Goal: Task Accomplishment & Management: Manage account settings

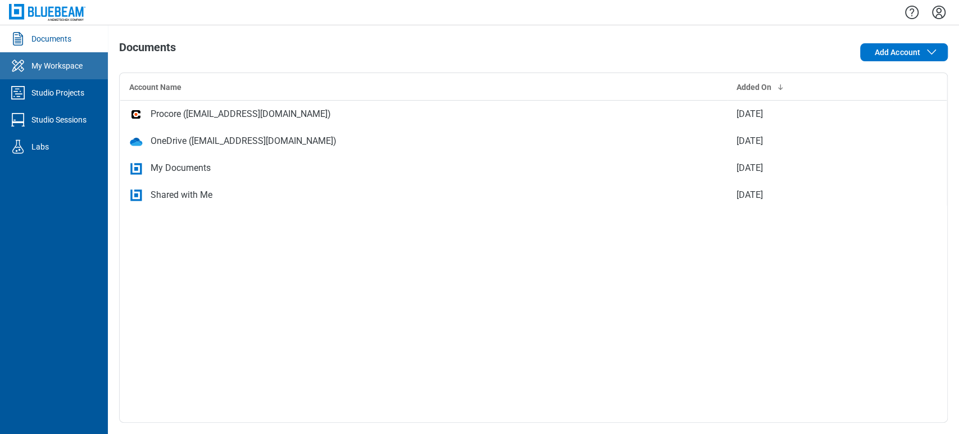
click at [79, 72] on link "My Workspace" at bounding box center [54, 65] width 108 height 27
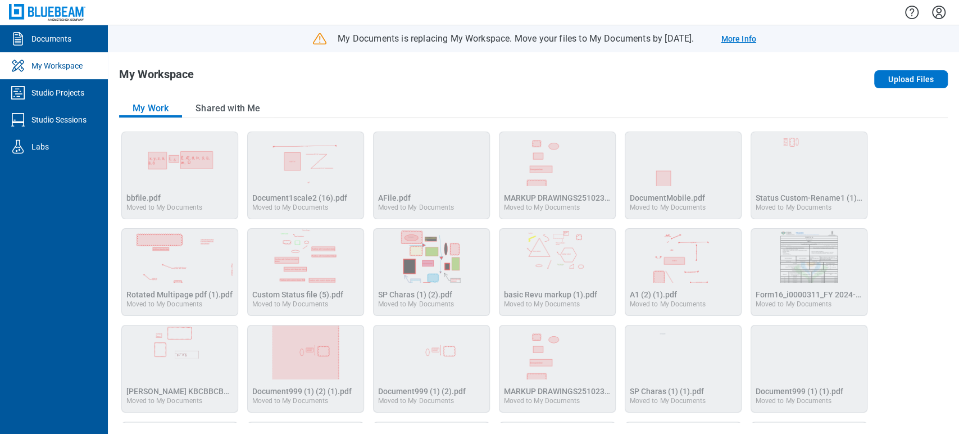
click at [756, 36] on link "More Info" at bounding box center [738, 38] width 35 height 11
click at [756, 43] on link "More Info" at bounding box center [738, 38] width 35 height 11
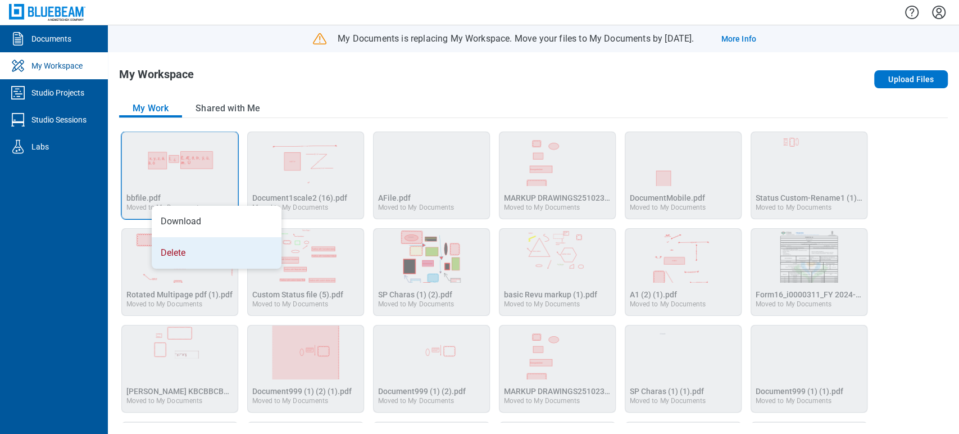
click at [203, 260] on li "Delete" at bounding box center [217, 252] width 130 height 31
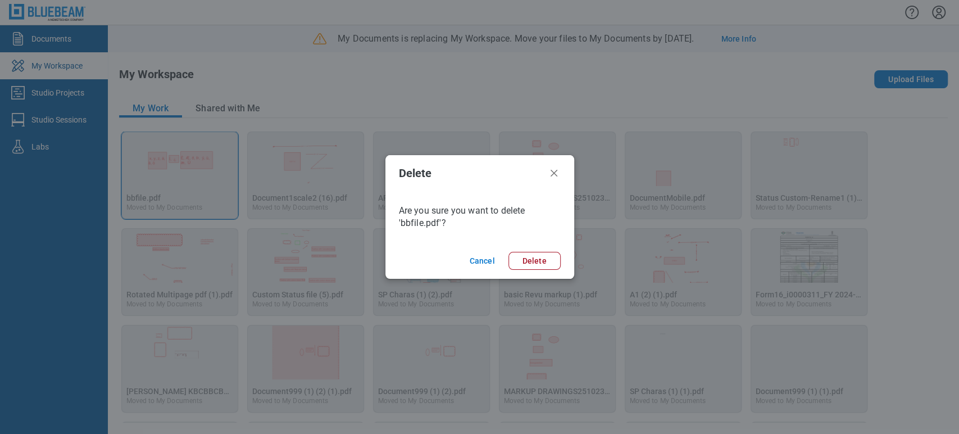
drag, startPoint x: 539, startPoint y: 256, endPoint x: 513, endPoint y: 249, distance: 26.6
click at [539, 257] on button "Delete" at bounding box center [534, 261] width 52 height 18
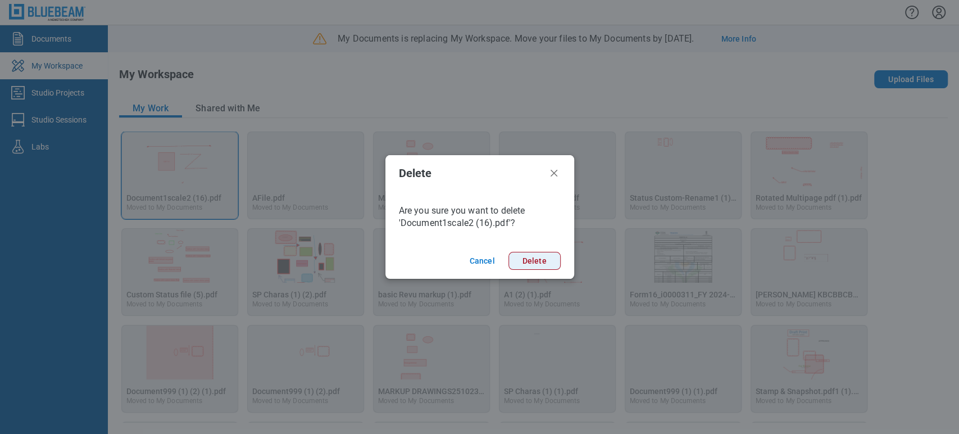
click at [537, 268] on button "Delete" at bounding box center [534, 261] width 52 height 18
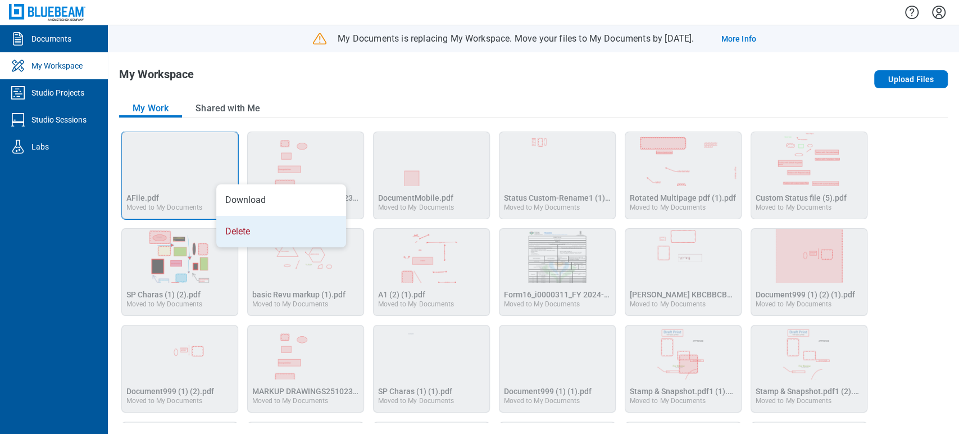
click at [238, 233] on li "Delete" at bounding box center [281, 231] width 130 height 31
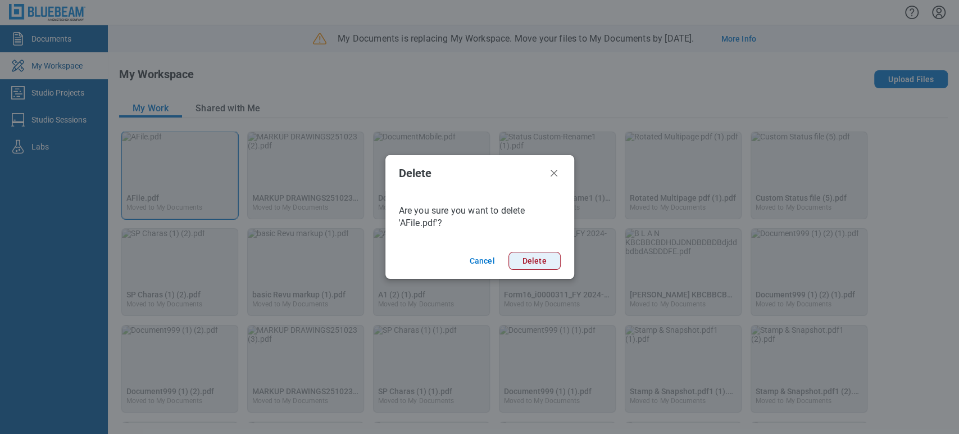
drag, startPoint x: 534, startPoint y: 251, endPoint x: 530, endPoint y: 260, distance: 9.1
click at [534, 253] on button "Delete" at bounding box center [534, 261] width 52 height 18
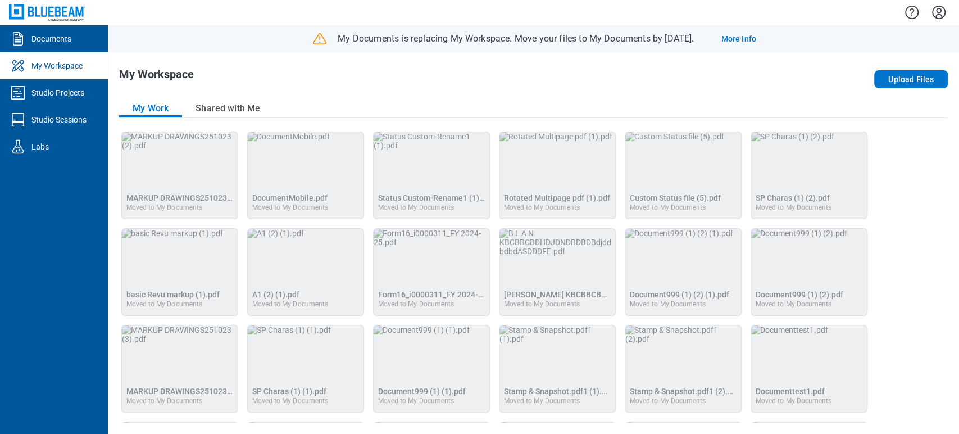
click at [528, 256] on img "B L A N KBCBBCBDHDJDNDBDBDBdjddbdbdASDDDFE.pdf" at bounding box center [557, 242] width 116 height 27
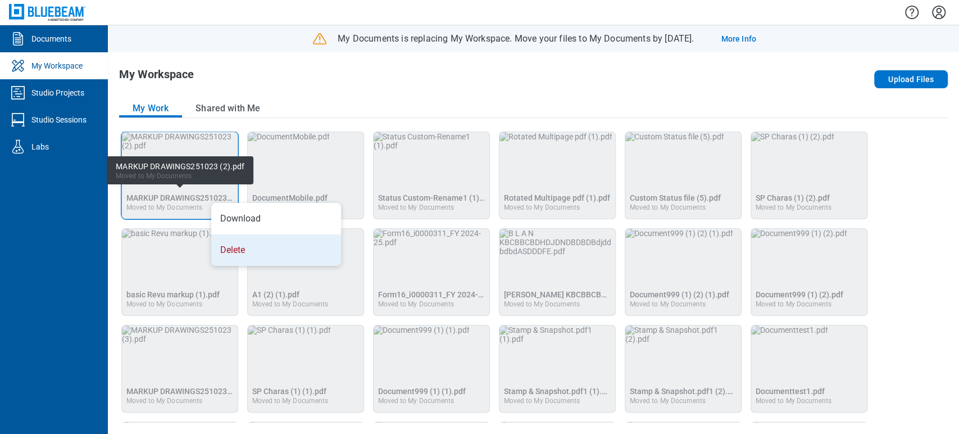
click at [257, 246] on li "Delete" at bounding box center [276, 249] width 130 height 31
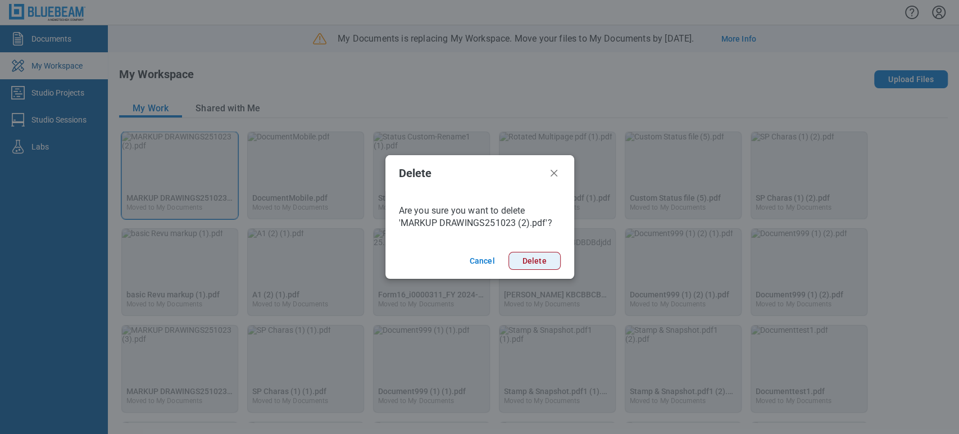
click at [541, 256] on button "Delete" at bounding box center [534, 261] width 52 height 18
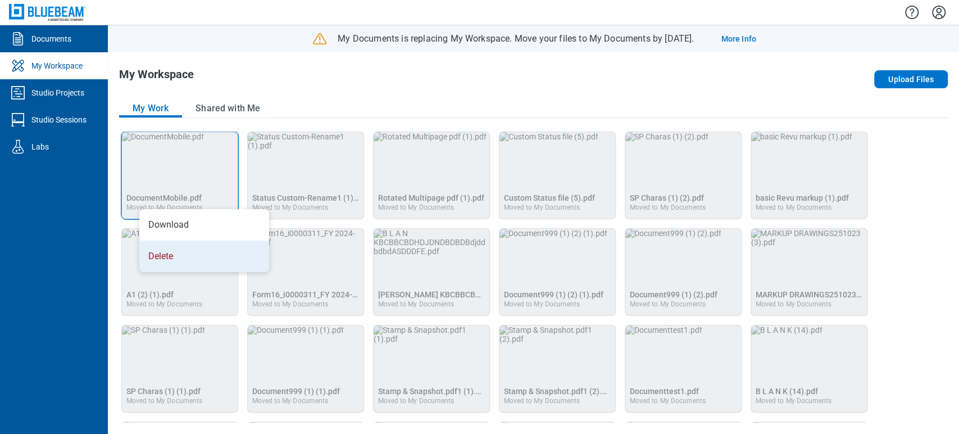
click at [234, 254] on li "Delete" at bounding box center [204, 255] width 130 height 31
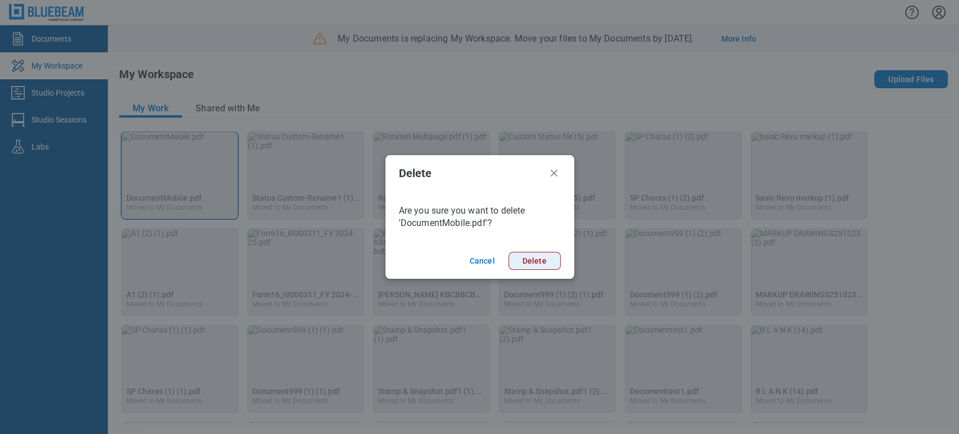
click at [512, 260] on button "Delete" at bounding box center [534, 261] width 52 height 18
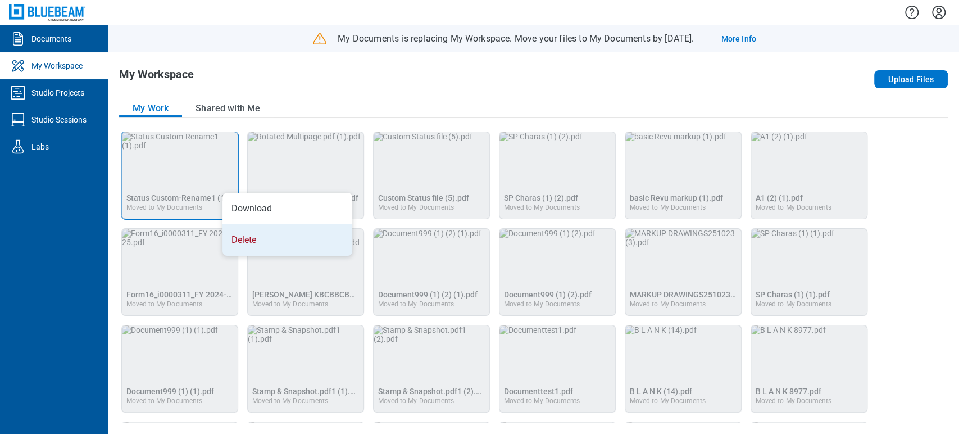
click at [272, 240] on li "Delete" at bounding box center [287, 239] width 130 height 31
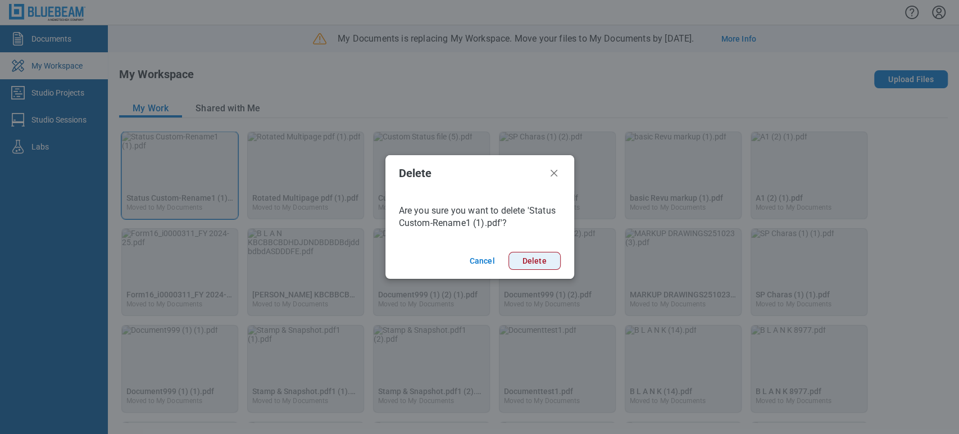
click at [526, 261] on button "Delete" at bounding box center [534, 261] width 52 height 18
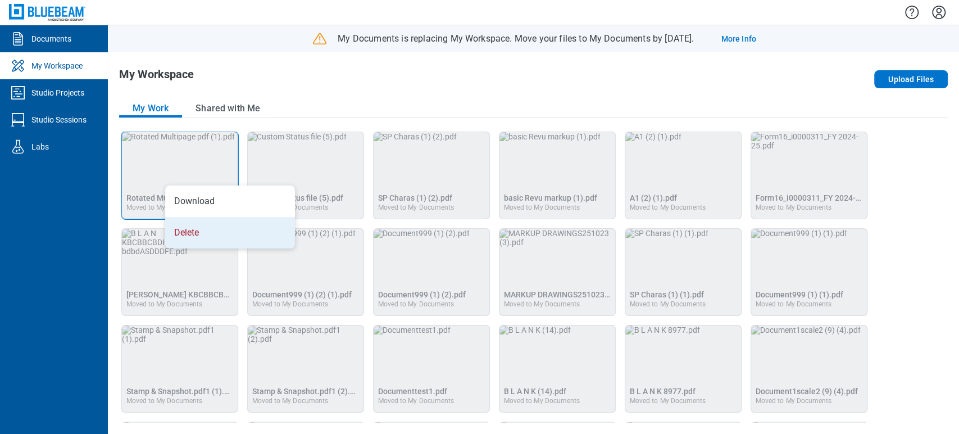
click at [224, 219] on li "Delete" at bounding box center [230, 232] width 130 height 31
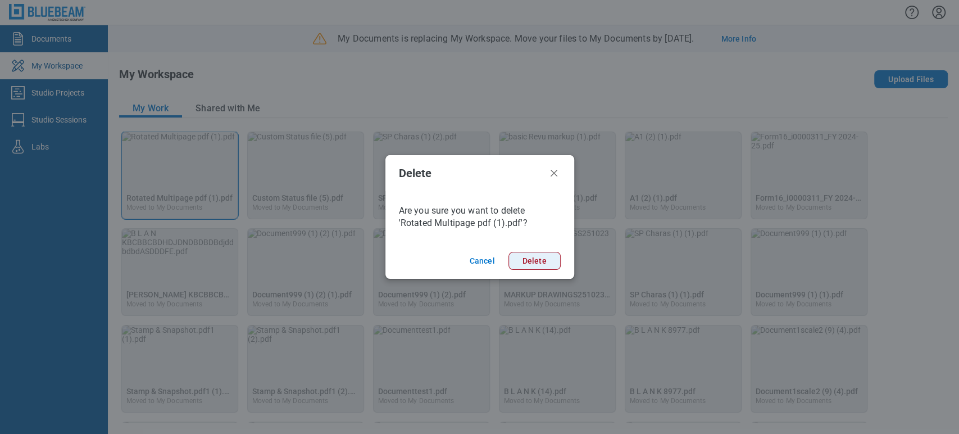
click at [537, 257] on button "Delete" at bounding box center [534, 261] width 52 height 18
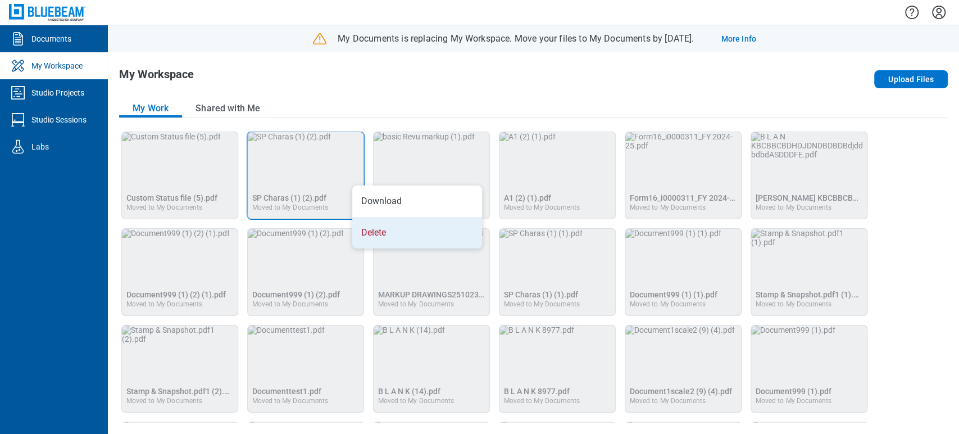
click at [389, 236] on li "Delete" at bounding box center [417, 232] width 130 height 31
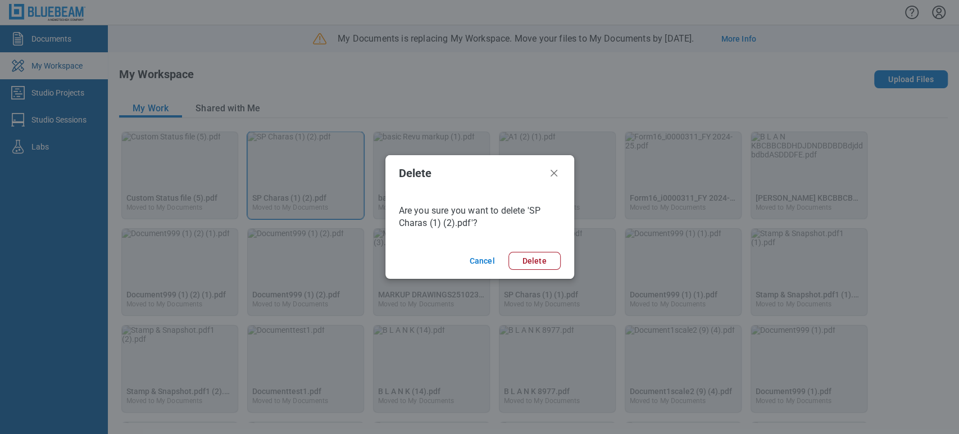
drag, startPoint x: 547, startPoint y: 267, endPoint x: 518, endPoint y: 257, distance: 30.2
click at [545, 267] on button "Delete" at bounding box center [534, 261] width 52 height 18
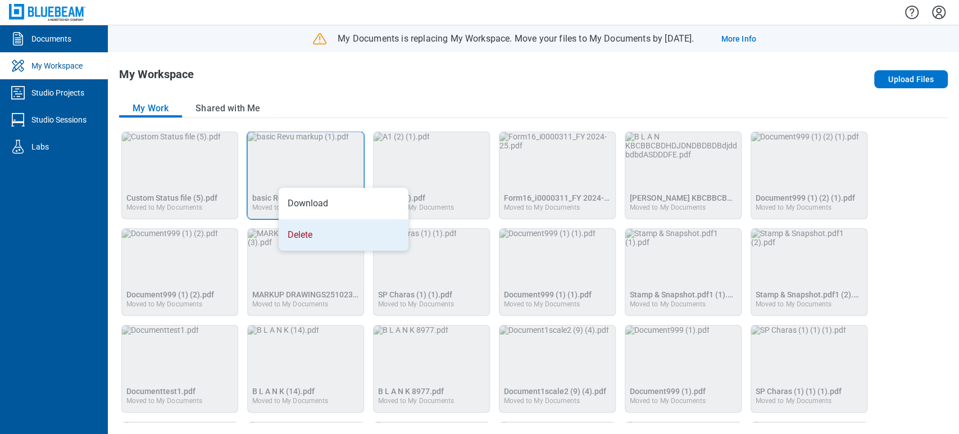
click at [337, 225] on li "Delete" at bounding box center [344, 234] width 130 height 31
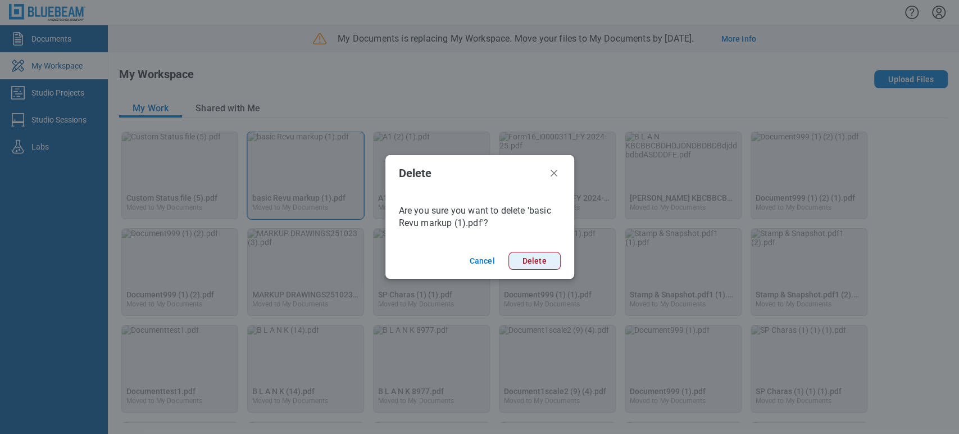
click at [544, 256] on button "Delete" at bounding box center [534, 261] width 52 height 18
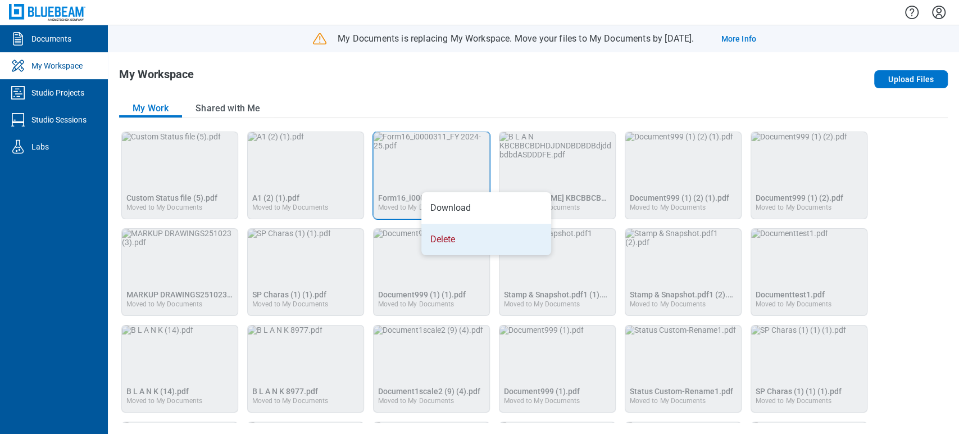
click at [470, 253] on li "Delete" at bounding box center [486, 239] width 130 height 31
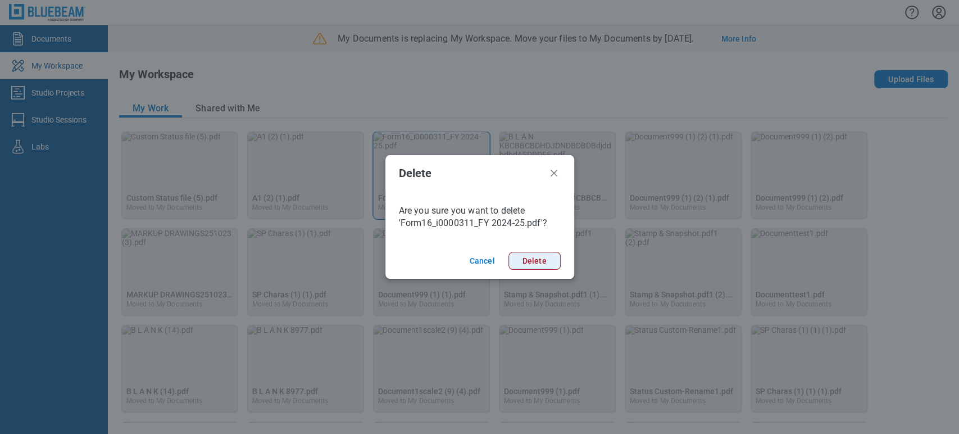
click at [539, 255] on button "Delete" at bounding box center [534, 261] width 52 height 18
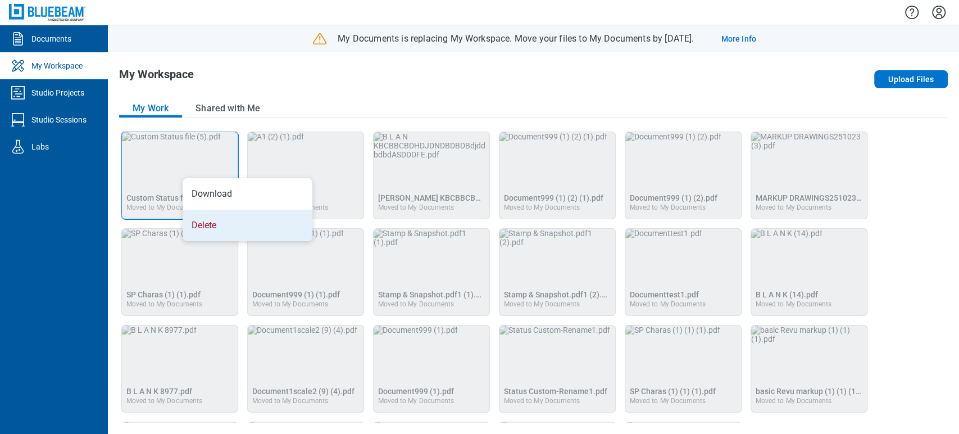
click at [208, 221] on li "Delete" at bounding box center [248, 225] width 130 height 31
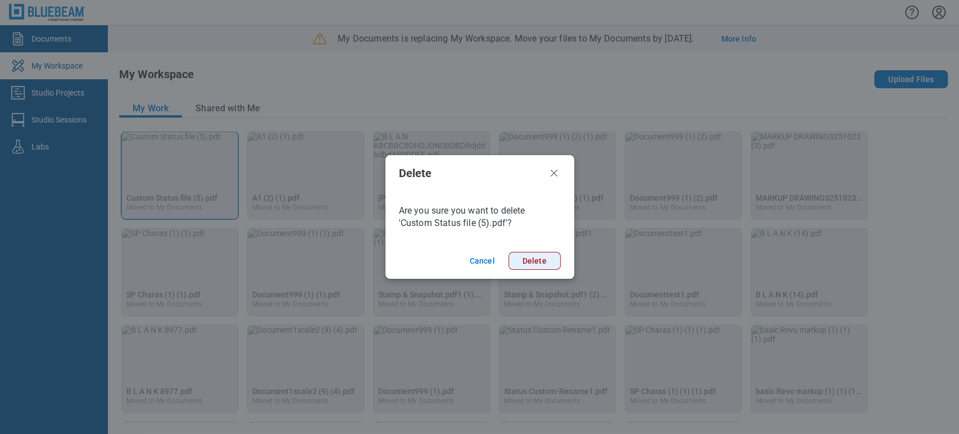
click at [522, 267] on button "Delete" at bounding box center [534, 261] width 52 height 18
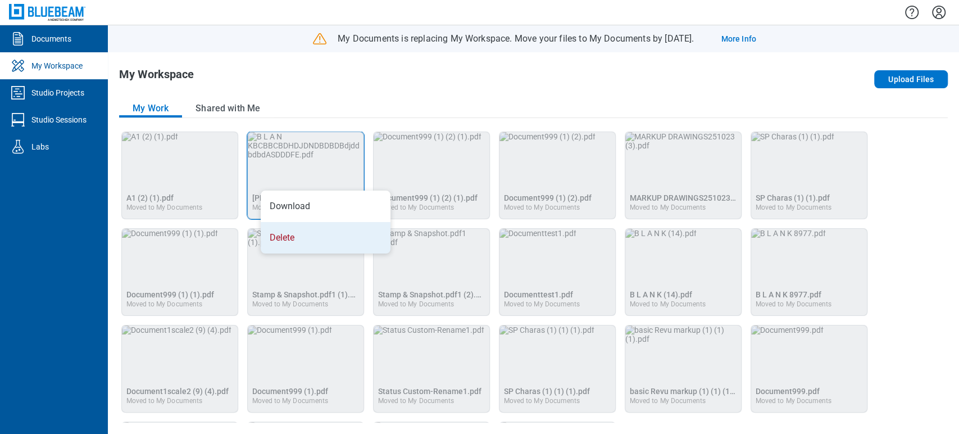
click at [291, 233] on li "Delete" at bounding box center [326, 237] width 130 height 31
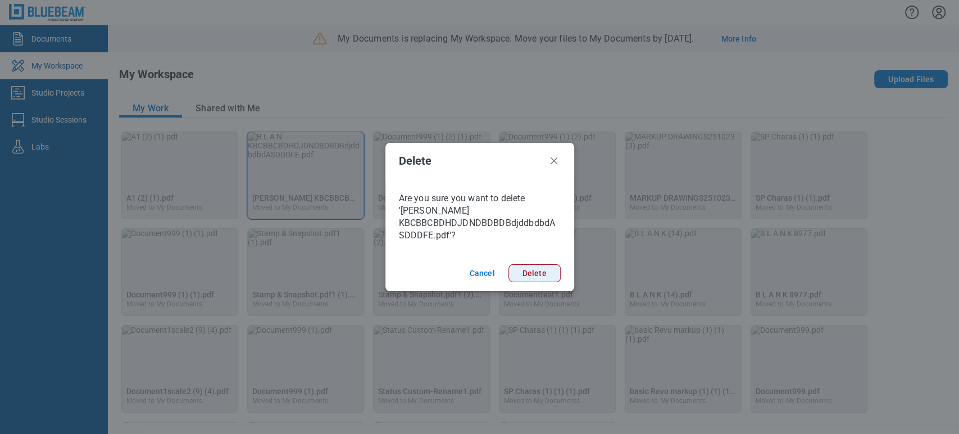
click at [540, 264] on button "Delete" at bounding box center [534, 273] width 52 height 18
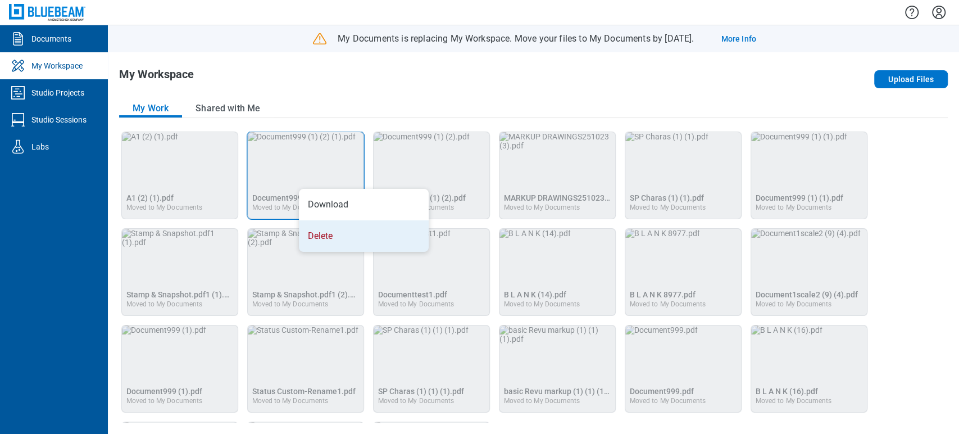
click at [347, 231] on li "Delete" at bounding box center [364, 235] width 130 height 31
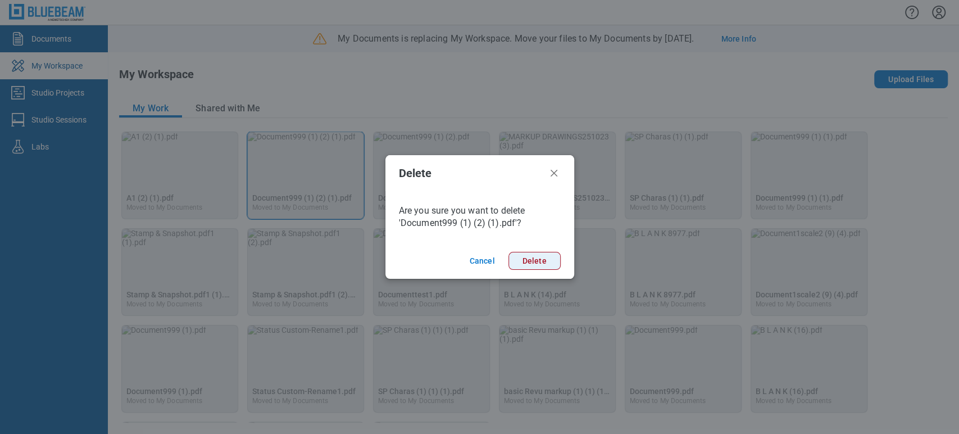
click at [545, 268] on button "Delete" at bounding box center [534, 261] width 52 height 18
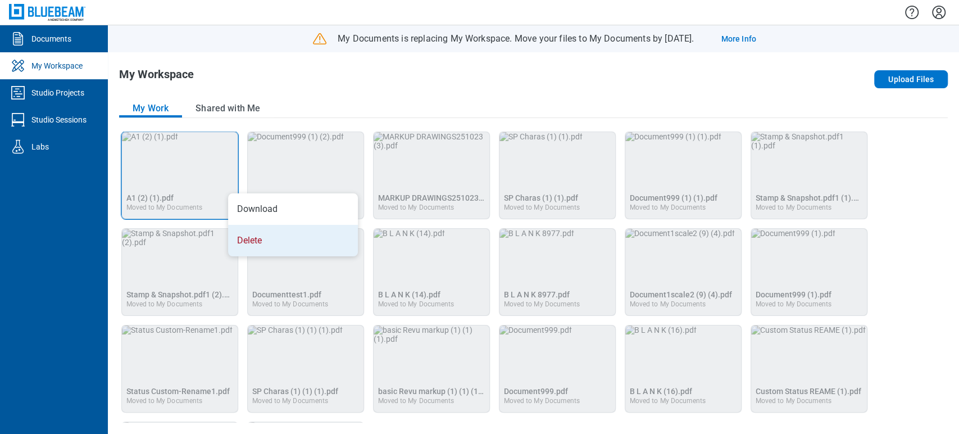
click at [261, 233] on li "Delete" at bounding box center [293, 240] width 130 height 31
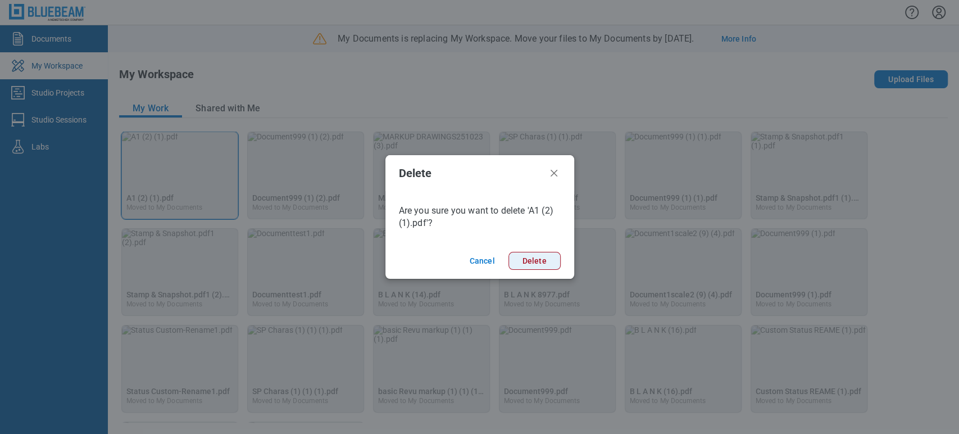
click at [523, 262] on button "Delete" at bounding box center [534, 261] width 52 height 18
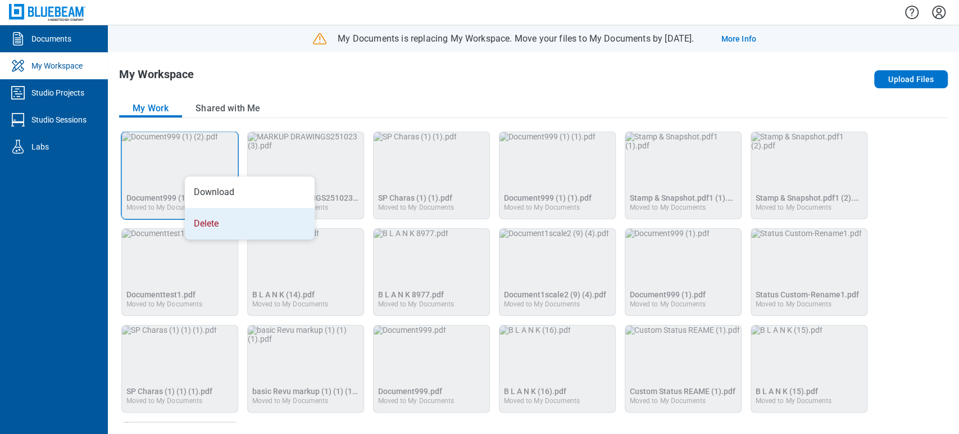
click at [216, 220] on li "Delete" at bounding box center [250, 223] width 130 height 31
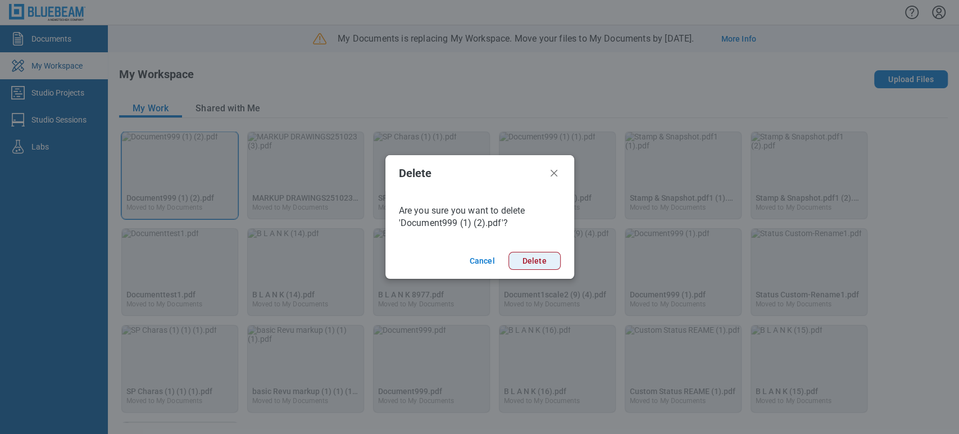
click at [530, 267] on button "Delete" at bounding box center [534, 261] width 52 height 18
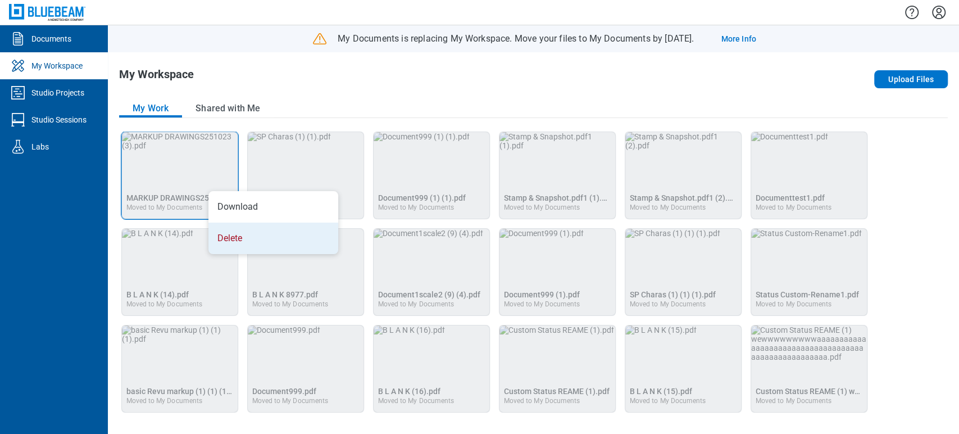
click at [252, 236] on li "Delete" at bounding box center [273, 237] width 130 height 31
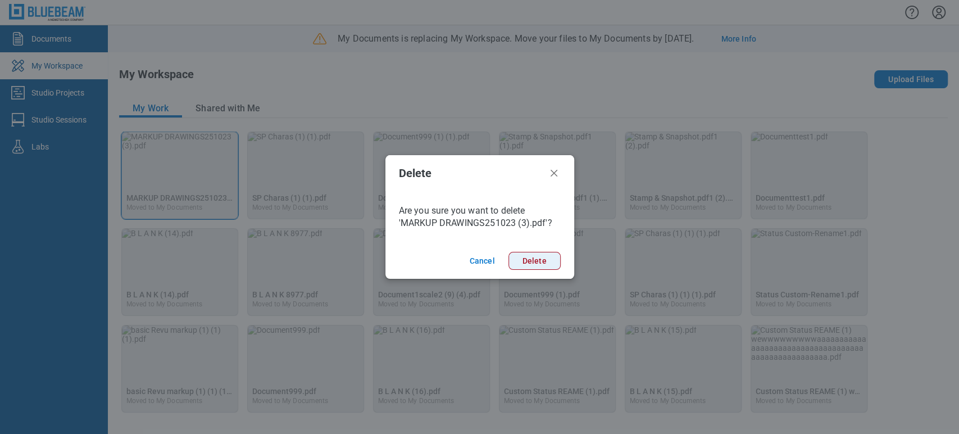
click at [537, 257] on button "Delete" at bounding box center [534, 261] width 52 height 18
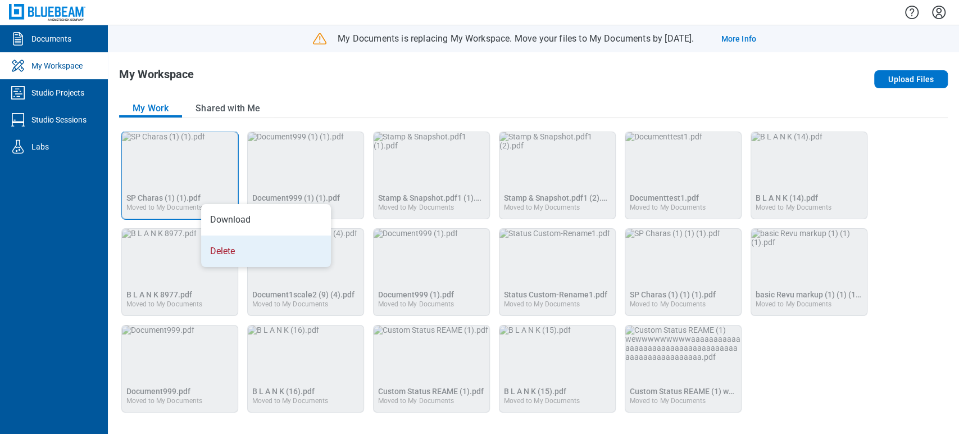
click at [220, 245] on li "Delete" at bounding box center [266, 250] width 130 height 31
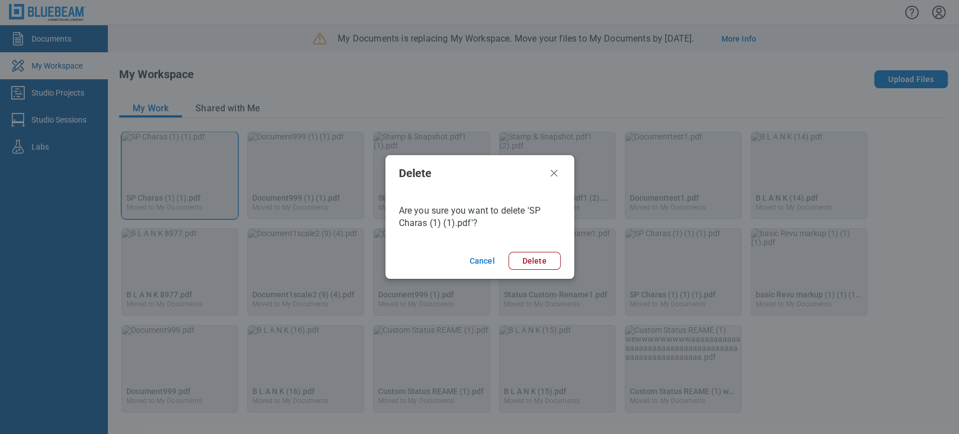
drag, startPoint x: 526, startPoint y: 263, endPoint x: 241, endPoint y: 215, distance: 288.9
click at [525, 263] on button "Delete" at bounding box center [534, 261] width 52 height 18
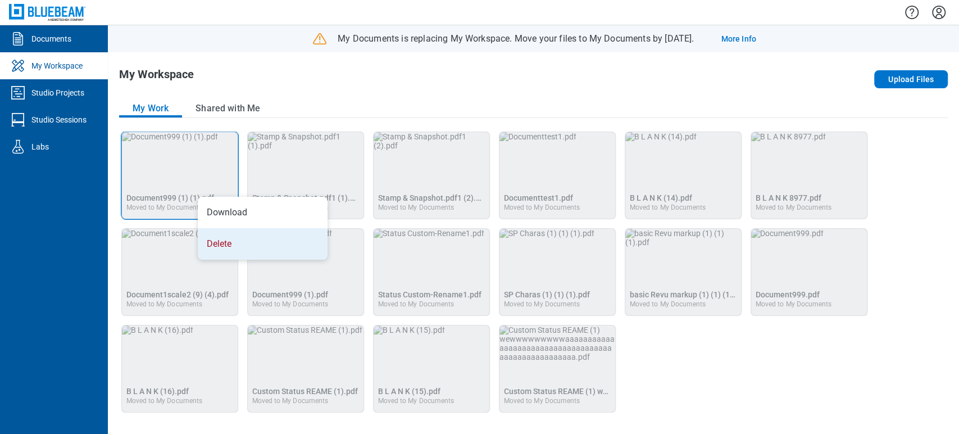
click at [221, 248] on li "Delete" at bounding box center [263, 243] width 130 height 31
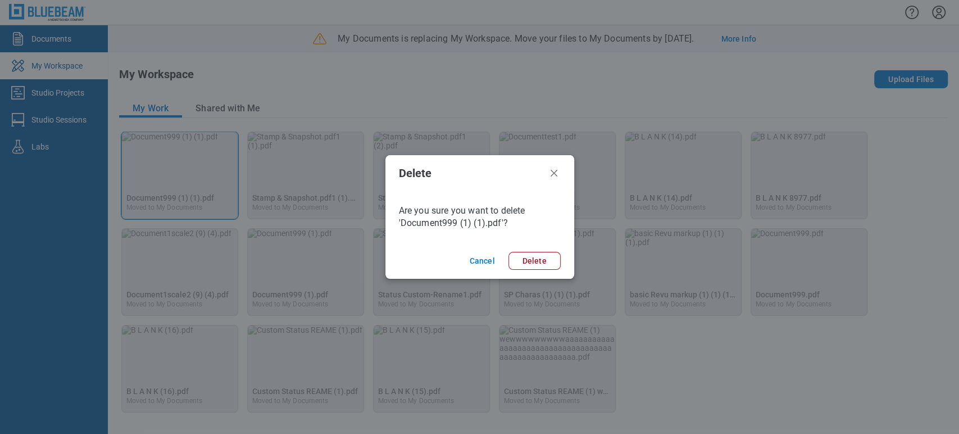
click at [548, 262] on button "Delete" at bounding box center [534, 261] width 52 height 18
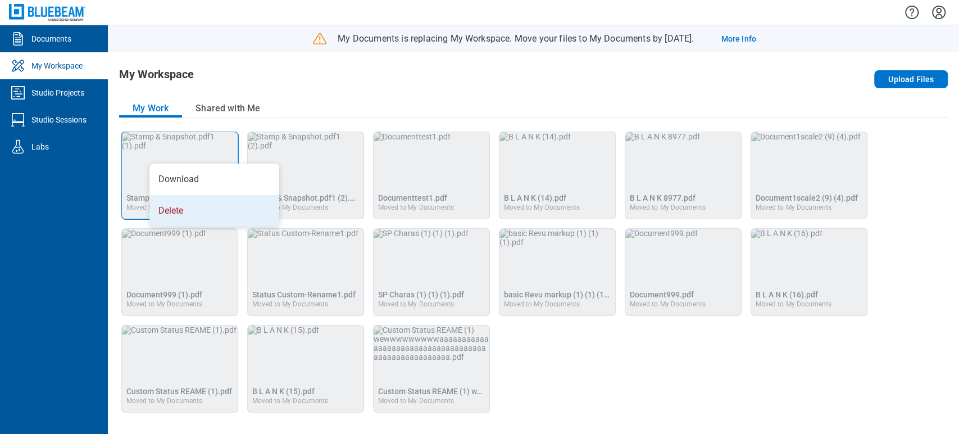
click at [178, 211] on li "Delete" at bounding box center [214, 210] width 130 height 31
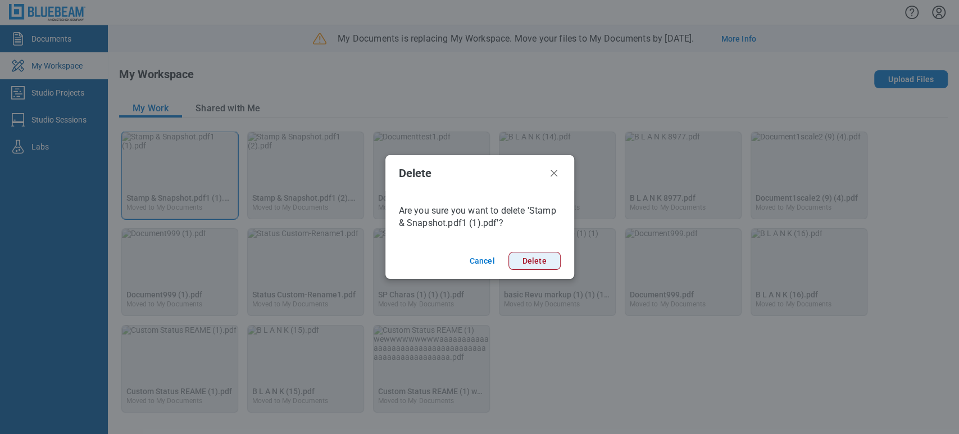
click at [533, 254] on button "Delete" at bounding box center [534, 261] width 52 height 18
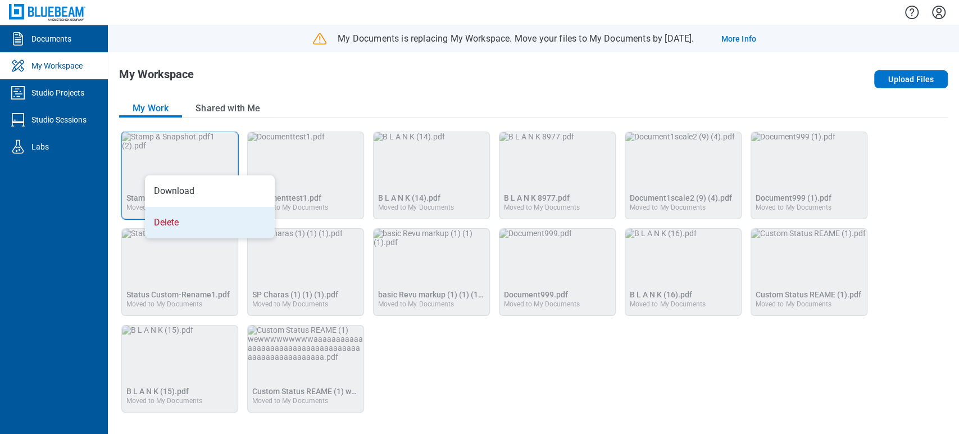
click at [233, 229] on li "Delete" at bounding box center [210, 222] width 130 height 31
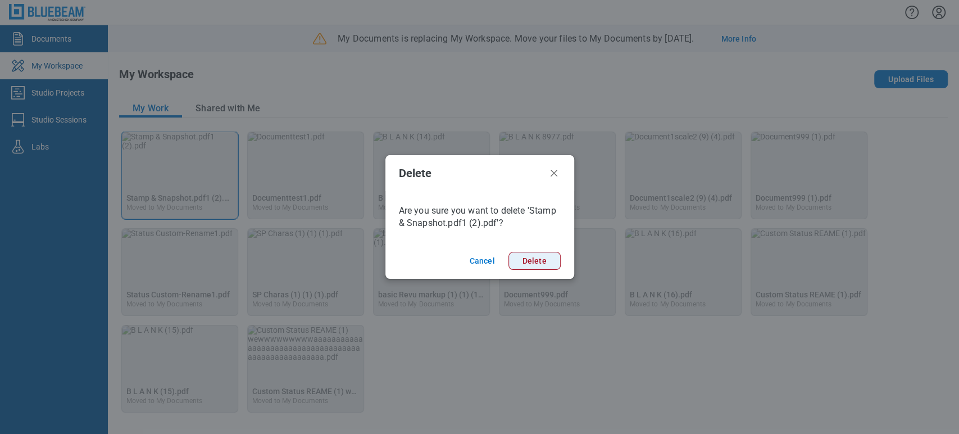
click at [522, 255] on button "Delete" at bounding box center [534, 261] width 52 height 18
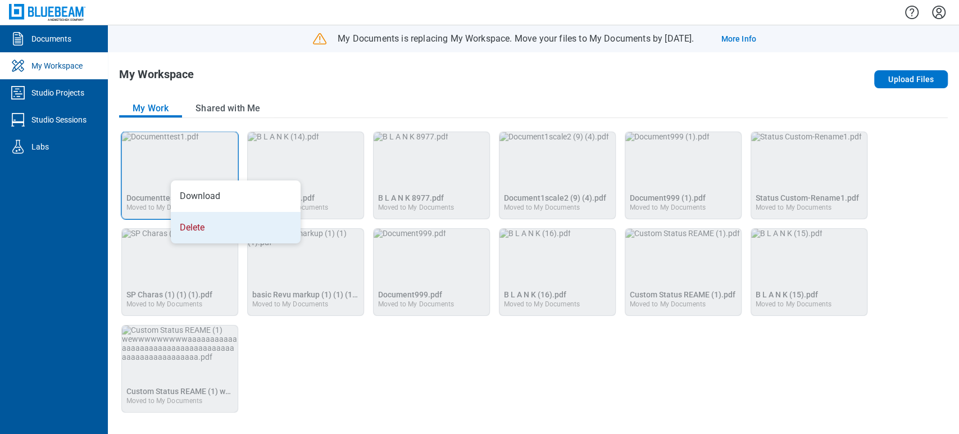
click at [215, 235] on li "Delete" at bounding box center [236, 227] width 130 height 31
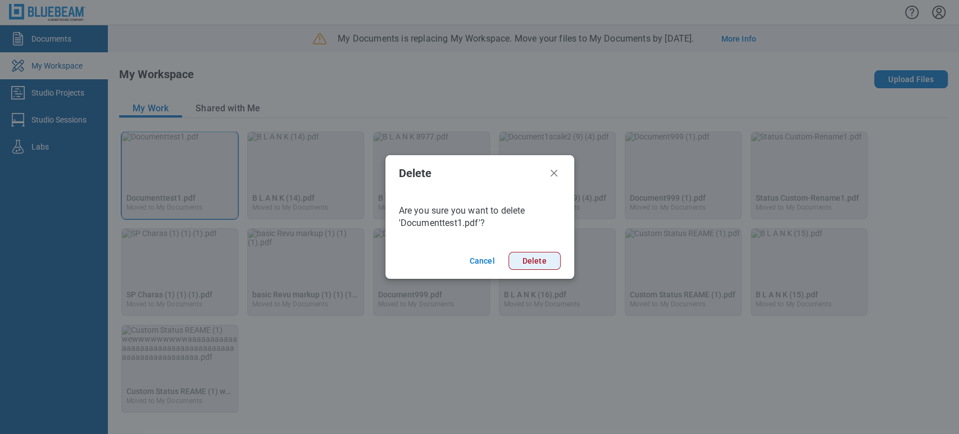
click at [529, 266] on button "Delete" at bounding box center [534, 261] width 52 height 18
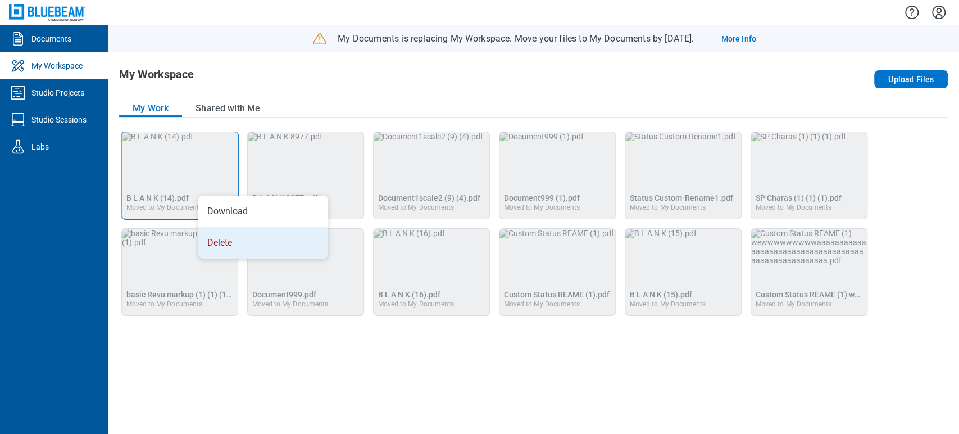
click at [225, 230] on li "Delete" at bounding box center [263, 242] width 130 height 31
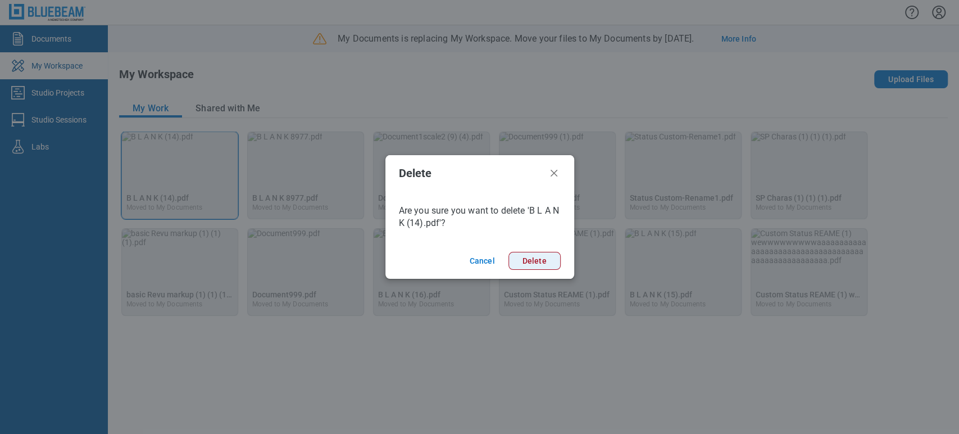
click at [544, 257] on button "Delete" at bounding box center [534, 261] width 52 height 18
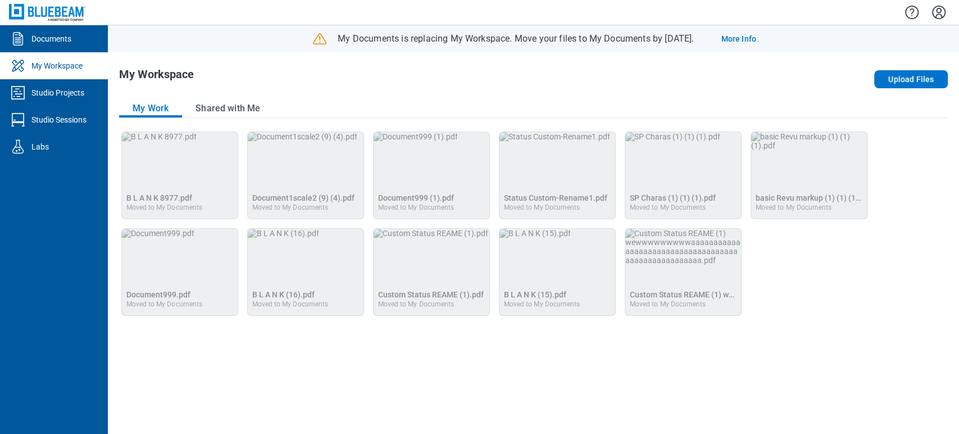
drag, startPoint x: 119, startPoint y: 174, endPoint x: 175, endPoint y: 147, distance: 62.1
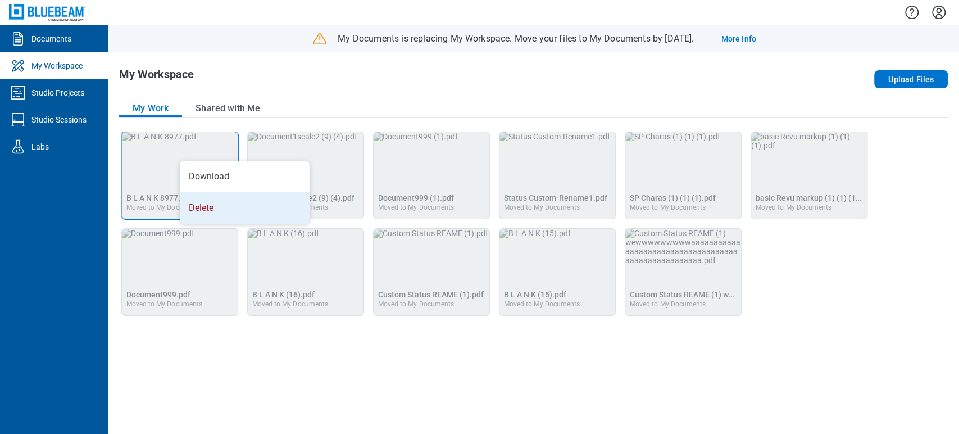
click at [211, 213] on li "Delete" at bounding box center [245, 207] width 130 height 31
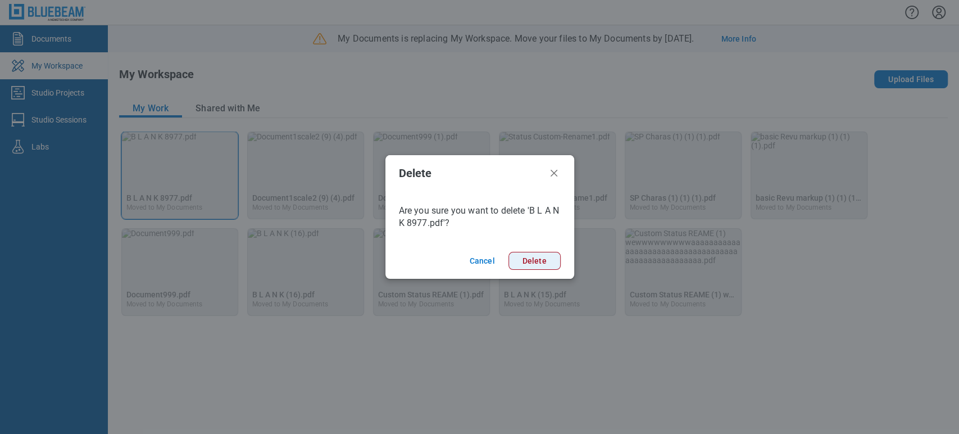
click at [552, 264] on button "Delete" at bounding box center [534, 261] width 52 height 18
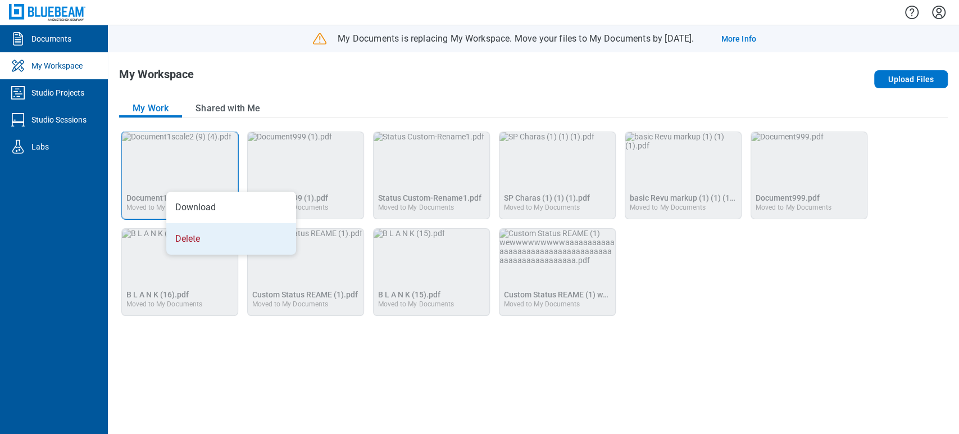
click at [234, 242] on li "Delete" at bounding box center [231, 238] width 130 height 31
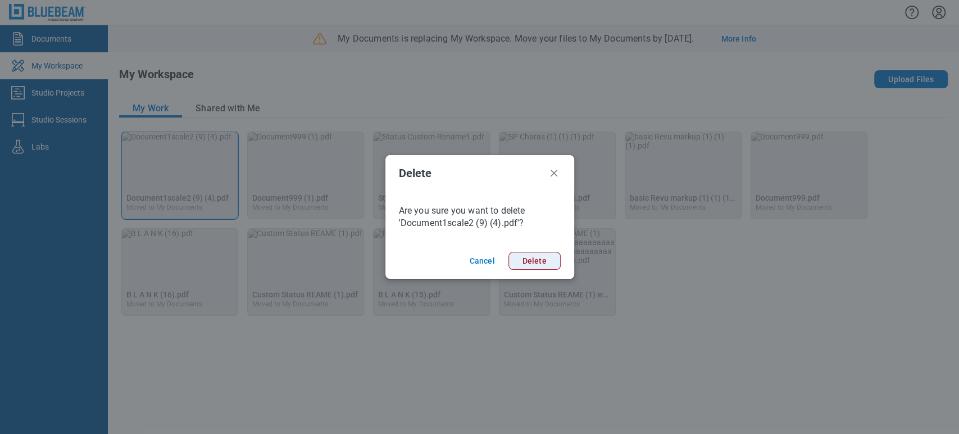
click at [520, 258] on button "Delete" at bounding box center [534, 261] width 52 height 18
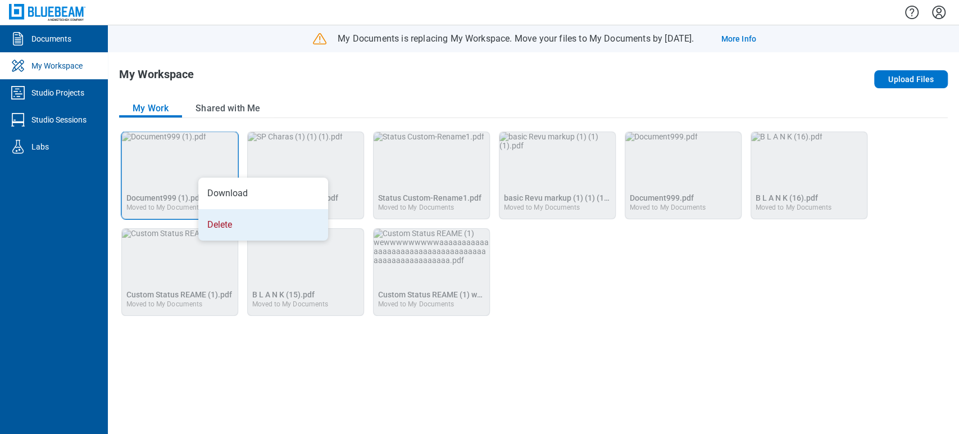
click at [250, 213] on li "Delete" at bounding box center [263, 224] width 130 height 31
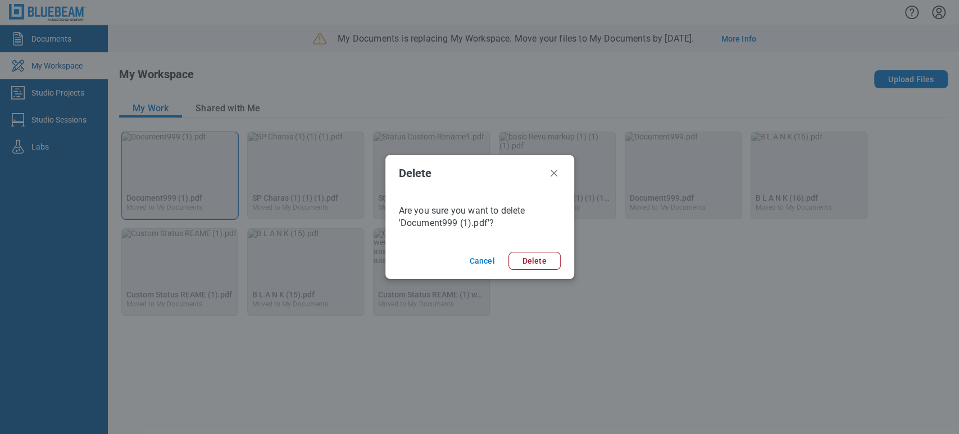
drag, startPoint x: 549, startPoint y: 259, endPoint x: 143, endPoint y: 161, distance: 418.3
click at [547, 260] on button "Delete" at bounding box center [534, 261] width 52 height 18
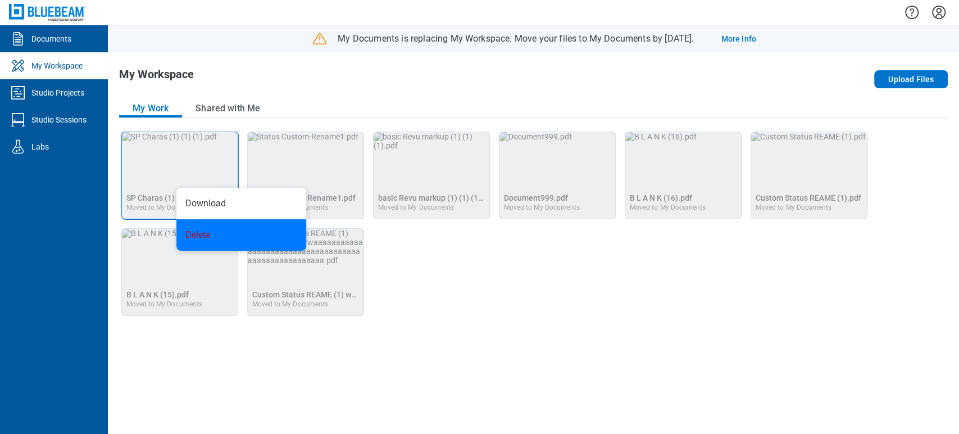
click at [218, 232] on li "Delete" at bounding box center [241, 234] width 130 height 31
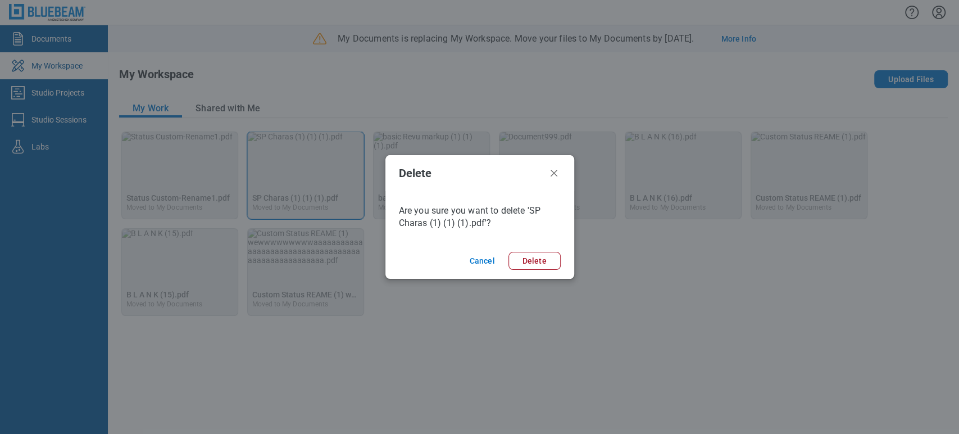
click at [523, 270] on footer "Cancel Delete" at bounding box center [479, 261] width 189 height 36
drag, startPoint x: 527, startPoint y: 261, endPoint x: 641, endPoint y: 298, distance: 119.2
click at [529, 264] on button "Delete" at bounding box center [534, 261] width 52 height 18
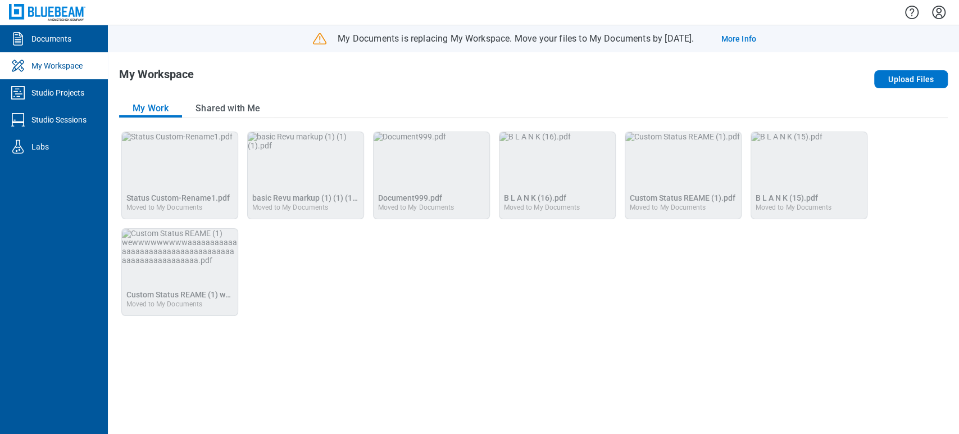
drag, startPoint x: 281, startPoint y: 258, endPoint x: 119, endPoint y: 174, distance: 182.4
drag, startPoint x: 119, startPoint y: 174, endPoint x: 133, endPoint y: 127, distance: 48.5
drag, startPoint x: 133, startPoint y: 127, endPoint x: 124, endPoint y: 167, distance: 40.9
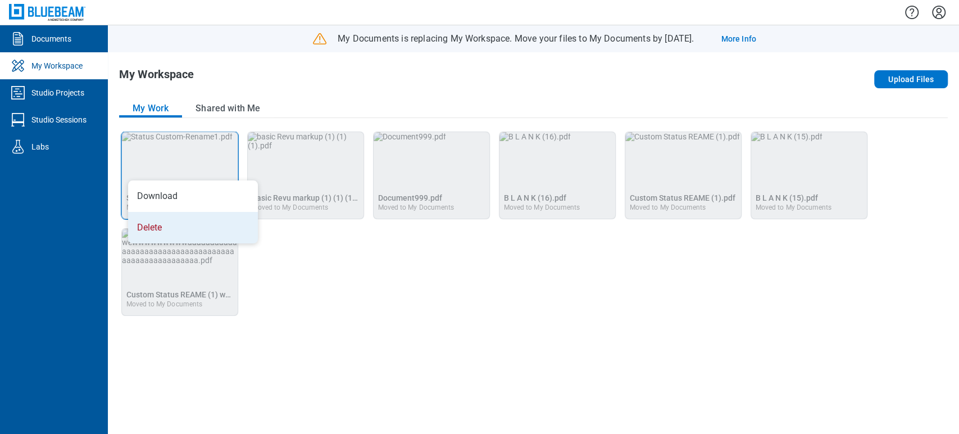
click at [182, 229] on li "Delete" at bounding box center [193, 227] width 130 height 31
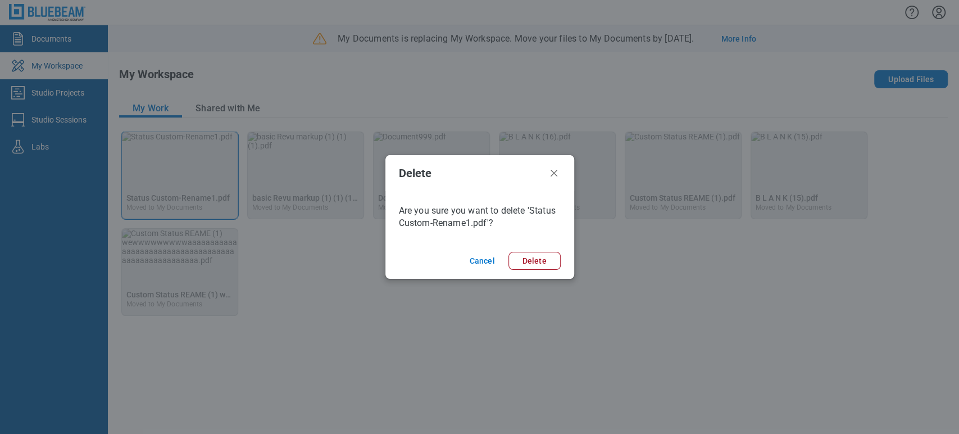
drag, startPoint x: 536, startPoint y: 263, endPoint x: 391, endPoint y: 214, distance: 152.9
click at [535, 262] on button "Delete" at bounding box center [534, 261] width 52 height 18
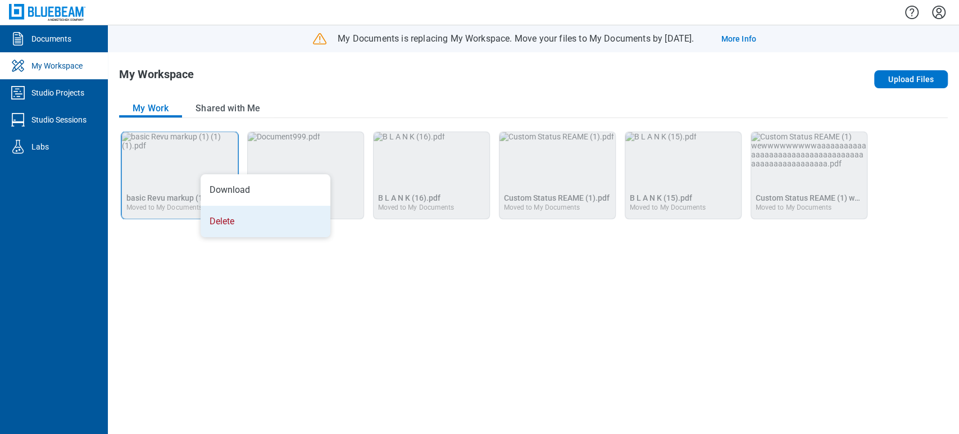
click at [244, 220] on li "Delete" at bounding box center [266, 221] width 130 height 31
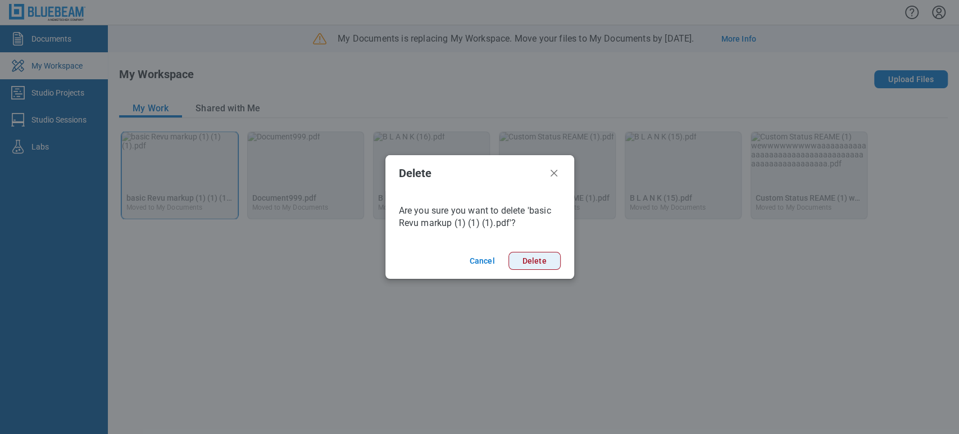
click at [546, 264] on button "Delete" at bounding box center [534, 261] width 52 height 18
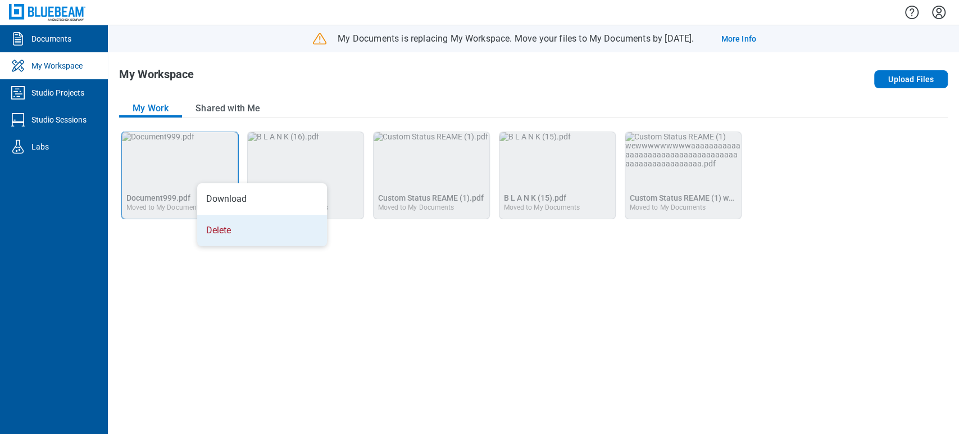
click at [238, 226] on li "Delete" at bounding box center [262, 230] width 130 height 31
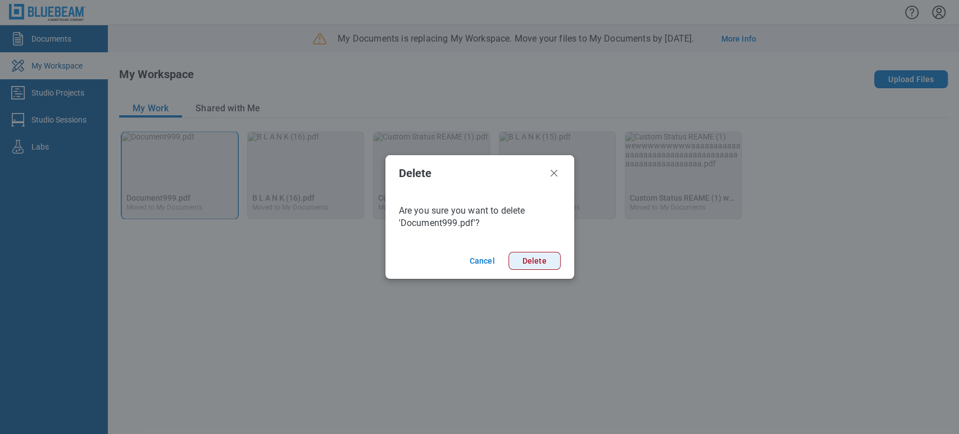
click at [515, 263] on button "Delete" at bounding box center [534, 261] width 52 height 18
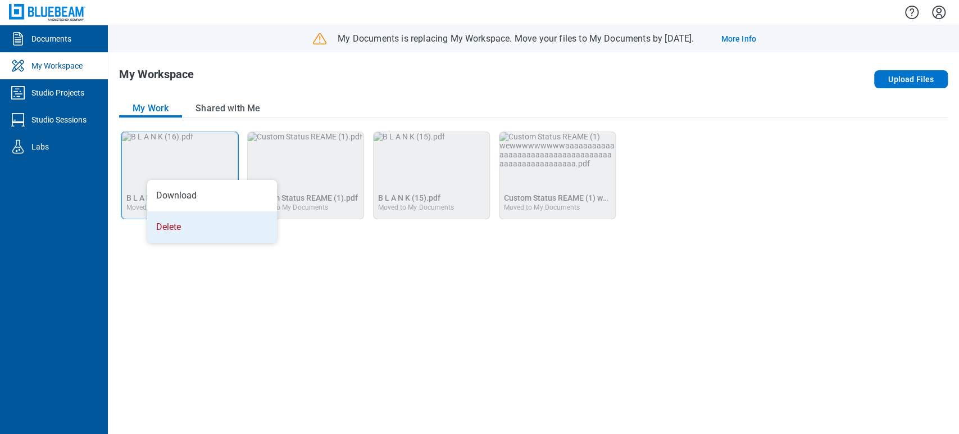
click at [202, 241] on li "Delete" at bounding box center [212, 226] width 130 height 31
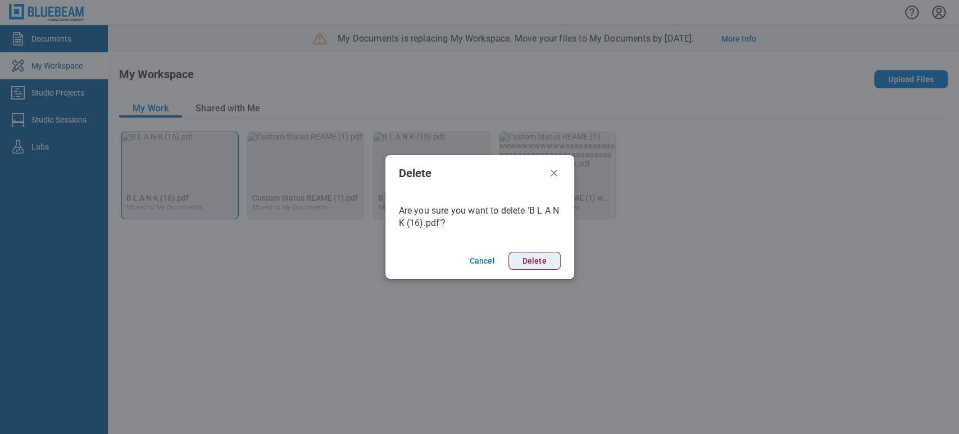
click at [526, 264] on button "Delete" at bounding box center [534, 261] width 52 height 18
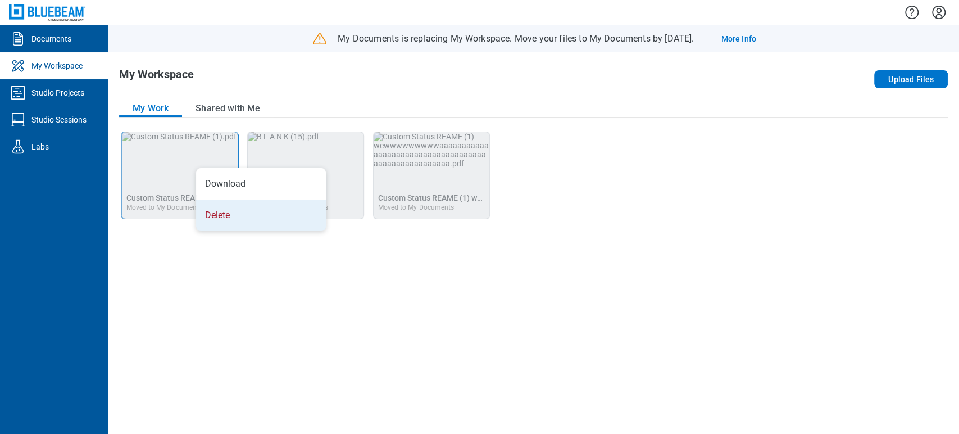
click at [234, 204] on li "Delete" at bounding box center [261, 214] width 130 height 31
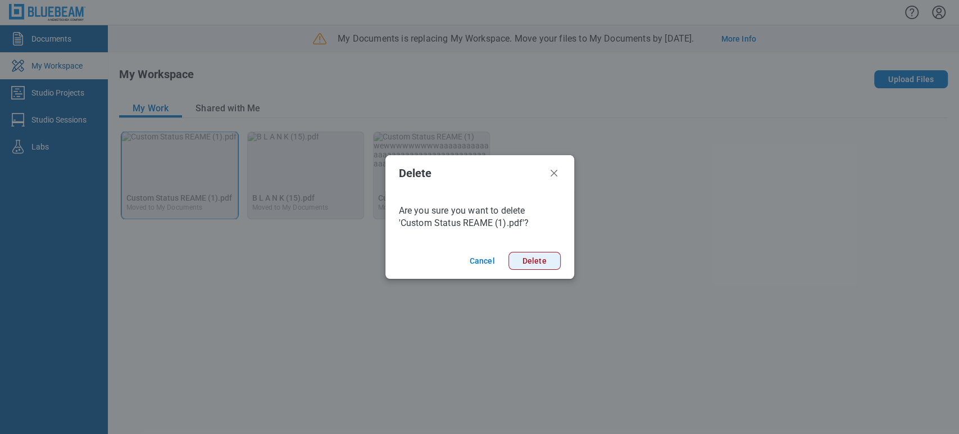
click at [545, 261] on button "Delete" at bounding box center [534, 261] width 52 height 18
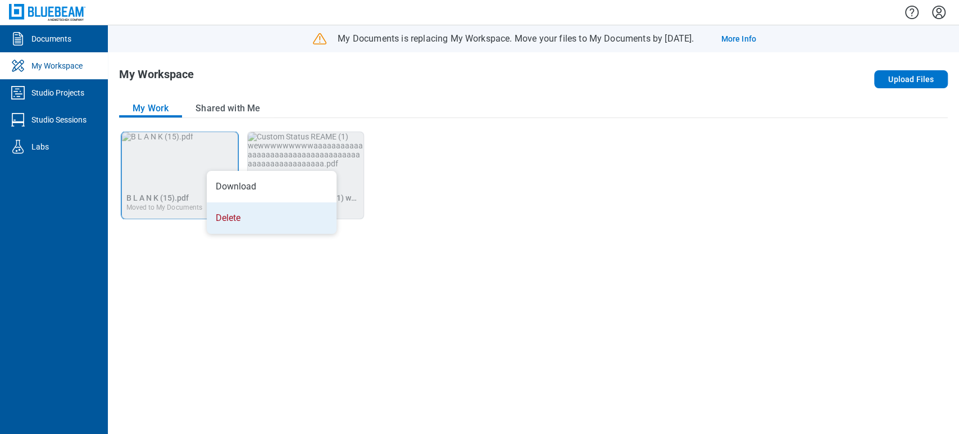
click at [226, 216] on li "Delete" at bounding box center [272, 217] width 130 height 31
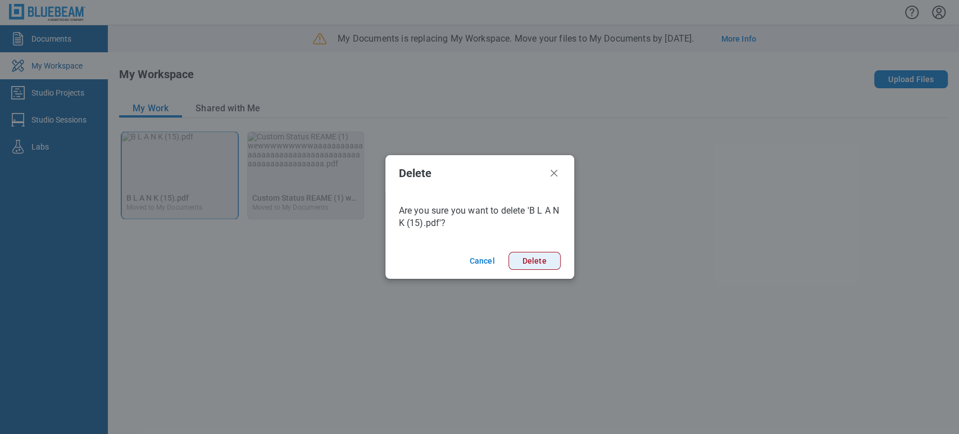
click at [527, 254] on button "Delete" at bounding box center [534, 261] width 52 height 18
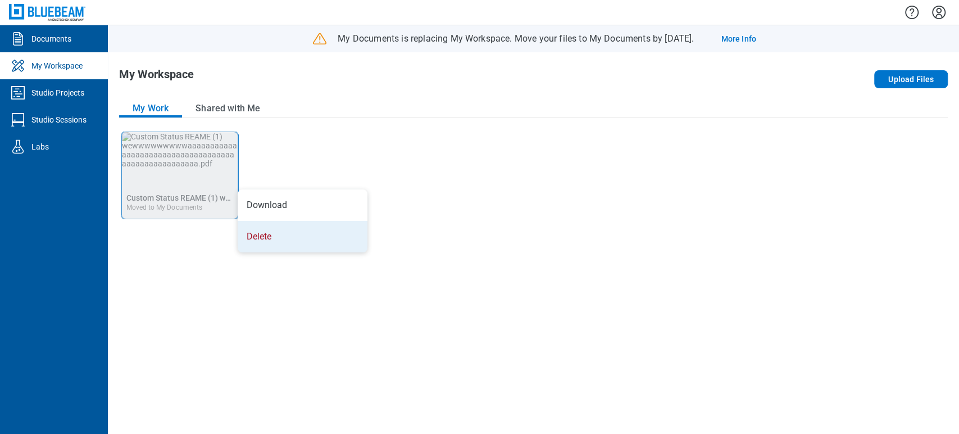
click at [275, 230] on li "Delete" at bounding box center [303, 236] width 130 height 31
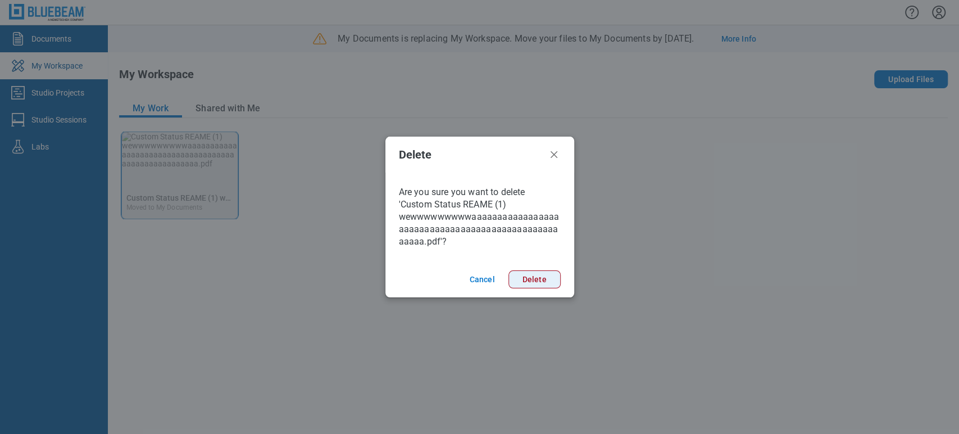
click at [516, 272] on button "Delete" at bounding box center [534, 279] width 52 height 18
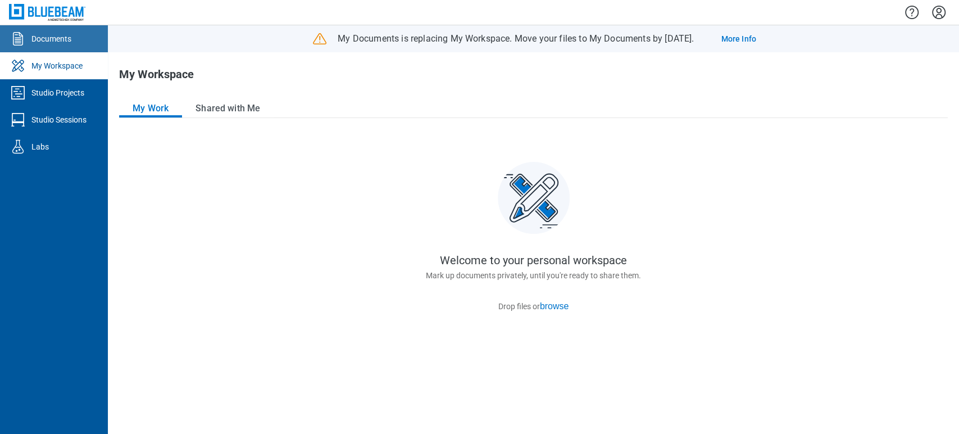
click at [67, 39] on div "Documents" at bounding box center [51, 38] width 40 height 11
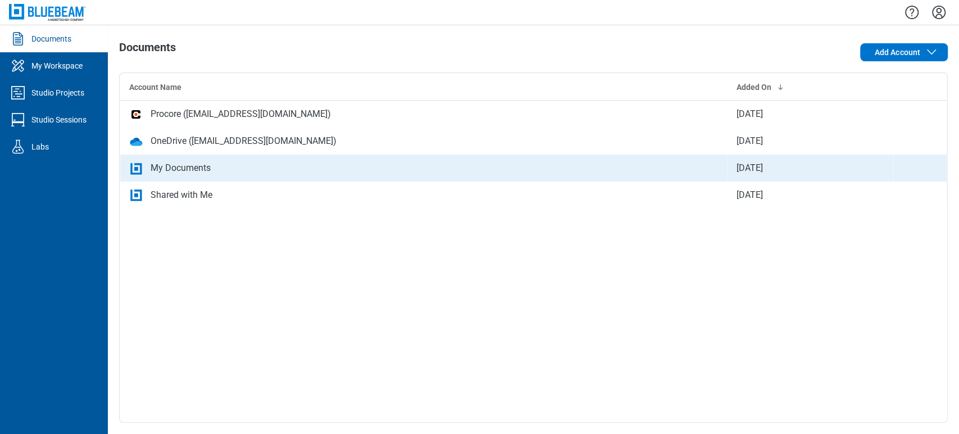
click at [207, 166] on div "My Documents" at bounding box center [181, 167] width 60 height 13
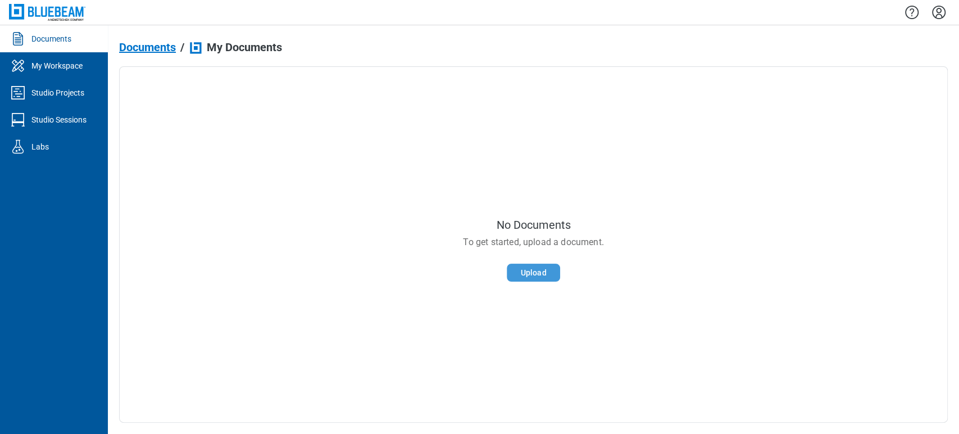
click at [538, 274] on button "Upload" at bounding box center [534, 272] width 54 height 18
click at [94, 70] on link "My Workspace" at bounding box center [54, 65] width 108 height 27
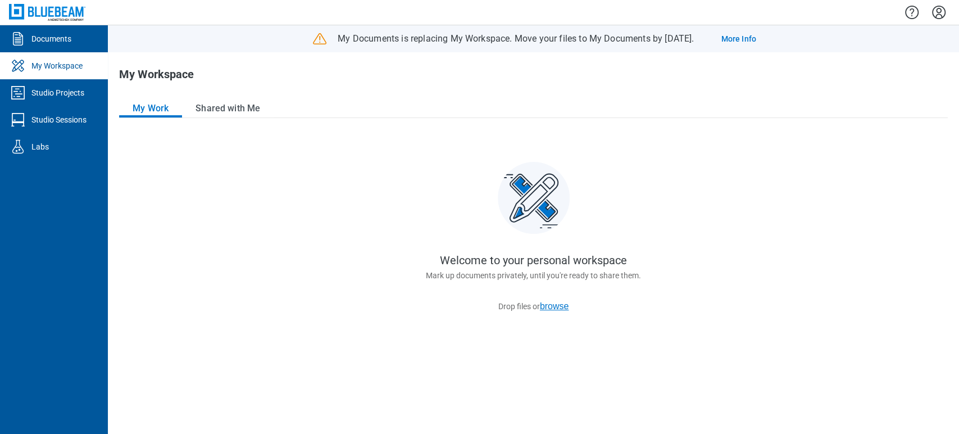
click at [552, 304] on button "browse" at bounding box center [554, 306] width 29 height 10
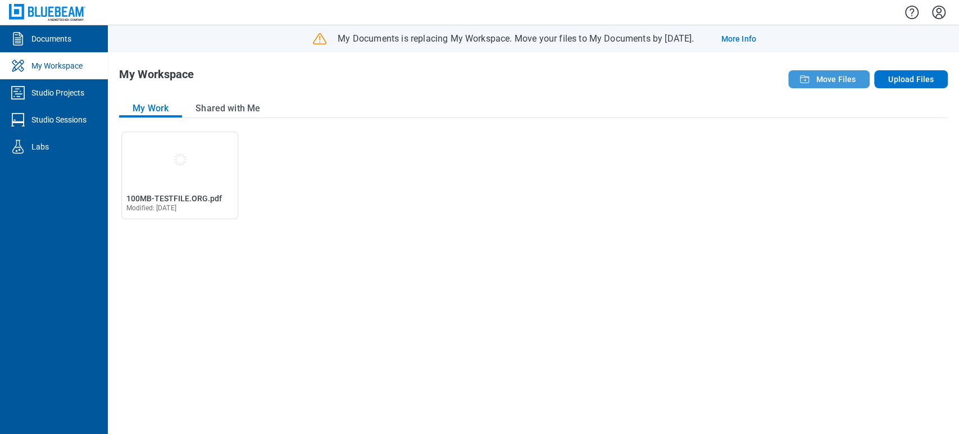
click at [827, 81] on span "Move Files" at bounding box center [836, 79] width 40 height 11
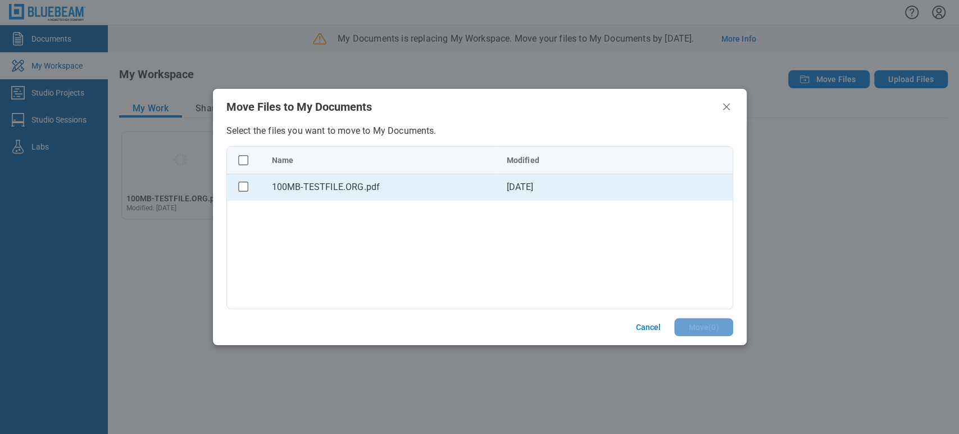
click at [409, 178] on td "100MB-TESTFILE.ORG.pdf" at bounding box center [380, 187] width 235 height 27
click at [365, 198] on td "100MB-TESTFILE.ORG.pdf" at bounding box center [380, 187] width 235 height 27
click at [520, 199] on td "4 Sept 2025" at bounding box center [615, 187] width 235 height 27
click at [533, 189] on td "4 Sept 2025" at bounding box center [615, 187] width 235 height 27
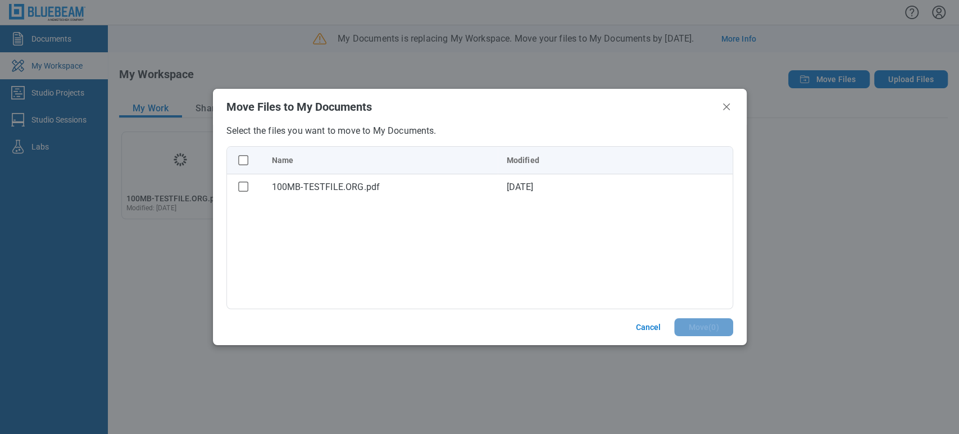
drag, startPoint x: 510, startPoint y: 122, endPoint x: 501, endPoint y: 127, distance: 10.3
click at [510, 120] on header "Move Files to My Documents" at bounding box center [480, 107] width 534 height 36
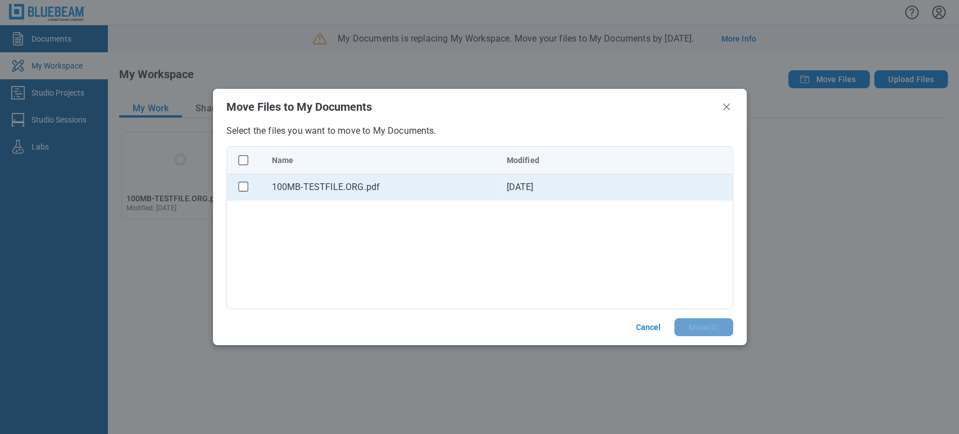
drag, startPoint x: 371, startPoint y: 174, endPoint x: 364, endPoint y: 174, distance: 6.7
click at [366, 174] on td "100MB-TESTFILE.ORG.pdf" at bounding box center [380, 187] width 235 height 27
click at [243, 188] on rect "checkbox" at bounding box center [243, 187] width 10 height 10
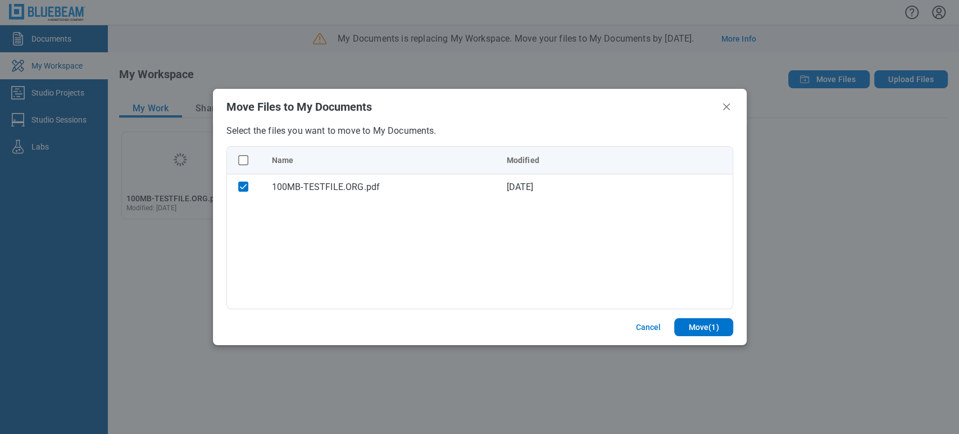
click at [494, 121] on header "Move Files to My Documents" at bounding box center [480, 107] width 534 height 36
click at [695, 324] on button "Move ( 1 )" at bounding box center [703, 327] width 58 height 18
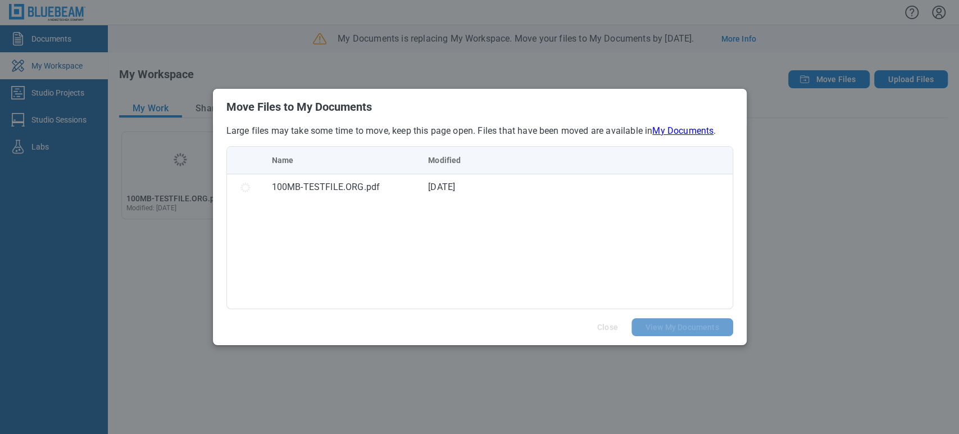
drag, startPoint x: 652, startPoint y: 221, endPoint x: 644, endPoint y: 218, distance: 8.4
click at [651, 220] on div "Name Modified 100MB-TESTFILE.ORG.pdf 4 Sept 2025" at bounding box center [479, 227] width 507 height 163
click at [404, 205] on div "Name Modified 100MB-TESTFILE.ORG.pdf 4 Sept 2025" at bounding box center [479, 227] width 507 height 163
drag, startPoint x: 392, startPoint y: 187, endPoint x: 422, endPoint y: 143, distance: 54.1
click at [392, 184] on div "100MB-TESTFILE.ORG.pdf" at bounding box center [341, 186] width 139 height 13
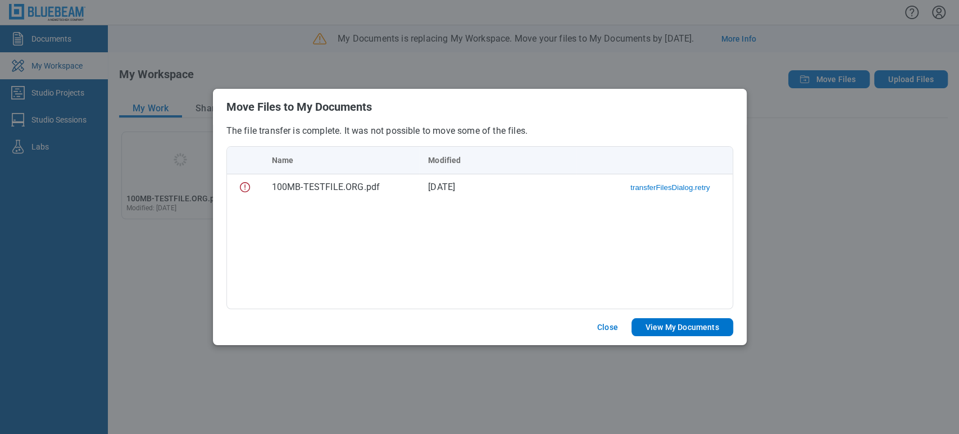
click at [460, 108] on h2 "Move Files to My Documents" at bounding box center [479, 107] width 507 height 12
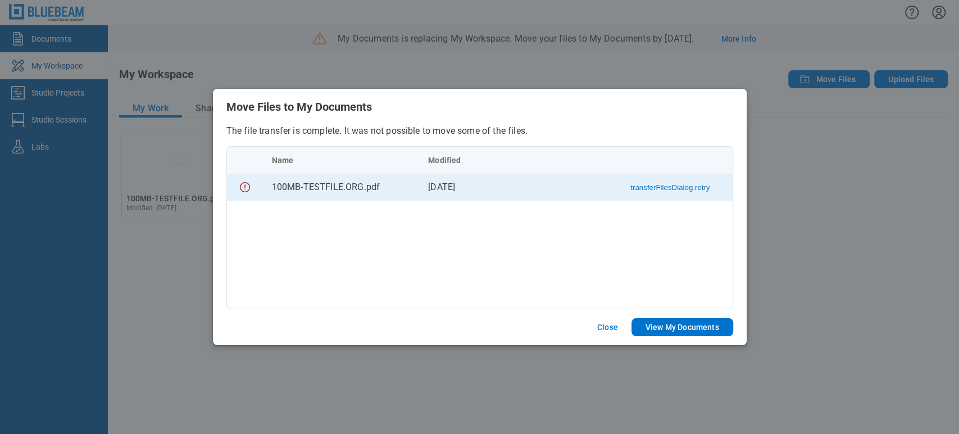
click at [652, 186] on button "transferFilesDialog.retry" at bounding box center [669, 187] width 79 height 8
click at [694, 186] on button "Download" at bounding box center [692, 187] width 33 height 8
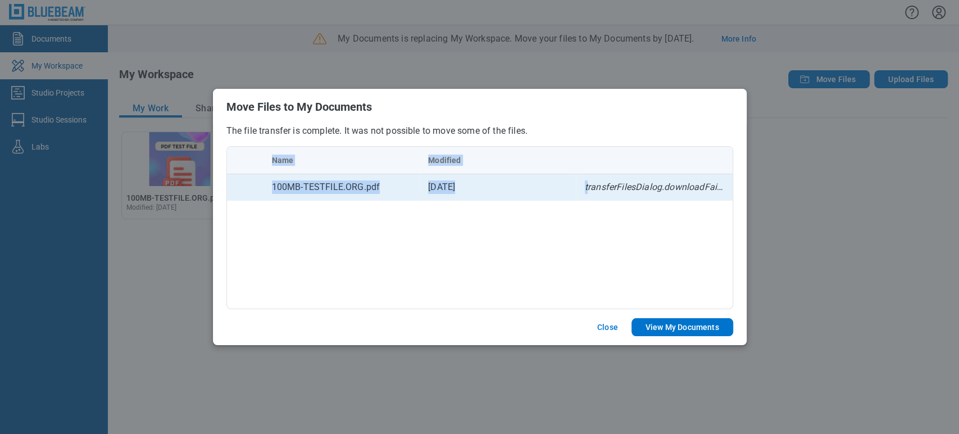
drag, startPoint x: 588, startPoint y: 189, endPoint x: 734, endPoint y: 183, distance: 146.2
click at [734, 183] on div "The file transfer is complete. It was not possible to move some of the files. N…" at bounding box center [480, 217] width 534 height 184
click at [724, 188] on span "transferFilesDialog.downloadFailed" at bounding box center [657, 186] width 144 height 11
click at [710, 189] on span "transferFilesDialog.downloadFailed" at bounding box center [657, 186] width 144 height 11
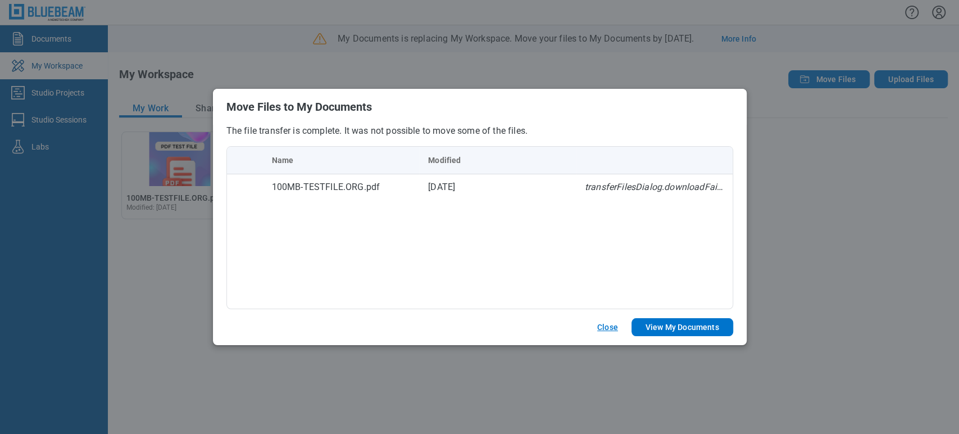
click at [619, 324] on button "Close" at bounding box center [608, 327] width 48 height 18
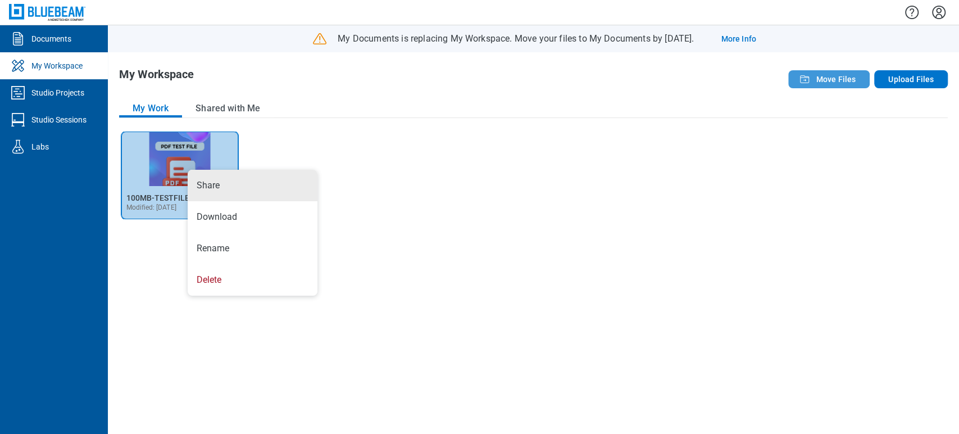
click at [818, 72] on button "Move Files" at bounding box center [828, 79] width 81 height 18
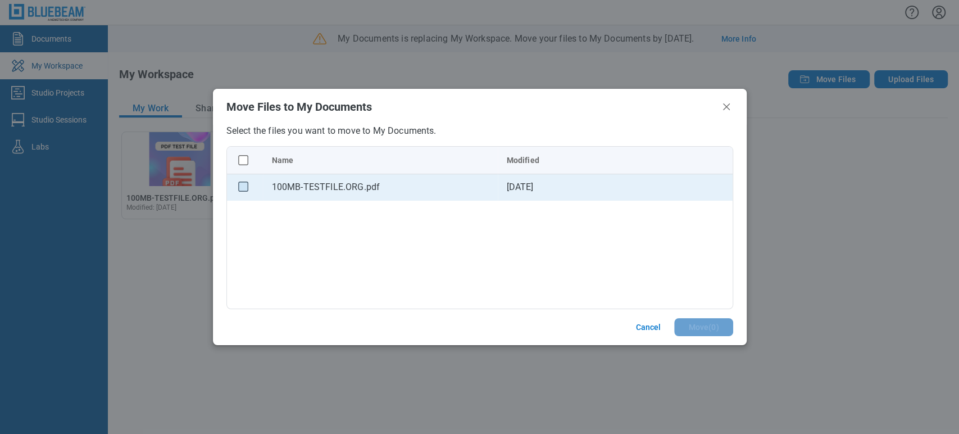
click at [244, 185] on rect "checkbox" at bounding box center [243, 187] width 10 height 10
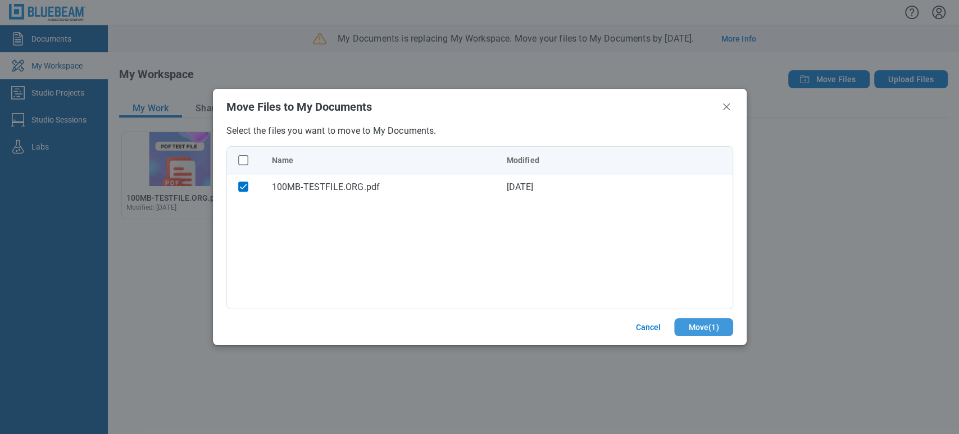
click at [712, 326] on button "Move ( 1 )" at bounding box center [703, 327] width 58 height 18
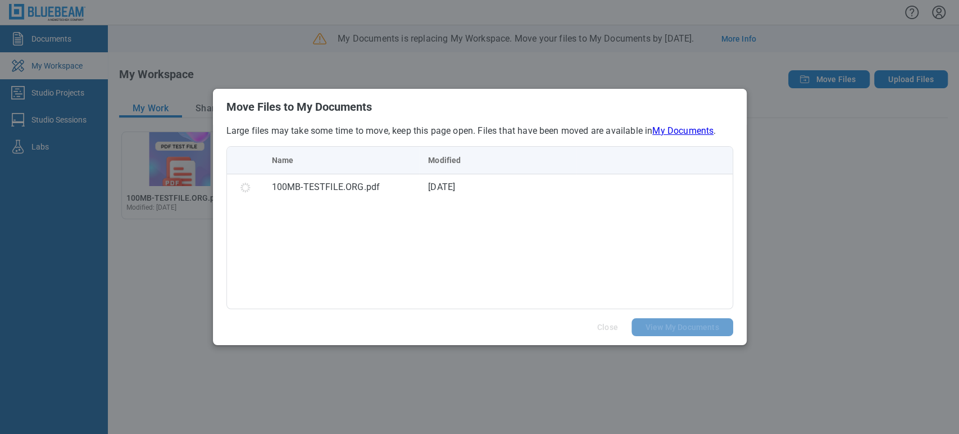
click at [718, 231] on div "Name Modified 100MB-TESTFILE.ORG.pdf 4 Sept 2025" at bounding box center [479, 227] width 507 height 163
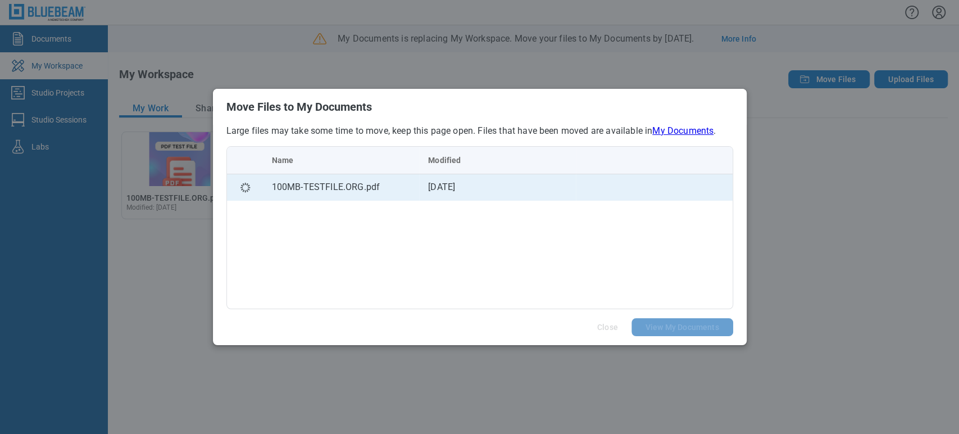
click at [476, 185] on td "4 Sept 2025" at bounding box center [497, 187] width 157 height 27
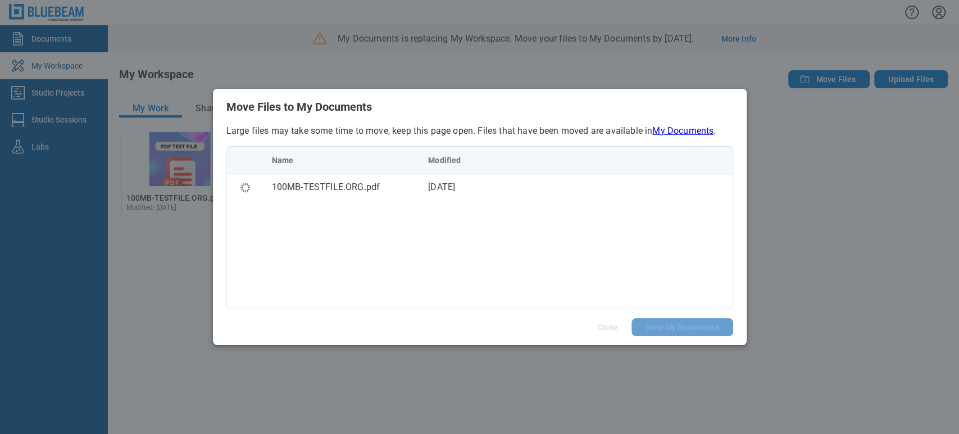
click at [471, 210] on div "Name Modified 100MB-TESTFILE.ORG.pdf 4 Sept 2025" at bounding box center [479, 227] width 507 height 163
click at [516, 129] on p "Large files may take some time to move, keep this page open. Files that have be…" at bounding box center [479, 131] width 507 height 12
click at [545, 112] on h2 "Move Files to My Documents" at bounding box center [479, 107] width 507 height 12
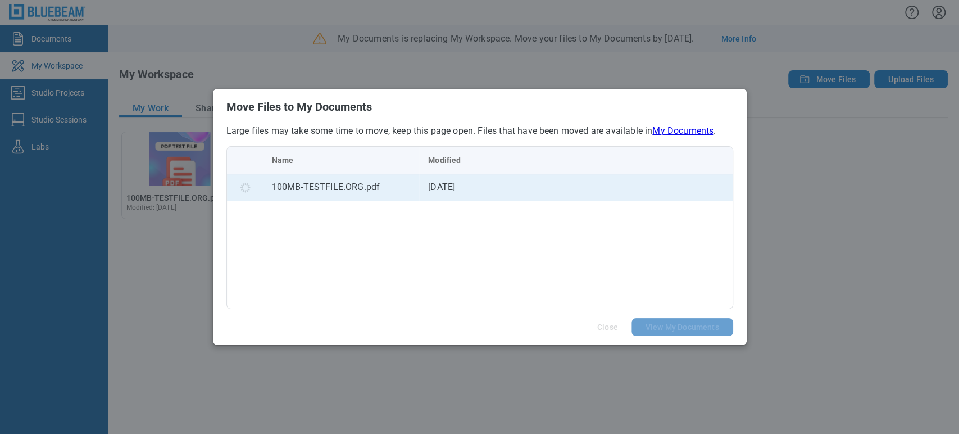
click at [525, 185] on td "4 Sept 2025" at bounding box center [497, 187] width 157 height 27
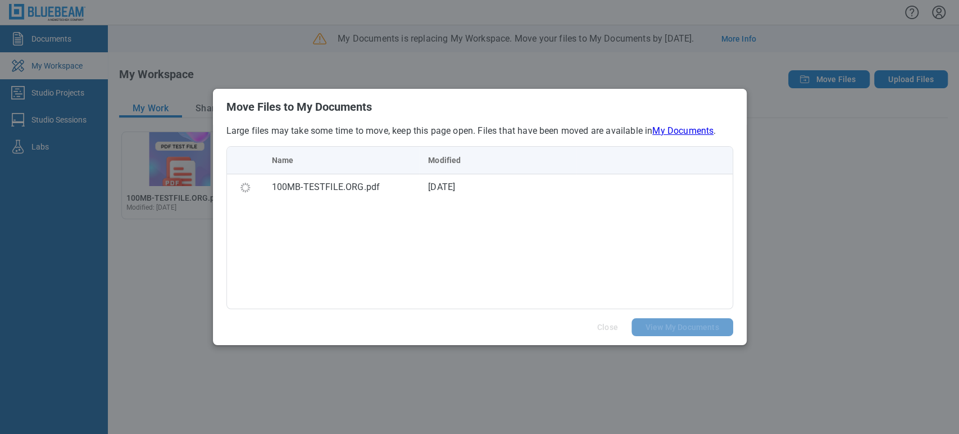
click at [518, 213] on div "Name Modified 100MB-TESTFILE.ORG.pdf 4 Sept 2025" at bounding box center [479, 227] width 507 height 163
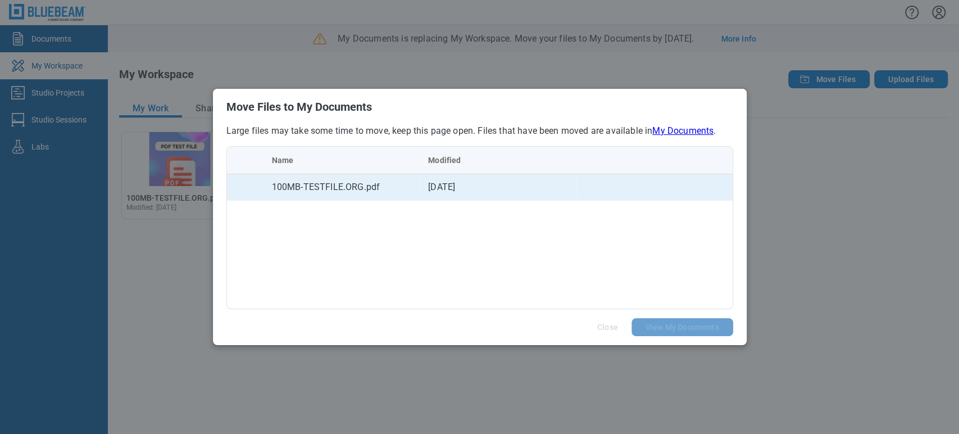
click at [283, 195] on td "100MB-TESTFILE.ORG.pdf" at bounding box center [341, 187] width 157 height 27
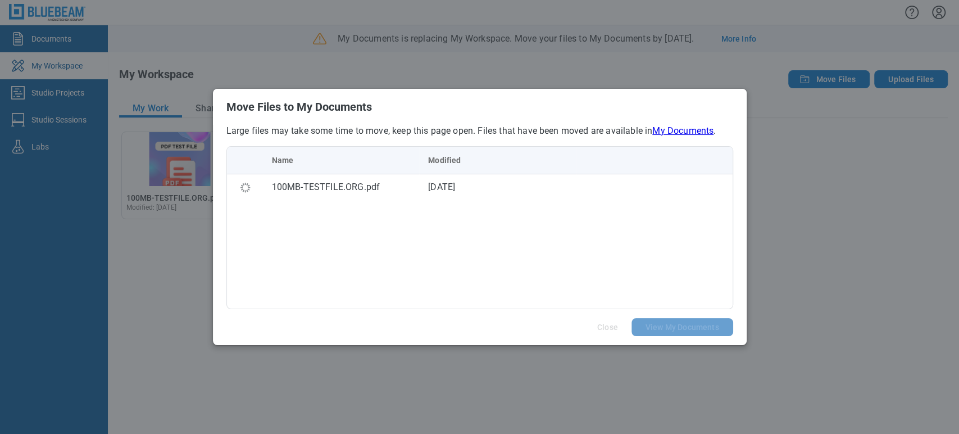
click at [289, 220] on div "Name Modified 100MB-TESTFILE.ORG.pdf 4 Sept 2025" at bounding box center [479, 227] width 507 height 163
click at [306, 120] on header "Move Files to My Documents" at bounding box center [480, 107] width 534 height 36
click at [318, 108] on h2 "Move Files to My Documents" at bounding box center [479, 107] width 507 height 12
drag, startPoint x: 453, startPoint y: 146, endPoint x: 554, endPoint y: 294, distance: 179.8
click at [455, 147] on div "Name Modified 100MB-TESTFILE.ORG.pdf 4 Sept 2025" at bounding box center [479, 227] width 507 height 163
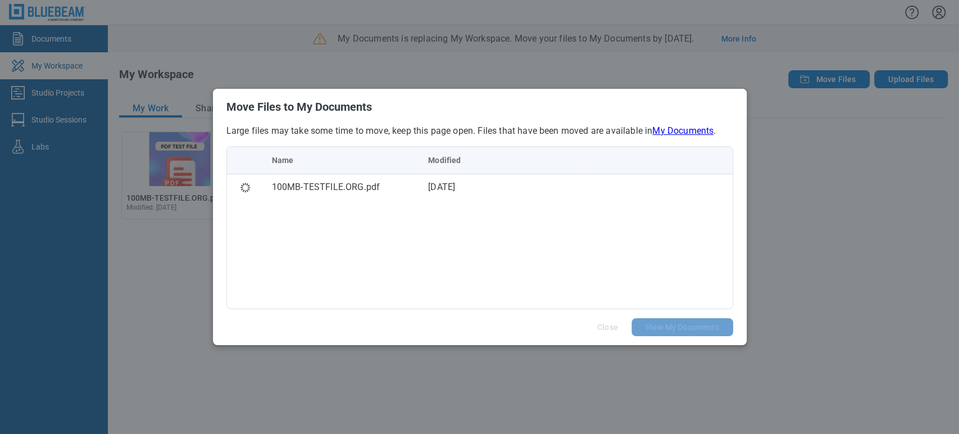
click at [587, 260] on div "Name Modified 100MB-TESTFILE.ORG.pdf 4 Sept 2025" at bounding box center [479, 227] width 507 height 163
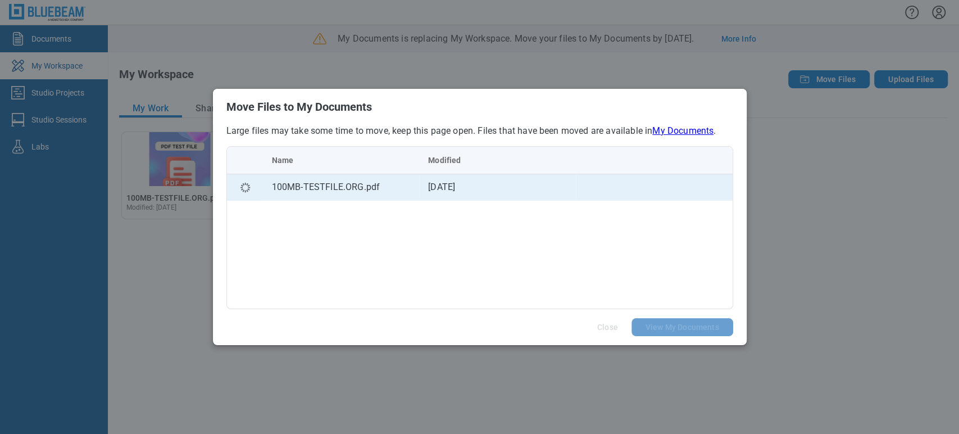
click at [461, 192] on td "4 Sept 2025" at bounding box center [497, 187] width 157 height 27
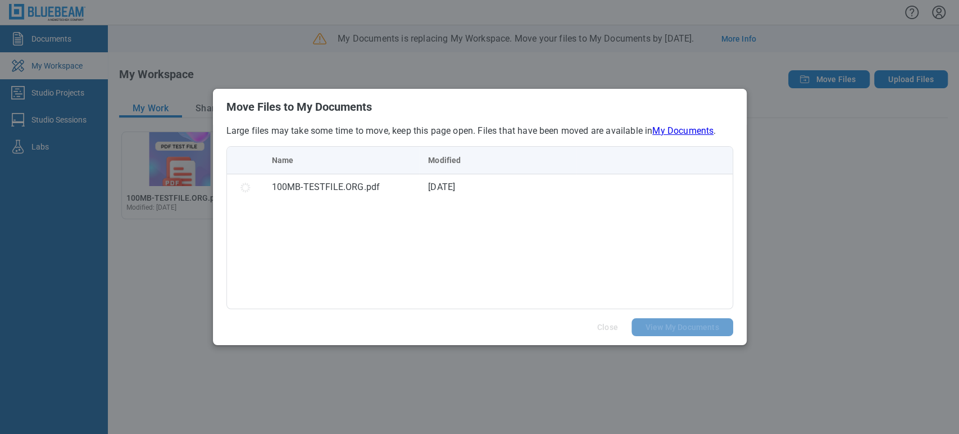
drag, startPoint x: 512, startPoint y: 207, endPoint x: 660, endPoint y: 201, distance: 148.4
click at [514, 208] on div "Name Modified 100MB-TESTFILE.ORG.pdf 4 Sept 2025" at bounding box center [479, 227] width 507 height 163
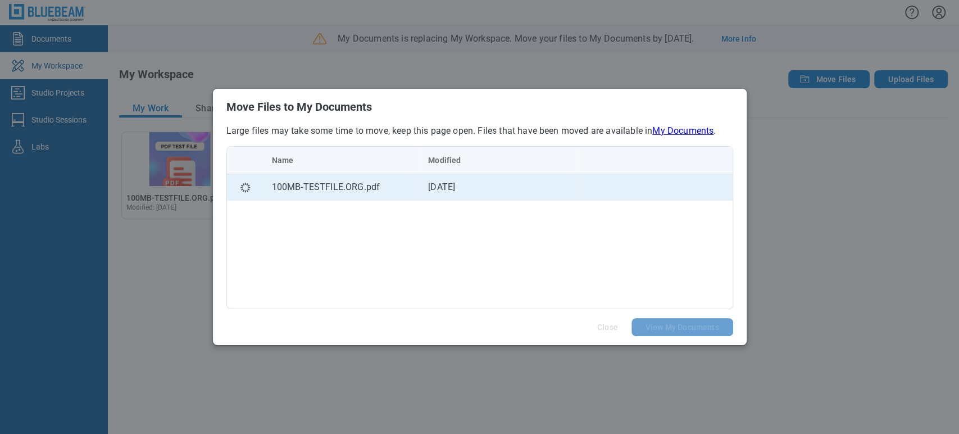
drag, startPoint x: 695, startPoint y: 179, endPoint x: 556, endPoint y: 187, distance: 139.0
click at [691, 179] on td "bb-data-table" at bounding box center [654, 187] width 157 height 27
click at [544, 190] on td "4 Sept 2025" at bounding box center [497, 187] width 157 height 27
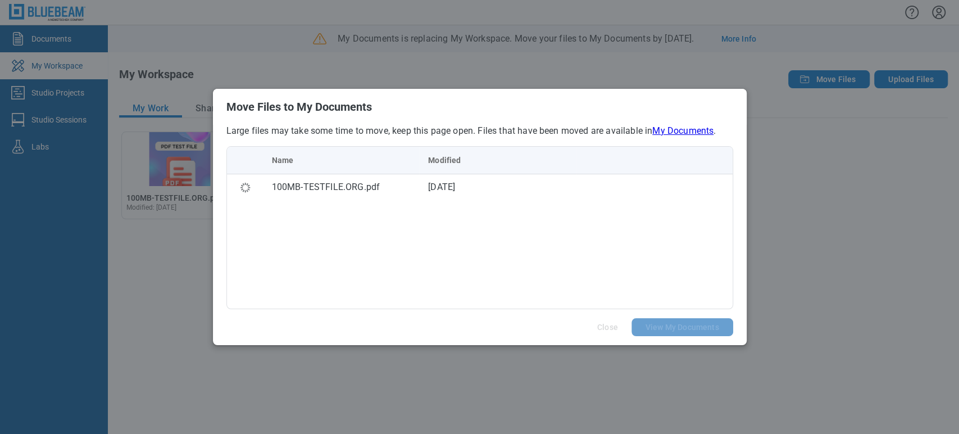
click at [399, 212] on div "Name Modified 100MB-TESTFILE.ORG.pdf 4 Sept 2025" at bounding box center [479, 227] width 507 height 163
drag, startPoint x: 407, startPoint y: 133, endPoint x: 415, endPoint y: 134, distance: 7.3
click at [415, 134] on p "Large files may take some time to move, keep this page open. Files that have be…" at bounding box center [479, 131] width 507 height 12
click at [539, 142] on div "Large files may take some time to move, keep this page open. Files that have be…" at bounding box center [480, 217] width 534 height 184
click at [471, 236] on div "Name Modified 100MB-TESTFILE.ORG.pdf 4 Sept 2025" at bounding box center [479, 227] width 507 height 163
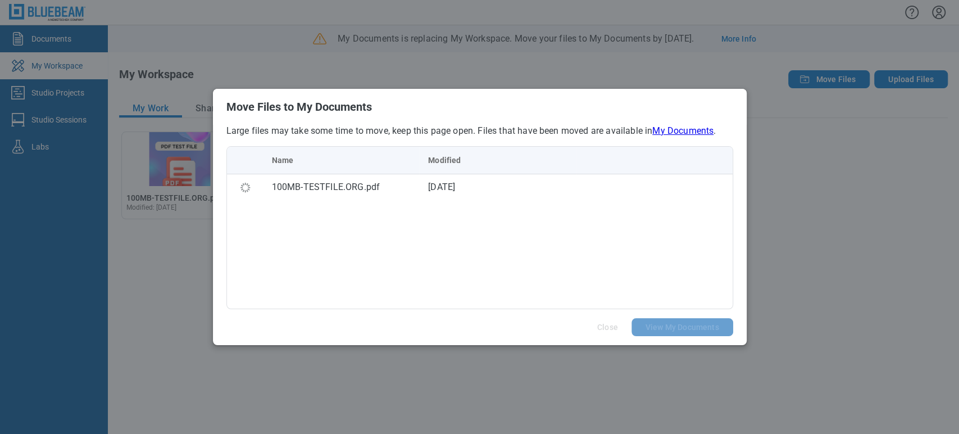
click at [694, 128] on link "My Documents" at bounding box center [682, 130] width 61 height 11
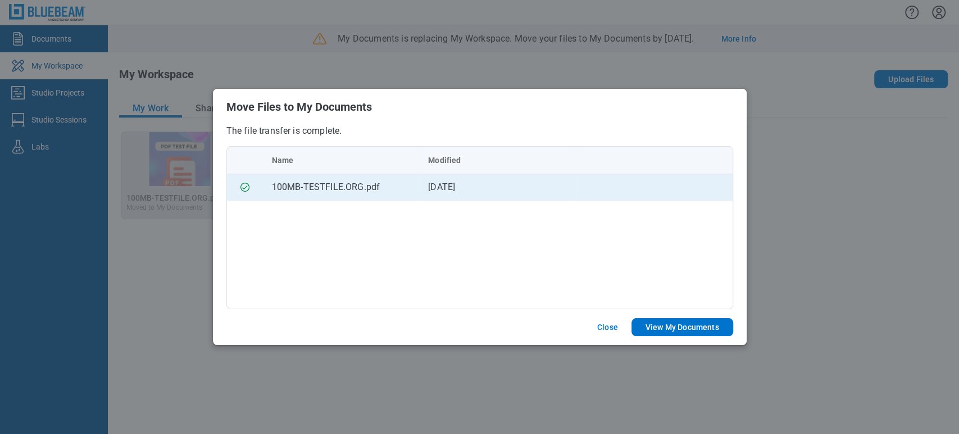
click at [390, 189] on div "100MB-TESTFILE.ORG.pdf" at bounding box center [341, 186] width 139 height 13
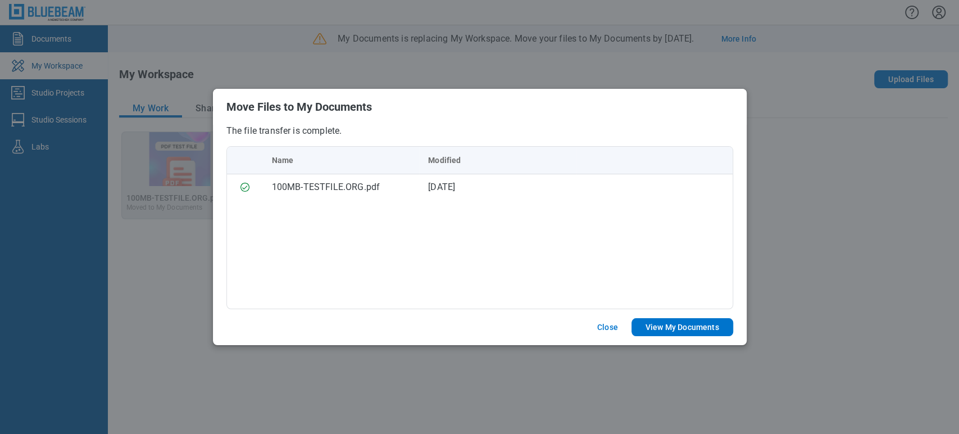
drag, startPoint x: 534, startPoint y: 123, endPoint x: 381, endPoint y: 143, distance: 154.1
click at [534, 122] on header "Move Files to My Documents" at bounding box center [480, 107] width 534 height 36
drag, startPoint x: 330, startPoint y: 125, endPoint x: 326, endPoint y: 140, distance: 15.5
click at [327, 130] on p "The file transfer is complete." at bounding box center [479, 131] width 507 height 12
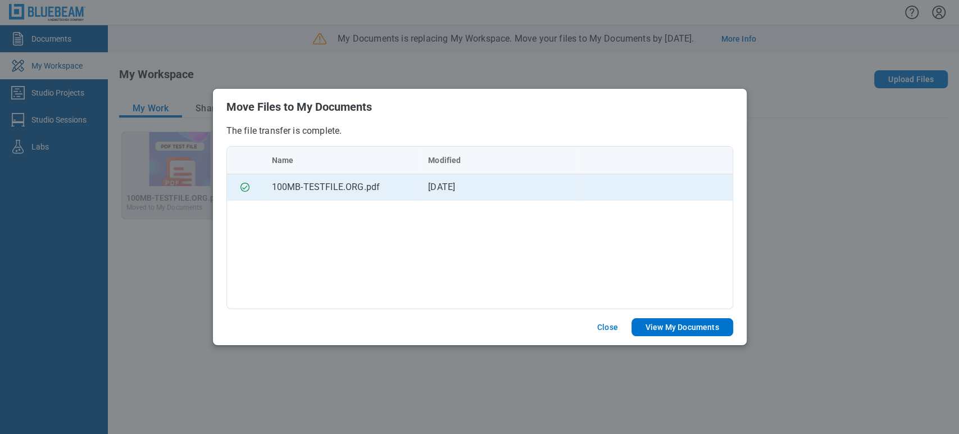
click at [332, 190] on div "100MB-TESTFILE.ORG.pdf" at bounding box center [341, 186] width 139 height 13
click at [486, 182] on td "4 Sept 2025" at bounding box center [497, 187] width 157 height 27
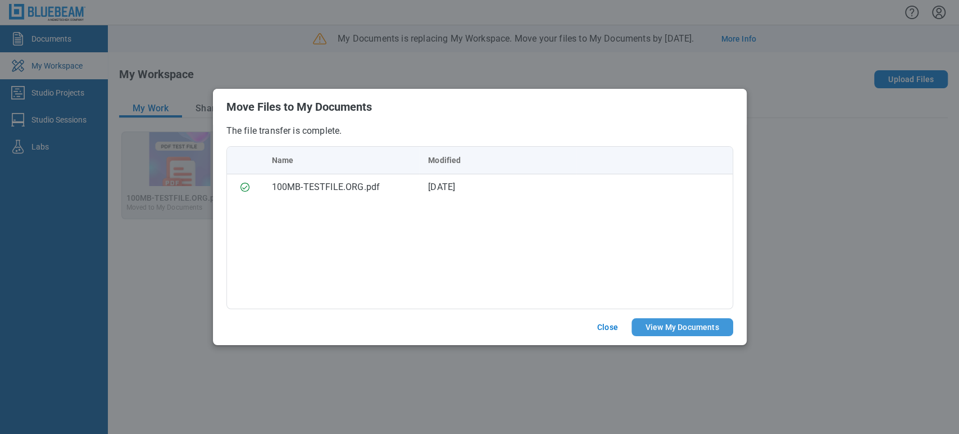
click at [650, 327] on button "View My Documents" at bounding box center [682, 327] width 102 height 18
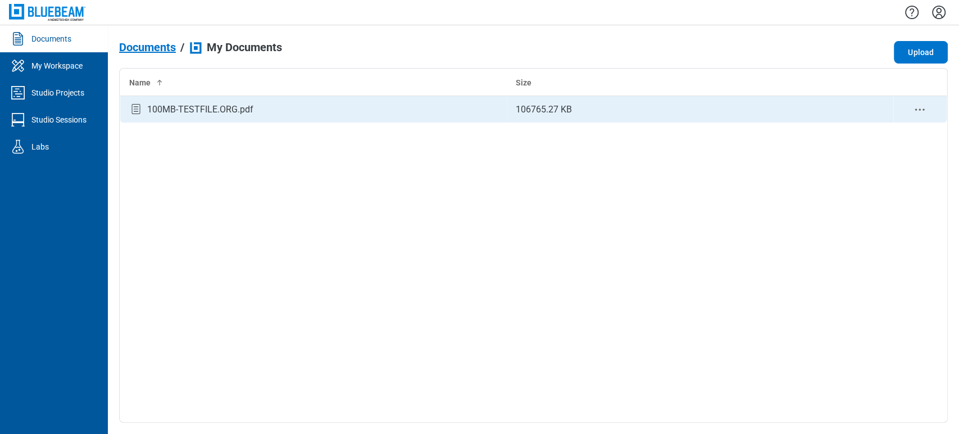
click at [915, 109] on circle "context-menu" at bounding box center [916, 110] width 2 height 2
click at [781, 111] on td "106765.27 KB" at bounding box center [700, 109] width 386 height 27
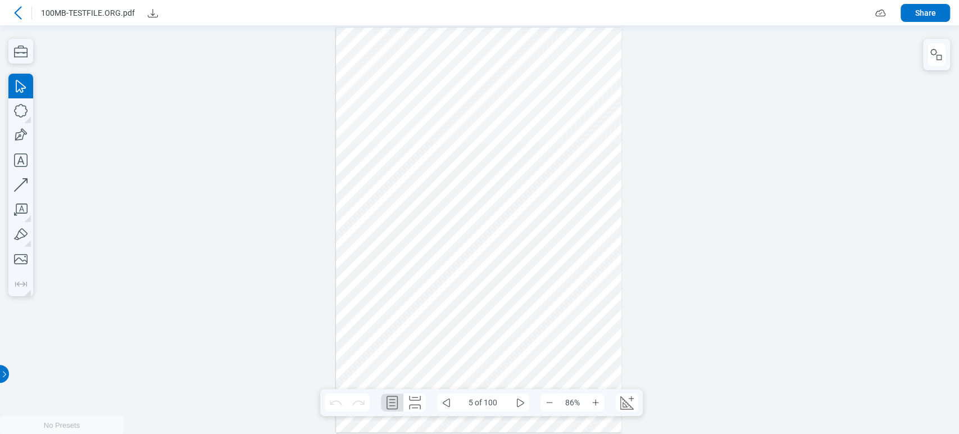
click at [301, 132] on div at bounding box center [479, 229] width 959 height 408
drag, startPoint x: 681, startPoint y: 217, endPoint x: 636, endPoint y: 278, distance: 74.7
click at [674, 222] on div at bounding box center [479, 229] width 959 height 408
click at [517, 399] on icon "some" at bounding box center [519, 401] width 13 height 13
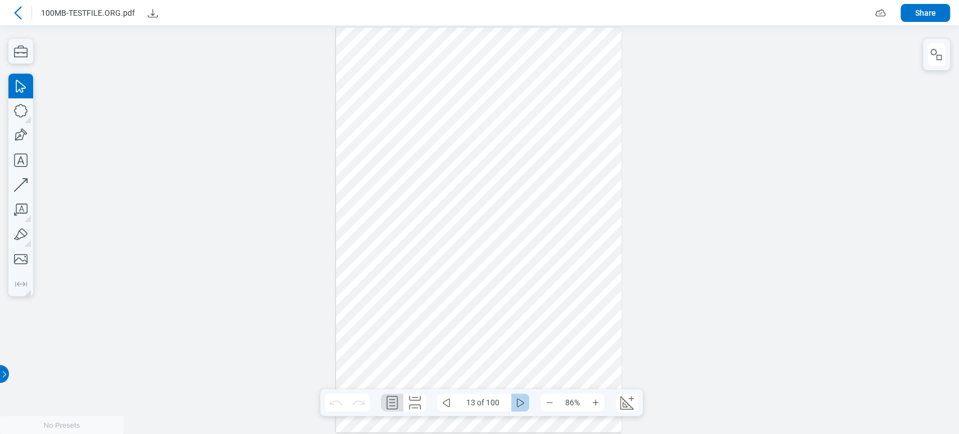
click at [517, 399] on icon "some" at bounding box center [519, 401] width 13 height 13
click at [445, 406] on icon "some" at bounding box center [445, 401] width 13 height 13
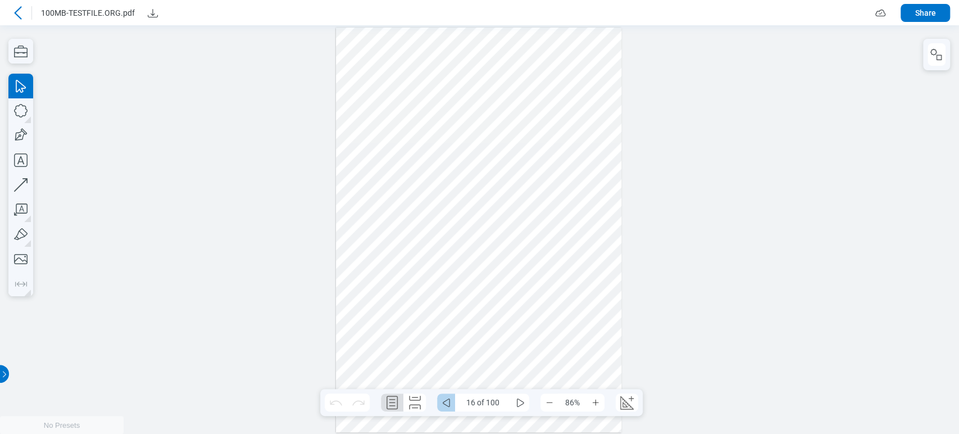
click at [445, 406] on icon "some" at bounding box center [445, 401] width 13 height 13
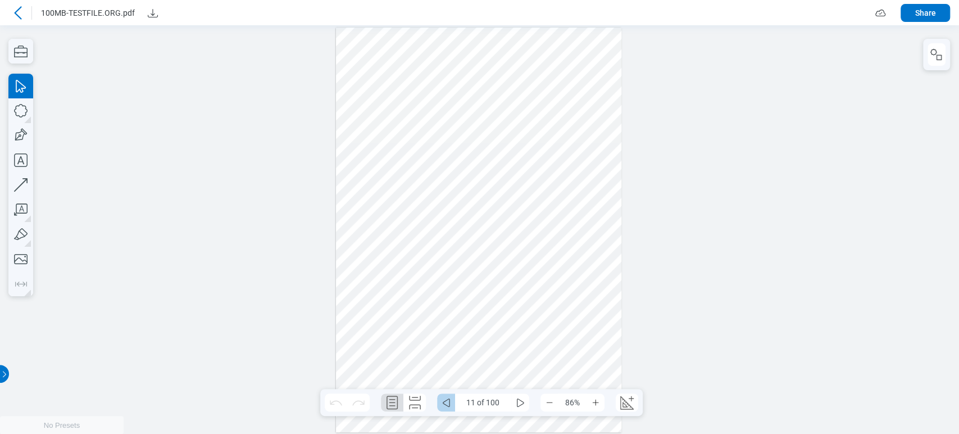
click at [445, 406] on icon "some" at bounding box center [445, 401] width 13 height 13
click at [149, 18] on icon "Download" at bounding box center [152, 12] width 13 height 13
click at [876, 12] on icon at bounding box center [880, 12] width 11 height 8
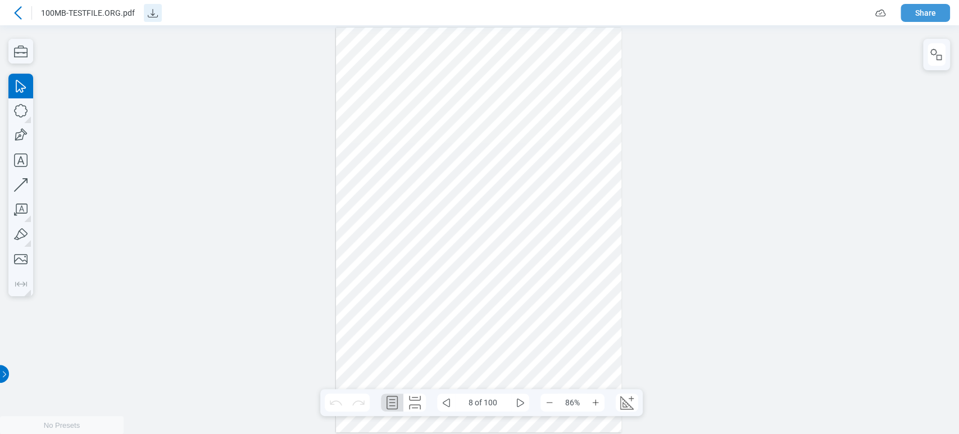
click at [928, 12] on button "Share" at bounding box center [924, 13] width 49 height 18
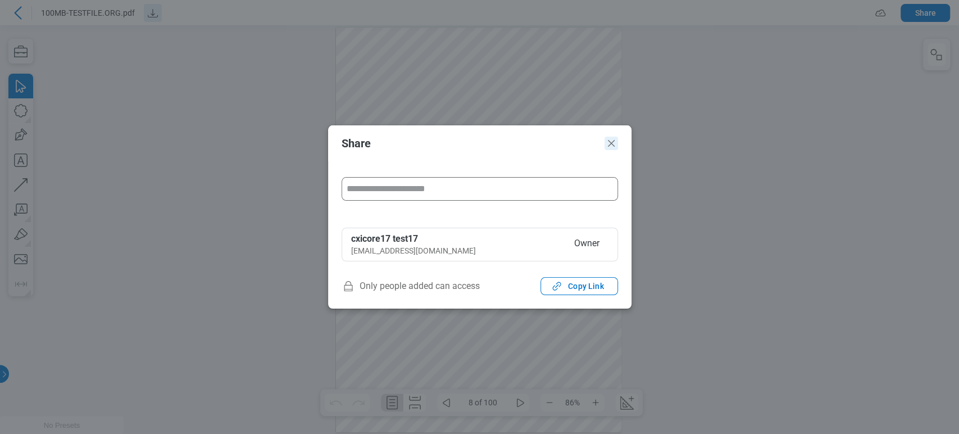
click at [615, 138] on icon "Close" at bounding box center [610, 143] width 13 height 13
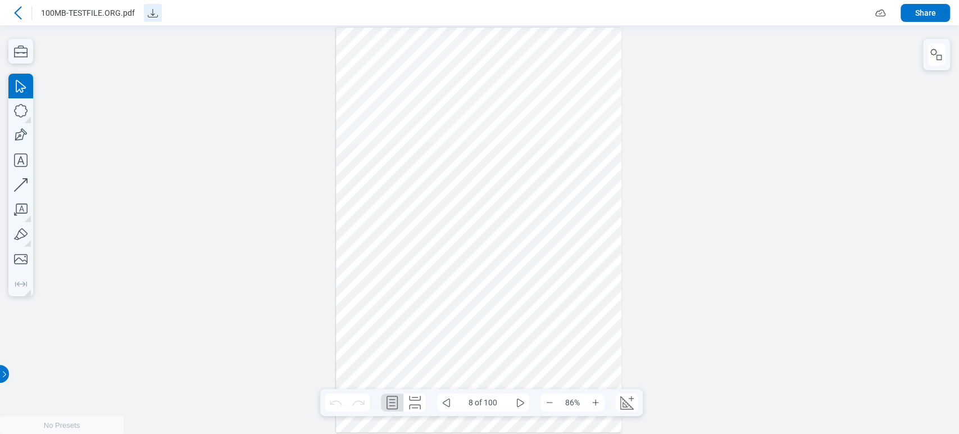
click at [21, 17] on icon at bounding box center [17, 12] width 13 height 13
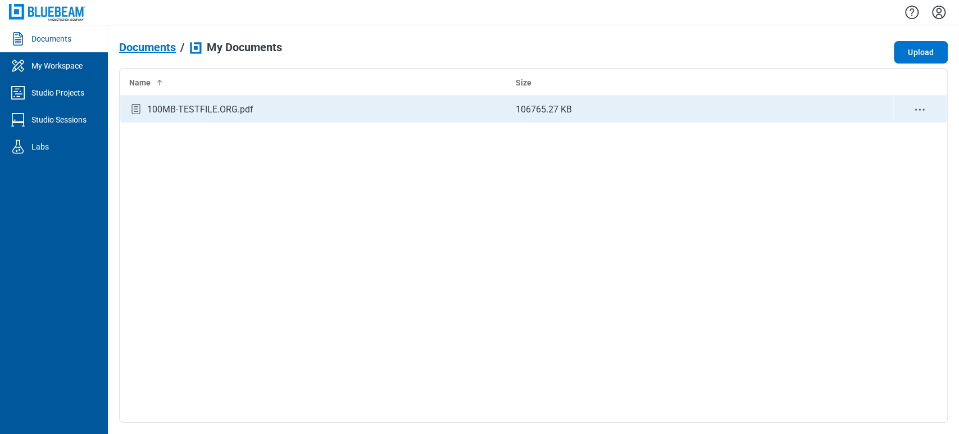
click at [928, 108] on div "bb-data-table" at bounding box center [920, 109] width 36 height 14
click at [918, 108] on icon "context-menu" at bounding box center [919, 109] width 13 height 13
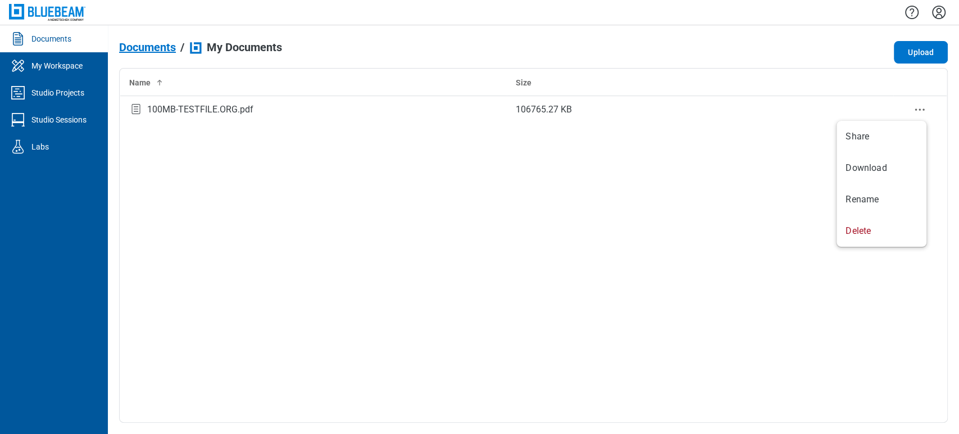
click at [540, 256] on div "Name Size 100MB-TESTFILE.ORG.pdf 106765.27 KB" at bounding box center [533, 245] width 829 height 354
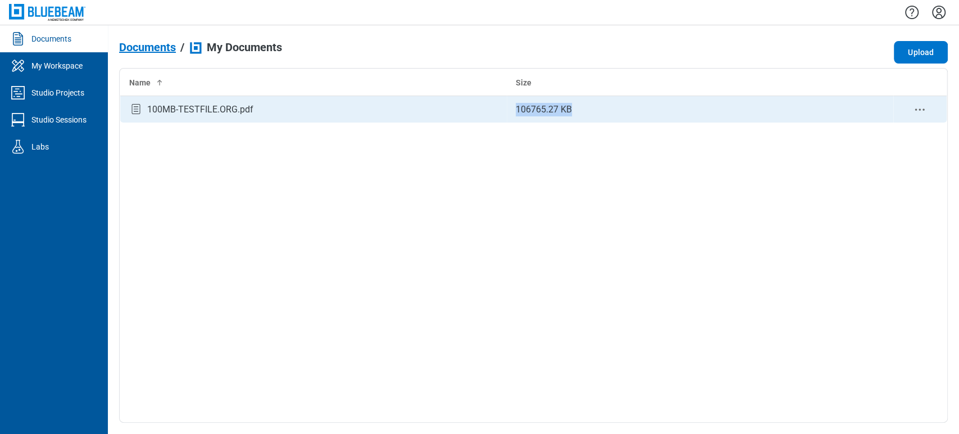
drag, startPoint x: 517, startPoint y: 107, endPoint x: 575, endPoint y: 111, distance: 58.0
click at [575, 111] on td "106765.27 KB" at bounding box center [700, 109] width 386 height 27
click at [917, 107] on icon "context-menu" at bounding box center [919, 109] width 13 height 13
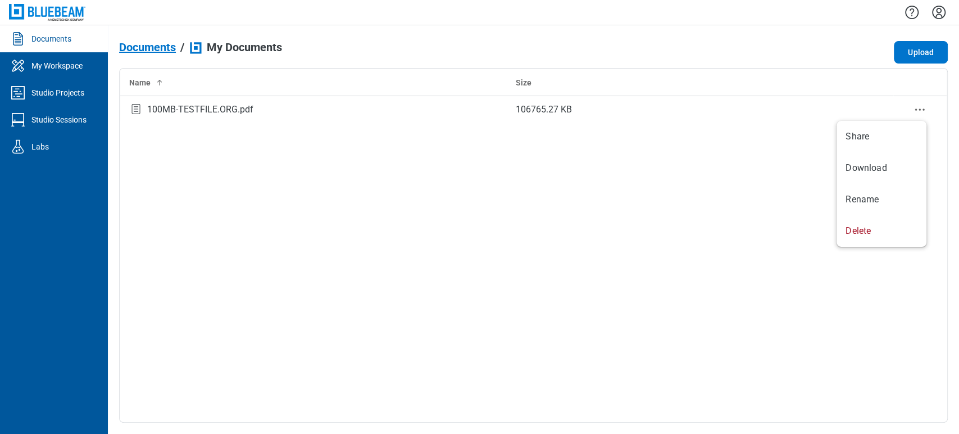
click at [119, 269] on div "Name Size 100MB-TESTFILE.ORG.pdf 106765.27 KB" at bounding box center [533, 245] width 829 height 354
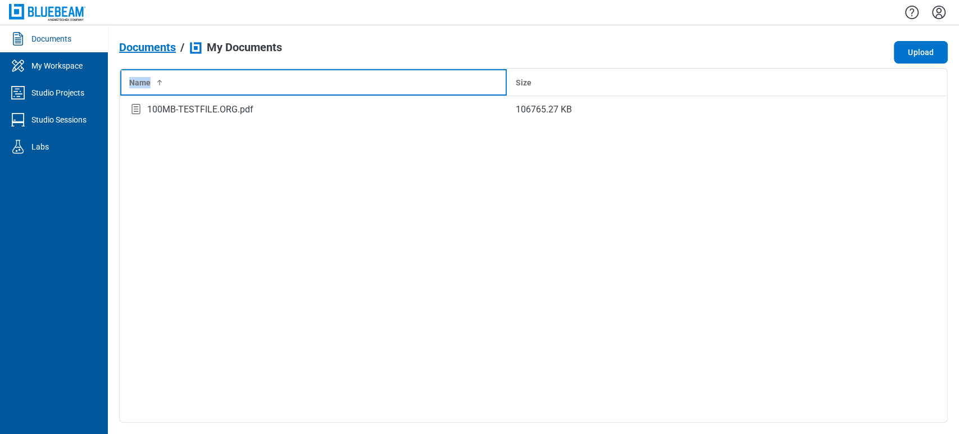
drag, startPoint x: 148, startPoint y: 99, endPoint x: 726, endPoint y: 157, distance: 581.5
click at [726, 157] on div "Name Size 100MB-TESTFILE.ORG.pdf 106765.27 KB" at bounding box center [533, 245] width 829 height 354
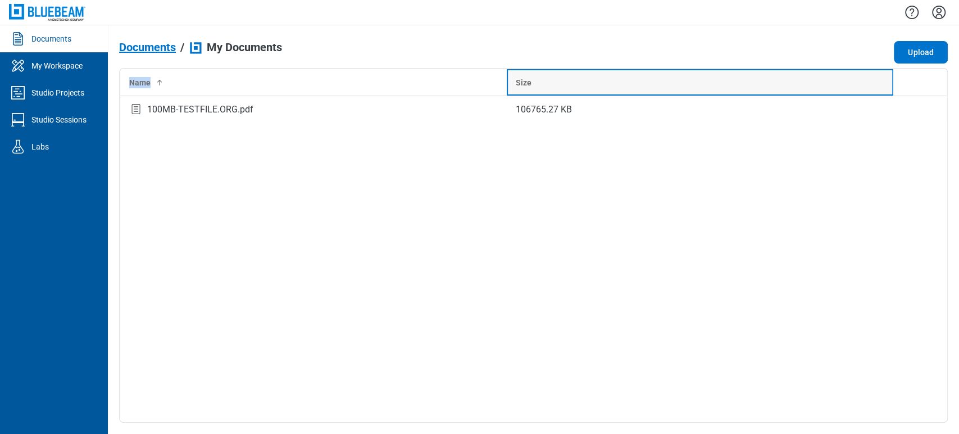
click at [631, 81] on div "Size" at bounding box center [700, 82] width 369 height 11
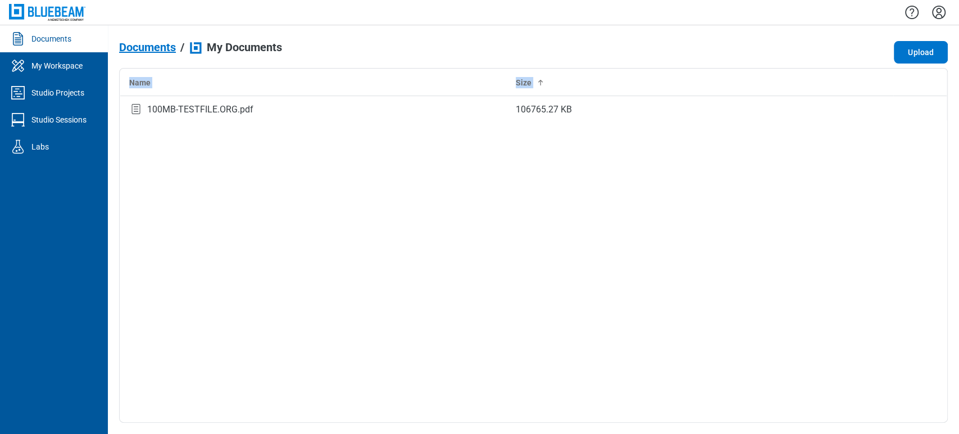
drag, startPoint x: 916, startPoint y: 86, endPoint x: 902, endPoint y: 153, distance: 68.9
click at [904, 150] on div "Name Size 100MB-TESTFILE.ORG.pdf 106765.27 KB" at bounding box center [533, 245] width 829 height 354
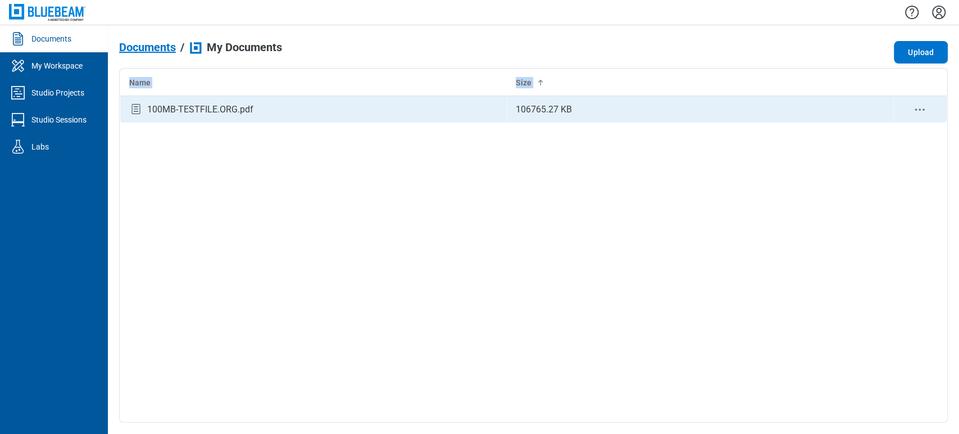
click at [917, 108] on icon "context-menu" at bounding box center [919, 109] width 13 height 13
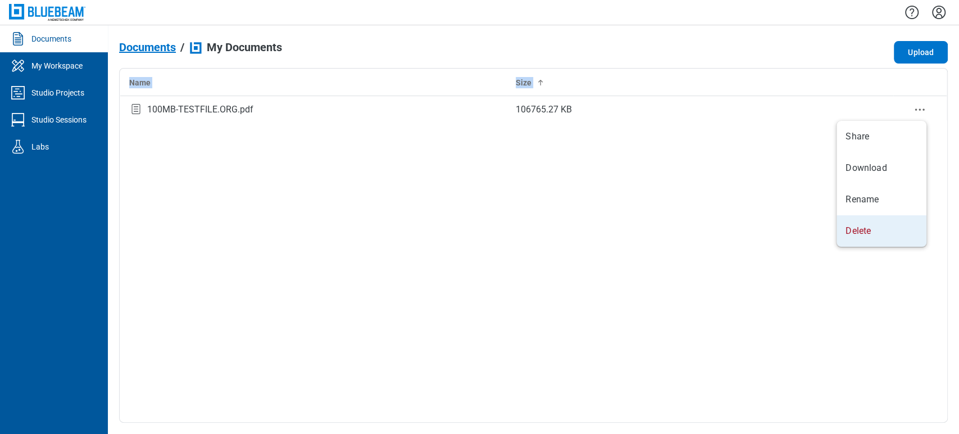
click at [475, 265] on body "Documents My Workspace Studio Projects Studio Sessions Labs Documents / My Docu…" at bounding box center [479, 217] width 959 height 434
click at [452, 249] on div "Name Size 100MB-TESTFILE.ORG.pdf 106765.27 KB" at bounding box center [533, 245] width 829 height 354
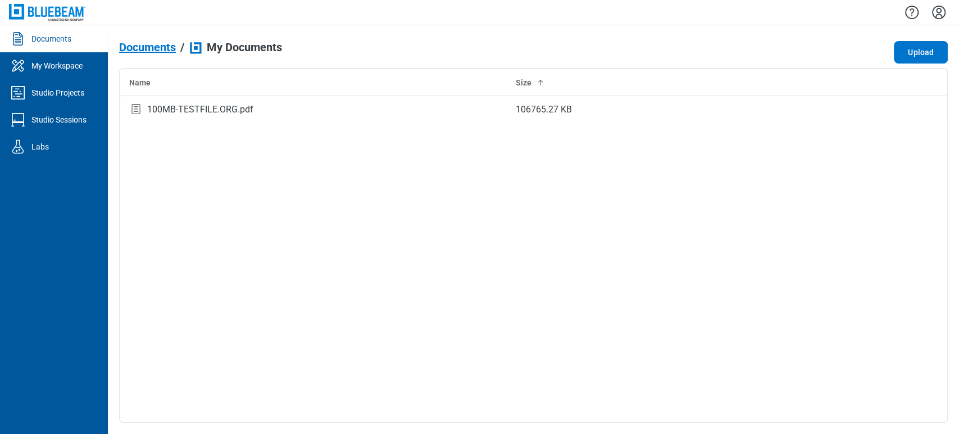
drag, startPoint x: 405, startPoint y: 183, endPoint x: 378, endPoint y: 184, distance: 27.0
click at [393, 184] on div "Name Size 100MB-TESTFILE.ORG.pdf 106765.27 KB" at bounding box center [533, 245] width 829 height 354
click at [48, 67] on div "My Workspace" at bounding box center [56, 65] width 51 height 11
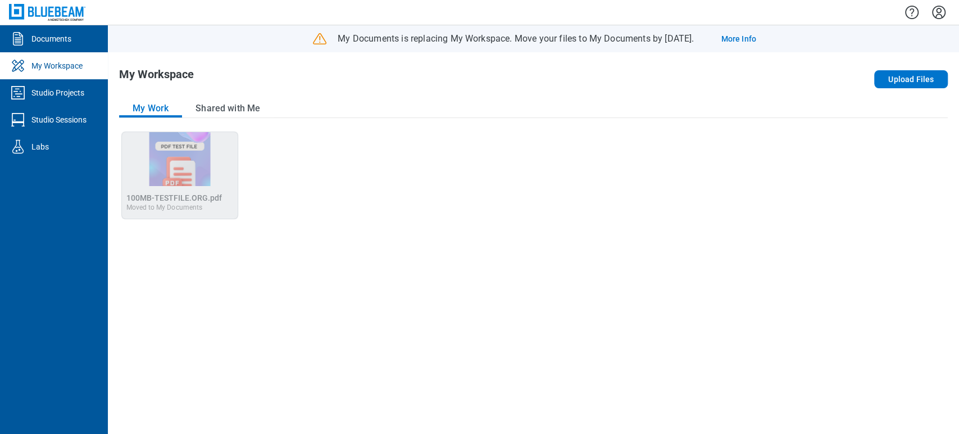
click at [930, 8] on icon "Settings" at bounding box center [939, 12] width 18 height 18
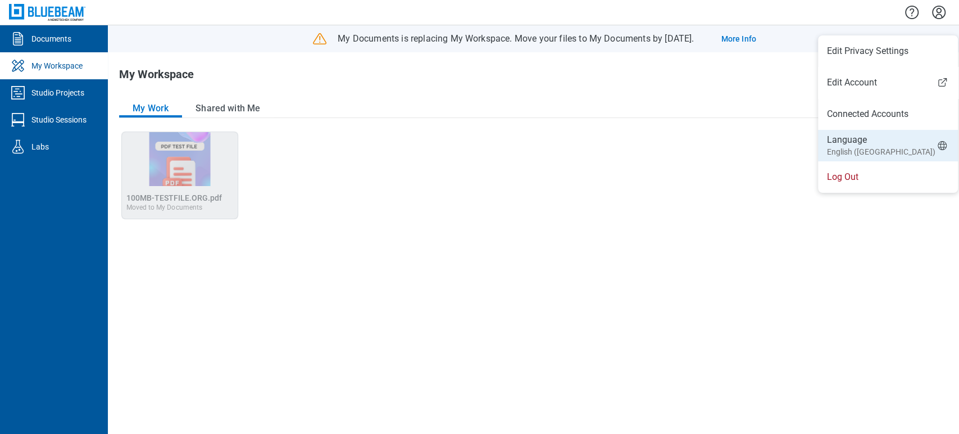
click at [867, 147] on small "English (UK)" at bounding box center [881, 151] width 108 height 11
select select "*****"
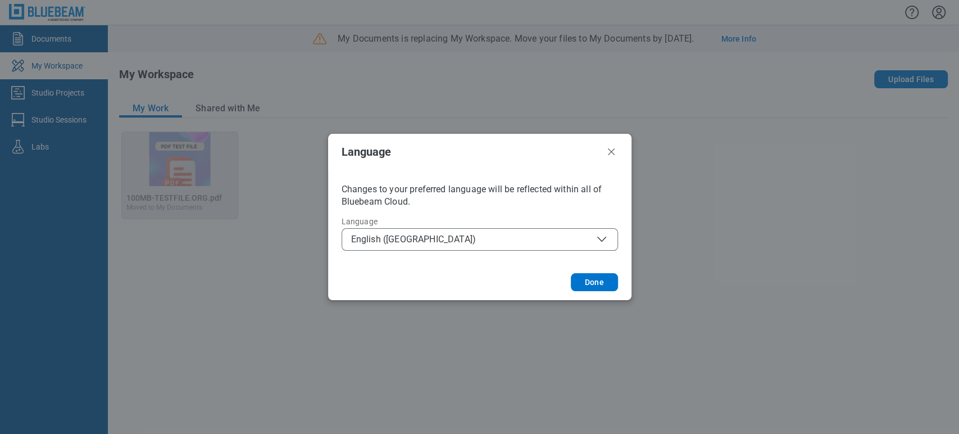
click at [418, 236] on span "English (UK)" at bounding box center [479, 239] width 257 height 13
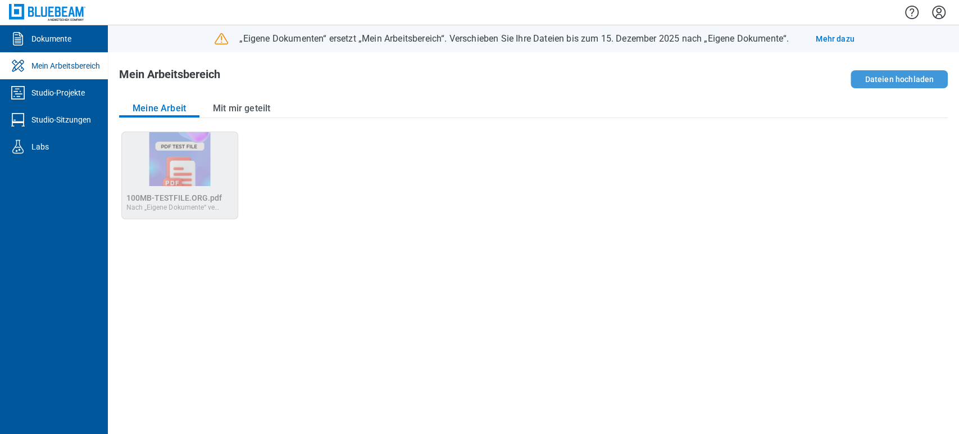
click at [889, 87] on button "Dateien hochladen" at bounding box center [898, 79] width 97 height 18
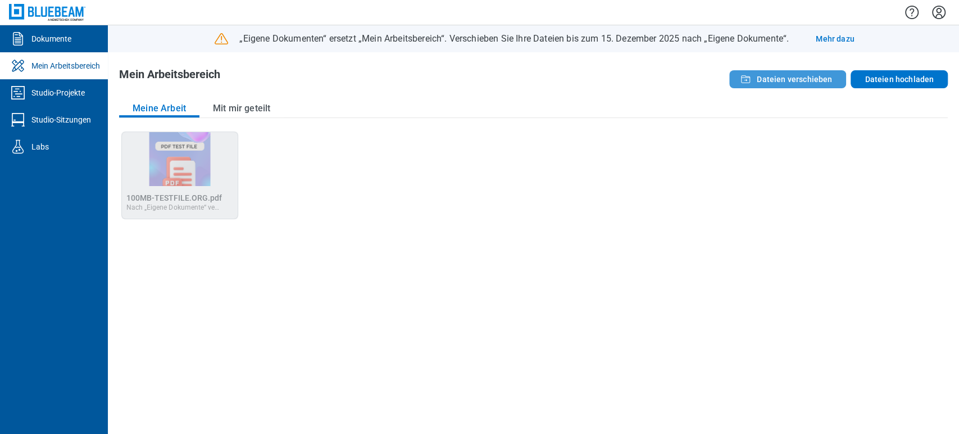
click at [759, 73] on button "Dateien verschieben" at bounding box center [787, 79] width 117 height 18
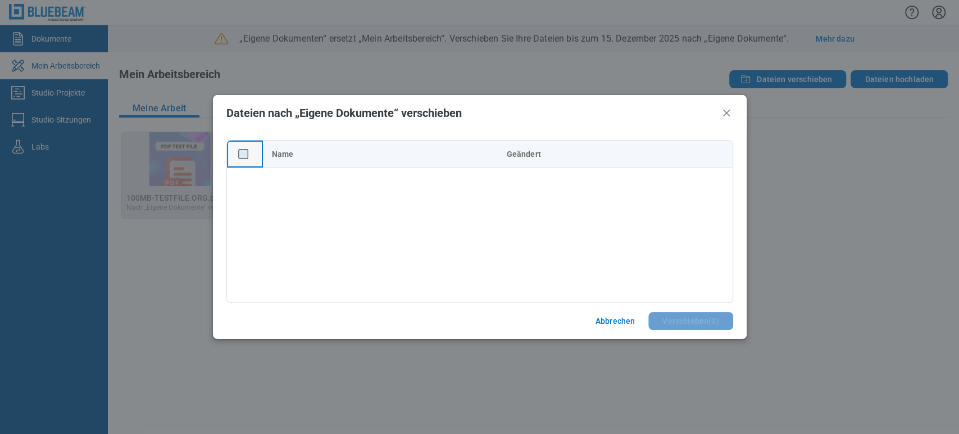
click at [243, 153] on rect "checkbox" at bounding box center [243, 154] width 10 height 10
click at [726, 115] on icon "Schließen" at bounding box center [726, 112] width 13 height 13
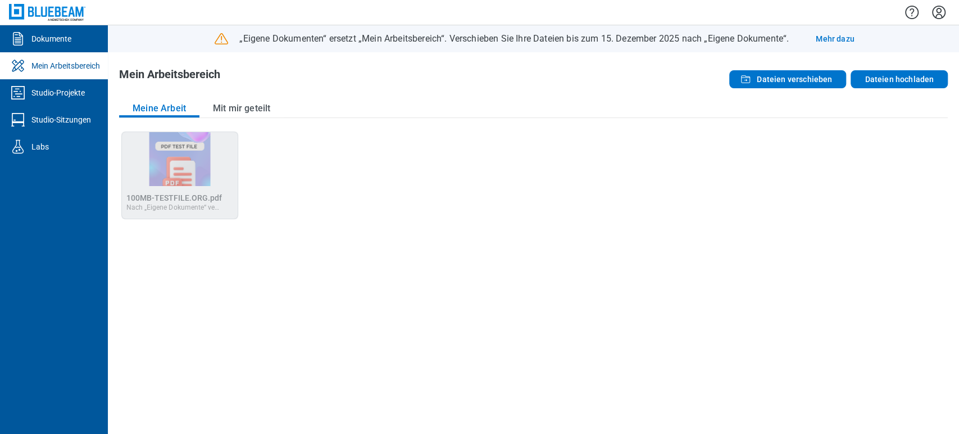
click at [935, 15] on icon "Einstellungen" at bounding box center [939, 12] width 18 height 18
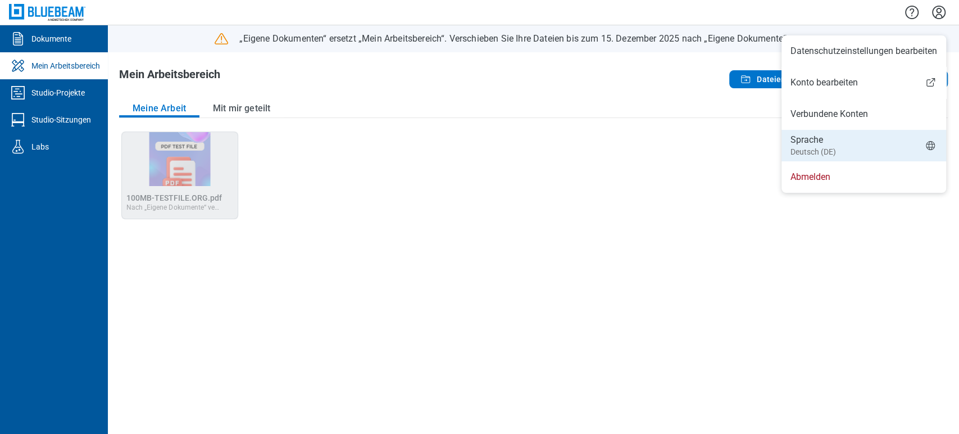
click at [867, 138] on li "Sprache Deutsch (DE)" at bounding box center [863, 145] width 165 height 31
select select "*****"
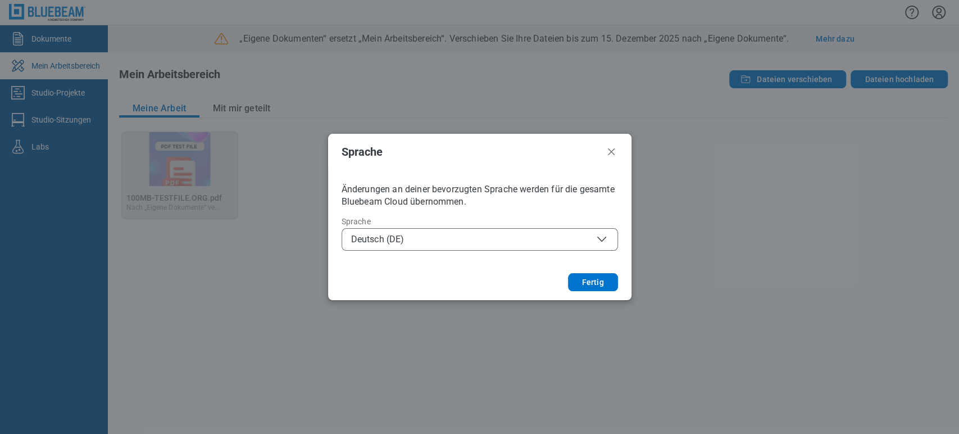
click at [552, 226] on div "**********" at bounding box center [480, 234] width 276 height 34
click at [542, 240] on span "Deutsch (DE)" at bounding box center [479, 239] width 257 height 13
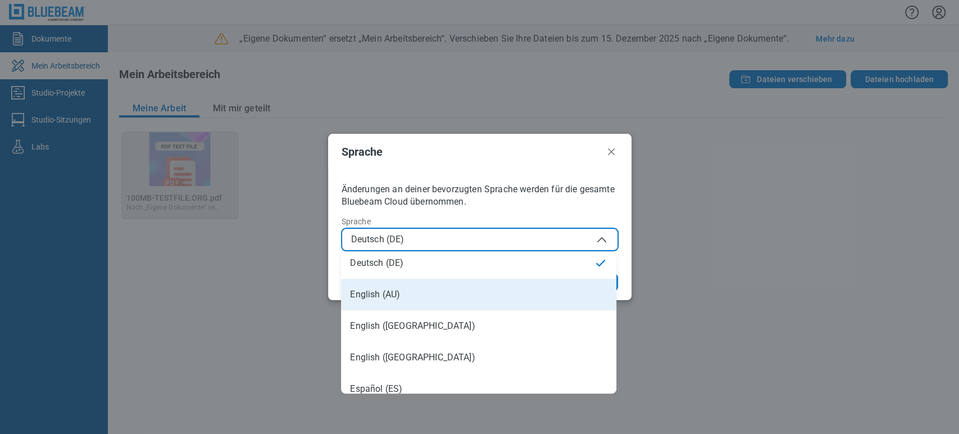
scroll to position [62, 0]
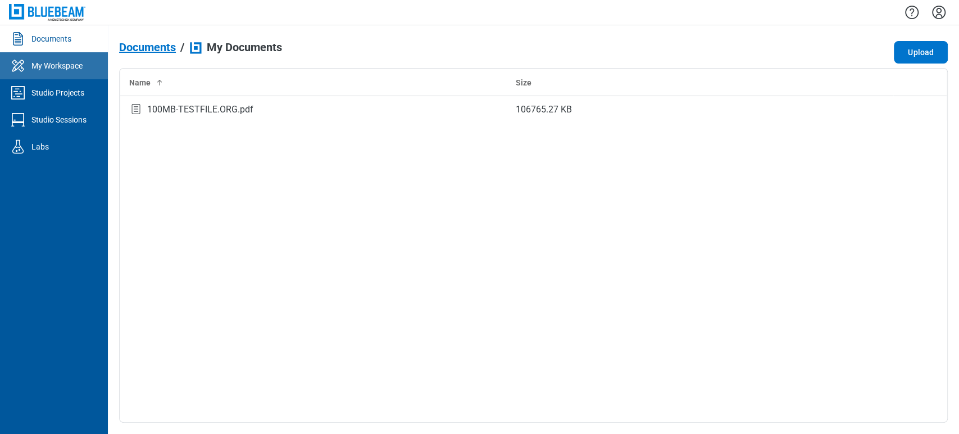
click at [54, 76] on link "My Workspace" at bounding box center [54, 65] width 108 height 27
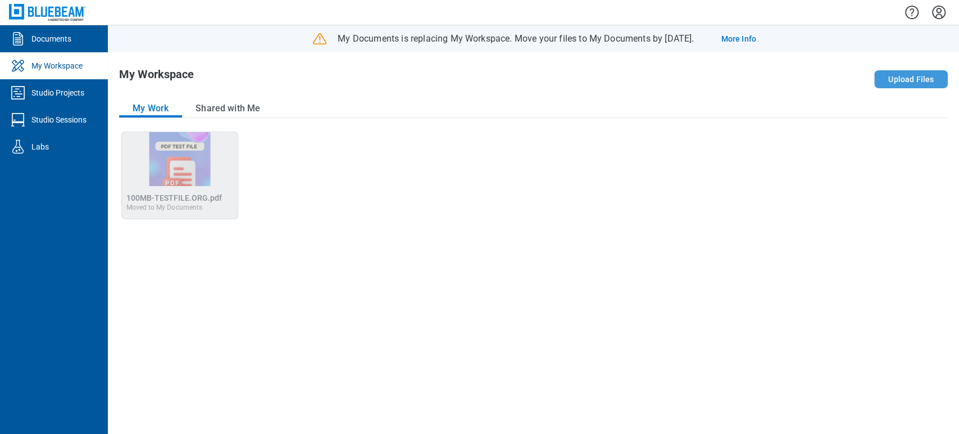
click at [912, 77] on button "Upload Files" at bounding box center [911, 79] width 74 height 18
click at [818, 76] on span "Move Files" at bounding box center [836, 79] width 40 height 11
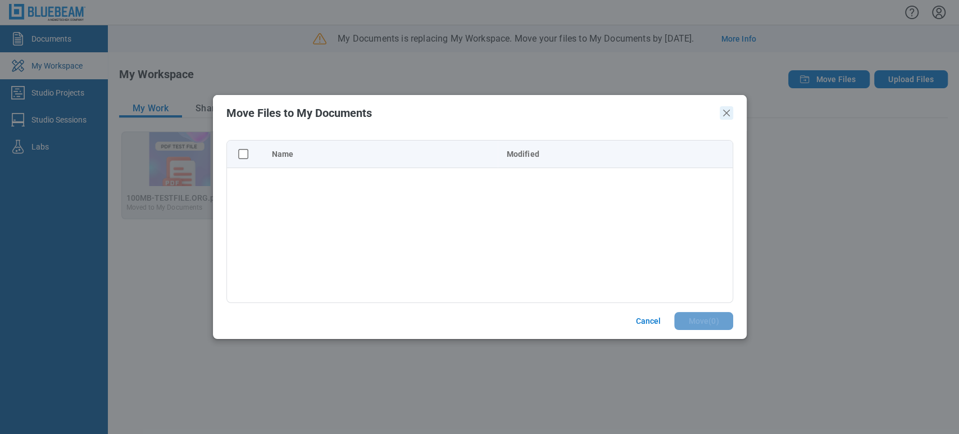
click at [724, 112] on icon "Close" at bounding box center [726, 112] width 13 height 13
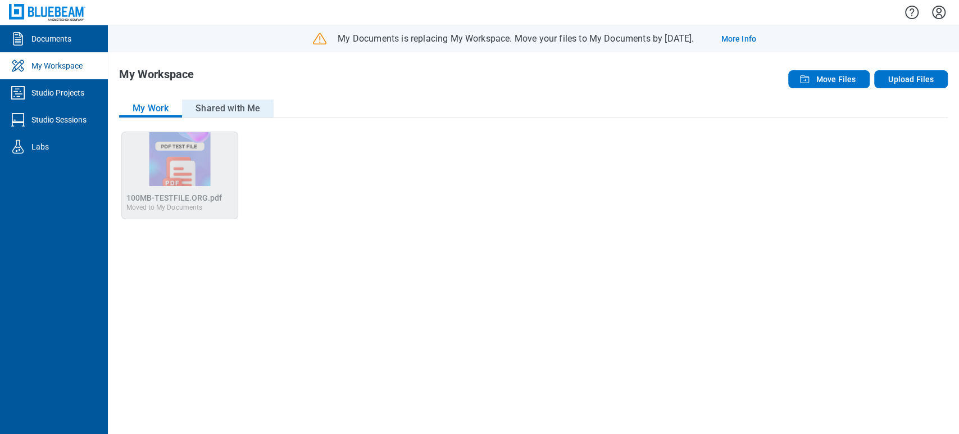
click at [212, 104] on button "Shared with Me" at bounding box center [228, 108] width 92 height 18
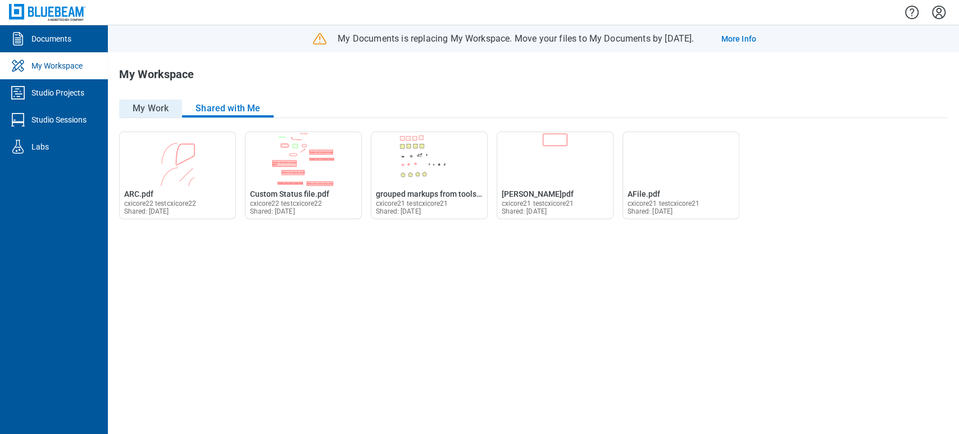
click at [152, 106] on button "My Work" at bounding box center [150, 108] width 63 height 18
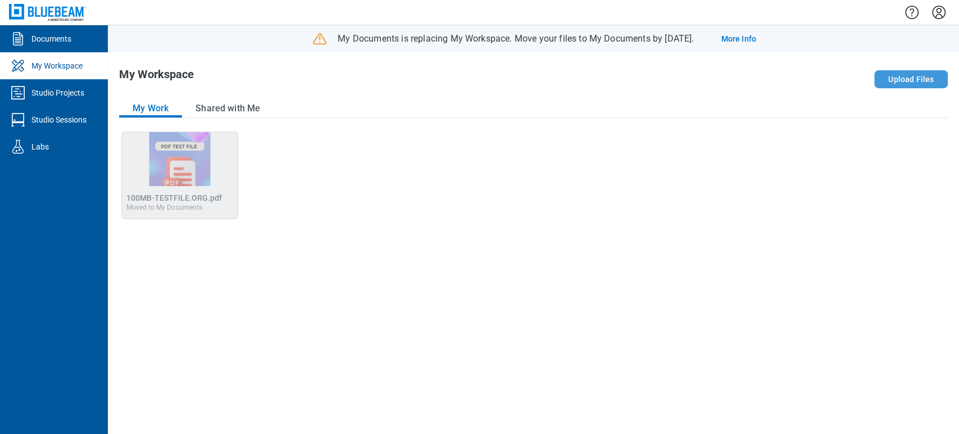
click at [890, 85] on button "Upload Files" at bounding box center [911, 79] width 74 height 18
click at [903, 77] on button "Upload Files" at bounding box center [911, 79] width 74 height 18
click at [804, 84] on icon "button" at bounding box center [804, 78] width 13 height 13
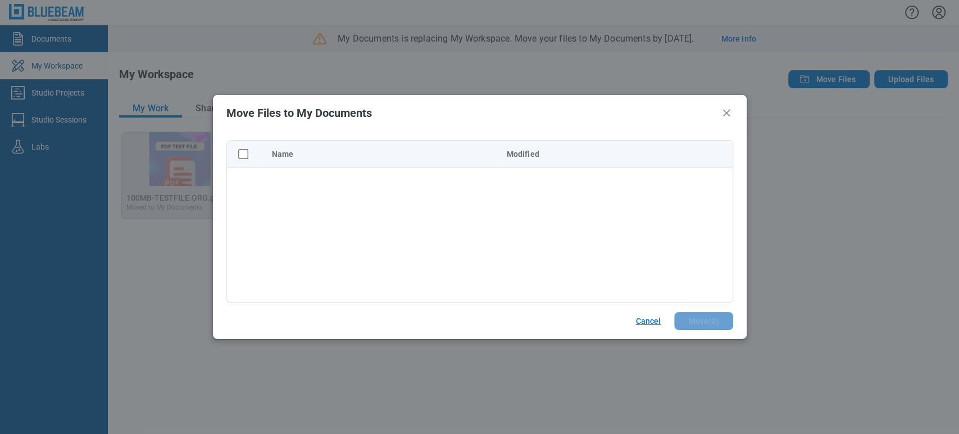
click at [649, 319] on button "Cancel" at bounding box center [648, 321] width 52 height 18
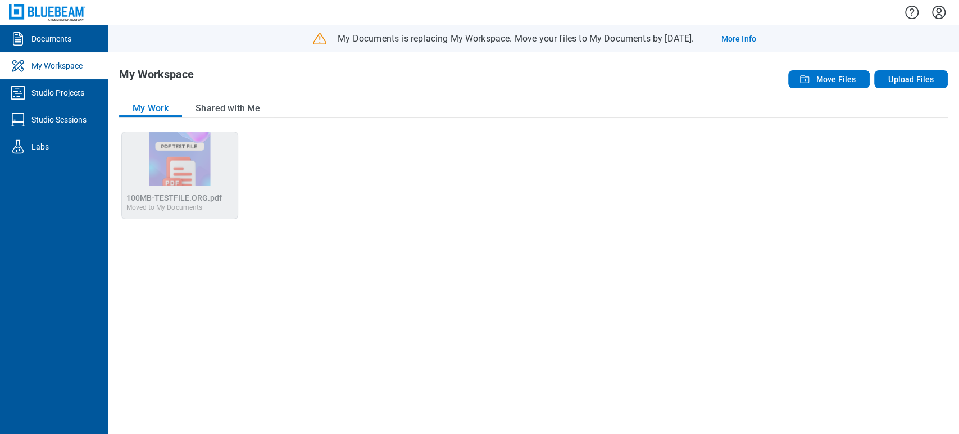
click at [326, 172] on div "Open 100MB-TESTFILE.ORG.pdf in Editor 100MB-TESTFILE.ORG.pdf Moved to My Docume…" at bounding box center [533, 276] width 829 height 291
click at [849, 83] on span "Move Files" at bounding box center [836, 79] width 40 height 11
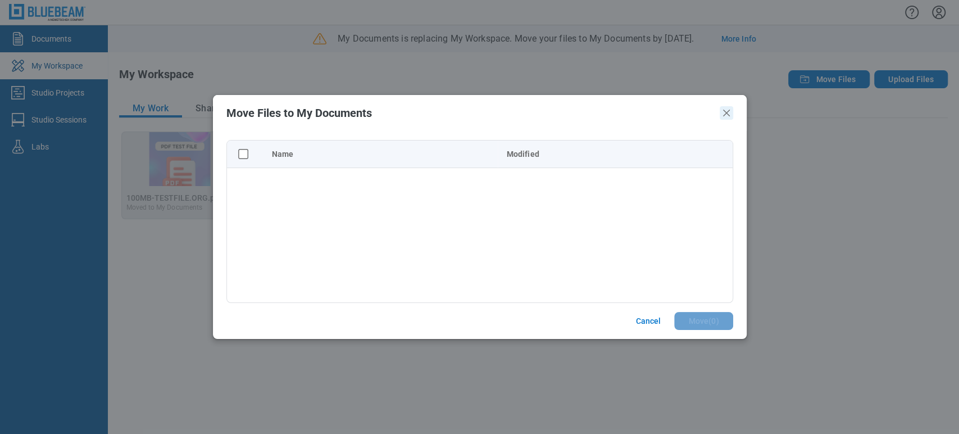
click at [724, 115] on icon "Close" at bounding box center [726, 112] width 13 height 13
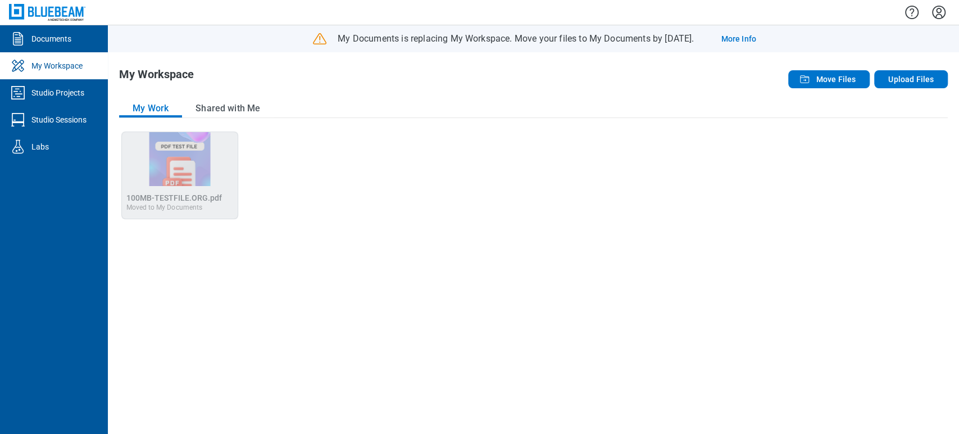
click at [339, 205] on div "Open 100MB-TESTFILE.ORG.pdf in Editor 100MB-TESTFILE.ORG.pdf Moved to My Docume…" at bounding box center [533, 276] width 829 height 291
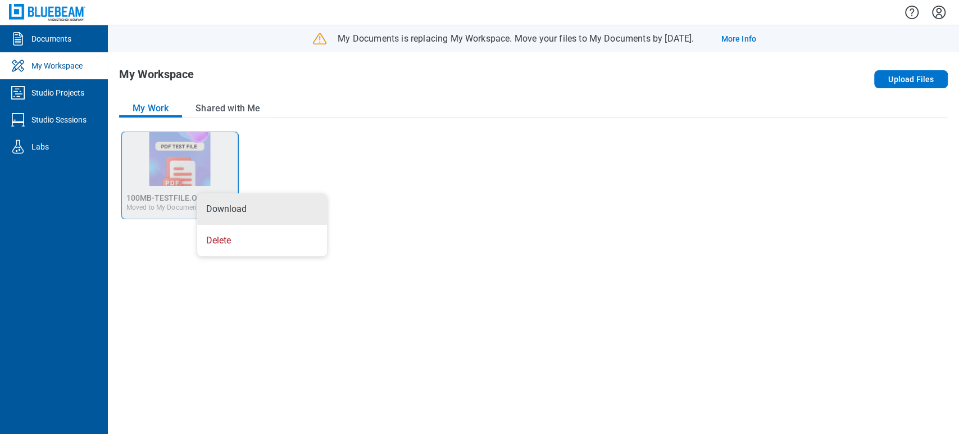
click at [316, 148] on div "Open 100MB-TESTFILE.ORG.pdf in Editor 100MB-TESTFILE.ORG.pdf Moved to My Docume…" at bounding box center [533, 276] width 829 height 291
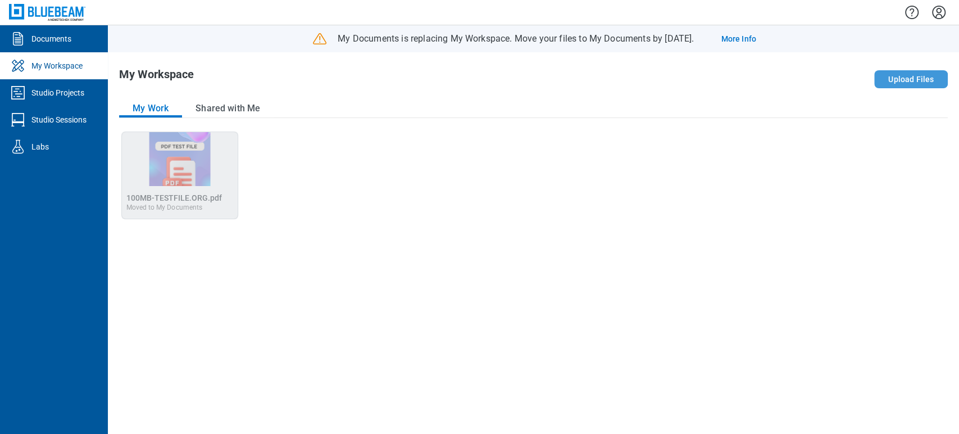
click at [917, 71] on button "Upload Files" at bounding box center [911, 79] width 74 height 18
click at [756, 37] on link "More Info" at bounding box center [738, 38] width 35 height 11
click at [809, 80] on icon "button" at bounding box center [804, 78] width 13 height 13
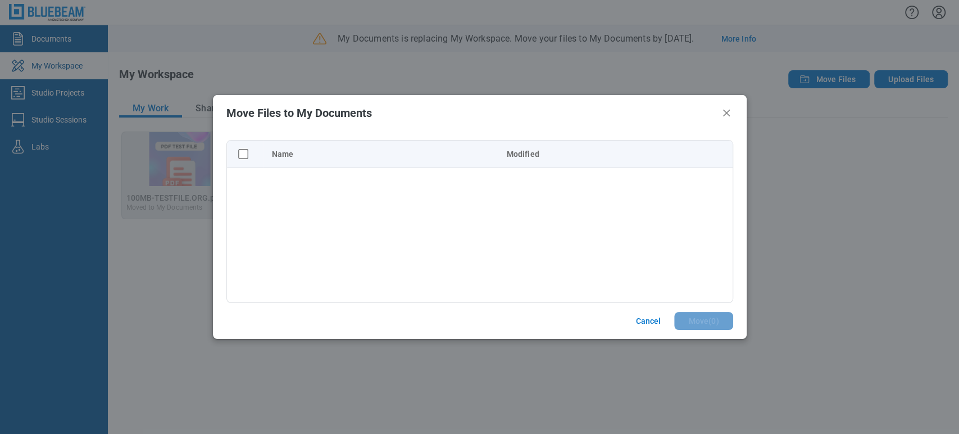
click at [452, 203] on div "Name Modified" at bounding box center [479, 221] width 507 height 163
click at [727, 114] on icon "Close" at bounding box center [726, 113] width 7 height 7
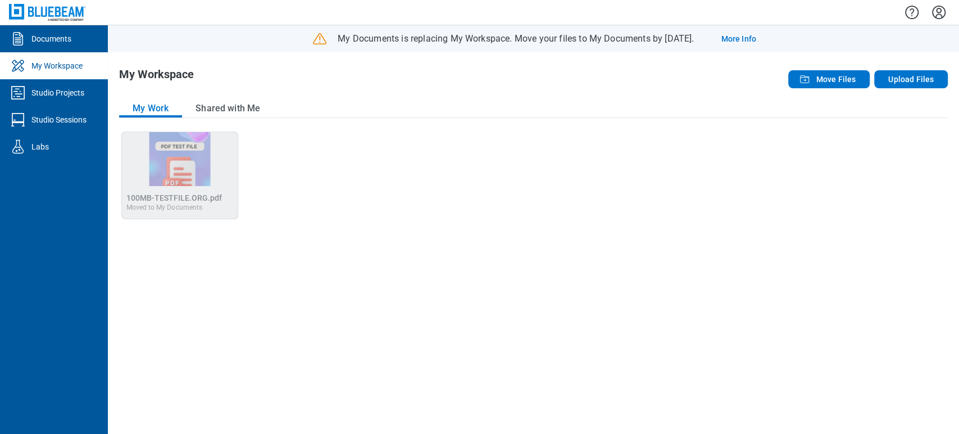
click at [489, 170] on div "Open 100MB-TESTFILE.ORG.pdf in Editor 100MB-TESTFILE.ORG.pdf Moved to My Docume…" at bounding box center [533, 276] width 829 height 291
click at [791, 271] on div "Open 100MB-TESTFILE.ORG.pdf in Editor 100MB-TESTFILE.ORG.pdf Moved to My Docume…" at bounding box center [533, 276] width 829 height 291
click at [239, 103] on button "Shared with Me" at bounding box center [228, 108] width 92 height 18
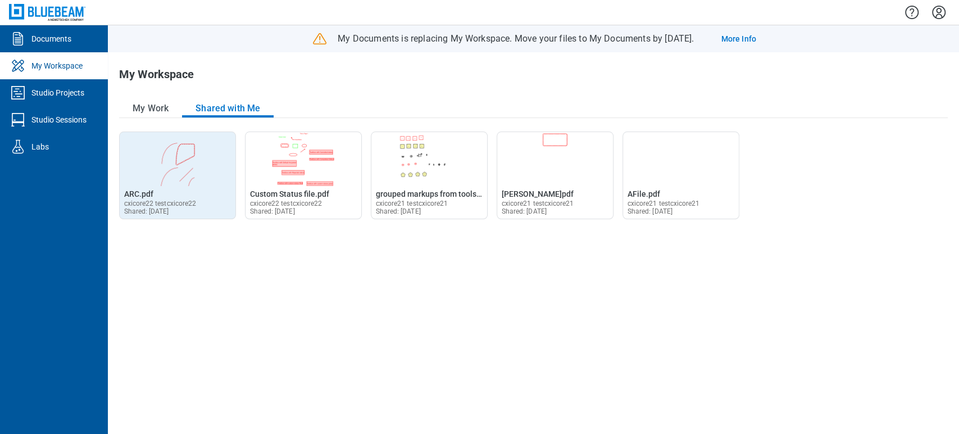
drag, startPoint x: 198, startPoint y: 152, endPoint x: 158, endPoint y: 212, distance: 72.3
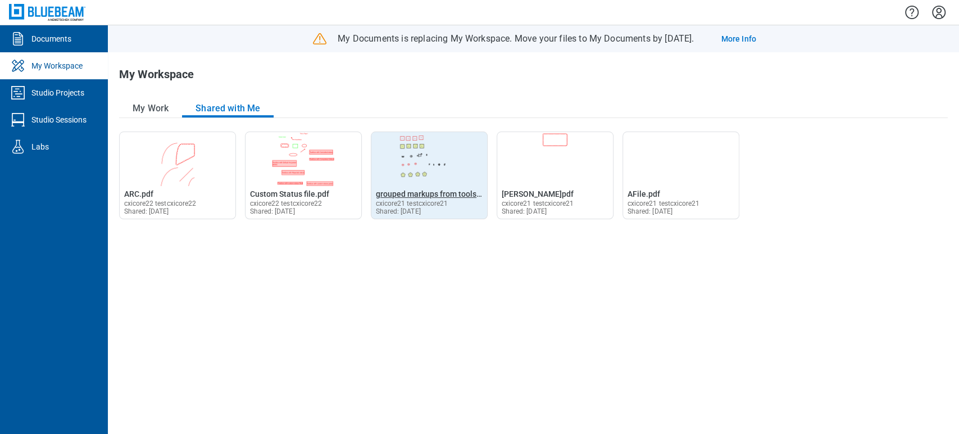
drag, startPoint x: 158, startPoint y: 212, endPoint x: 393, endPoint y: 193, distance: 235.6
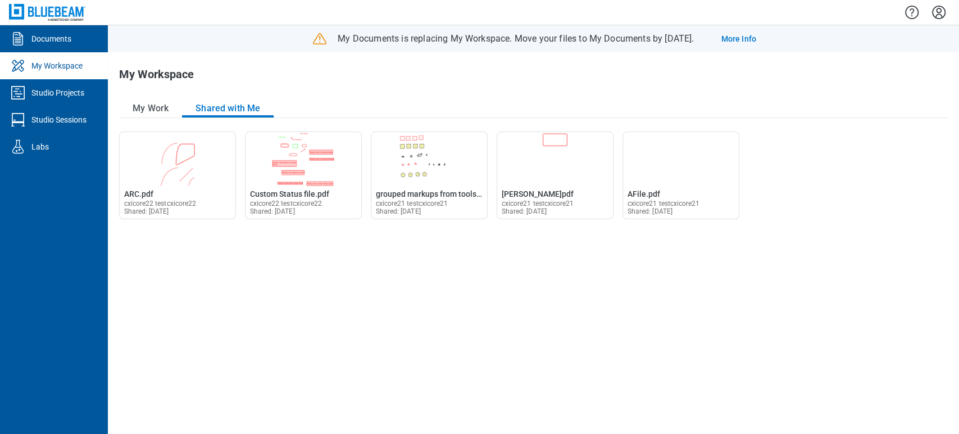
drag, startPoint x: 393, startPoint y: 193, endPoint x: 343, endPoint y: 292, distance: 110.8
click at [343, 292] on div "Open ARC.pdf in Editor ARC.pdf cxicore22 testcxicore22 Shared: [DATE] Open Cust…" at bounding box center [533, 276] width 829 height 291
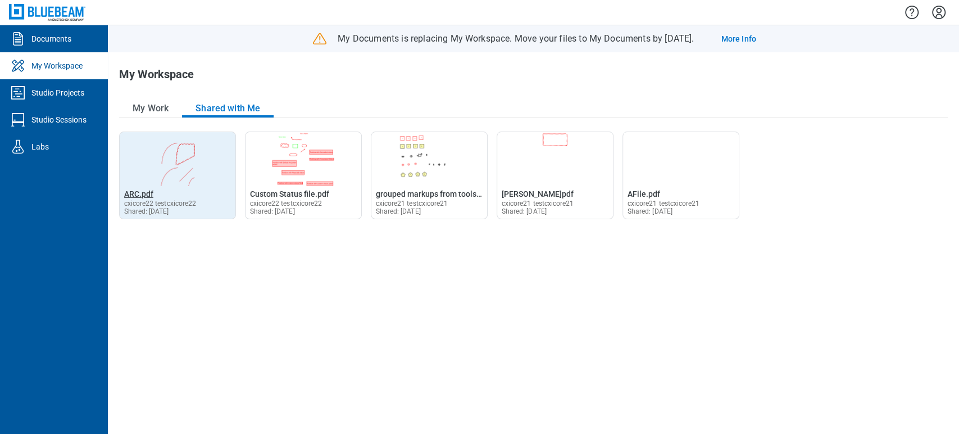
click at [138, 195] on span "ARC.pdf" at bounding box center [138, 193] width 29 height 9
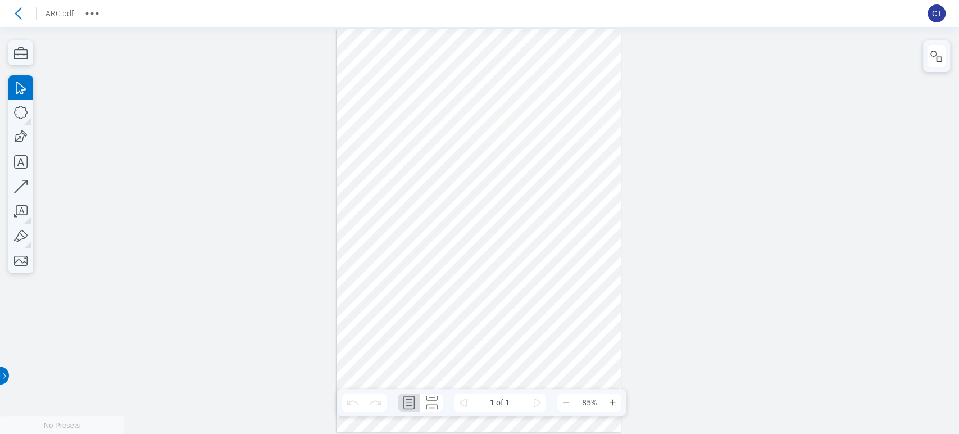
click at [939, 16] on span "CT" at bounding box center [936, 13] width 18 height 18
click at [90, 12] on circle "More actions" at bounding box center [91, 13] width 3 height 3
drag, startPoint x: 80, startPoint y: 55, endPoint x: 58, endPoint y: 30, distance: 32.7
click at [74, 54] on div at bounding box center [479, 230] width 959 height 407
click at [16, 8] on icon at bounding box center [18, 13] width 18 height 18
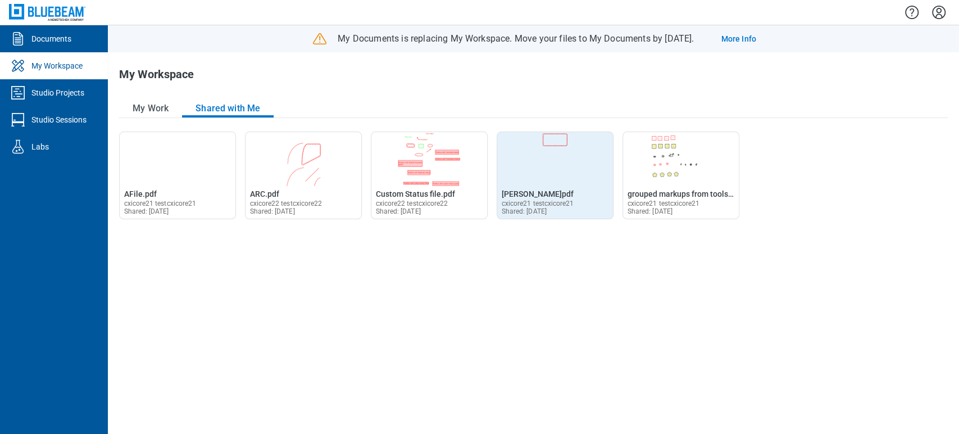
drag, startPoint x: 645, startPoint y: 206, endPoint x: 549, endPoint y: 189, distance: 97.5
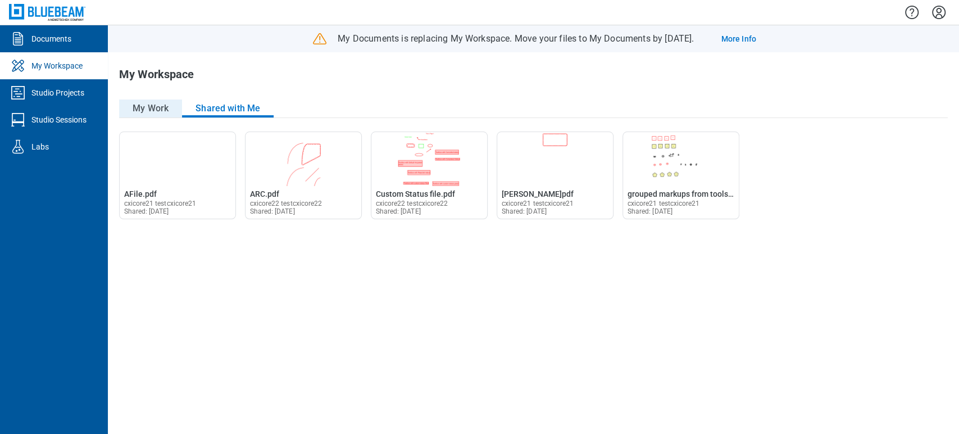
drag, startPoint x: 210, startPoint y: 145, endPoint x: 139, endPoint y: 116, distance: 76.3
click at [139, 116] on button "My Work" at bounding box center [150, 108] width 63 height 18
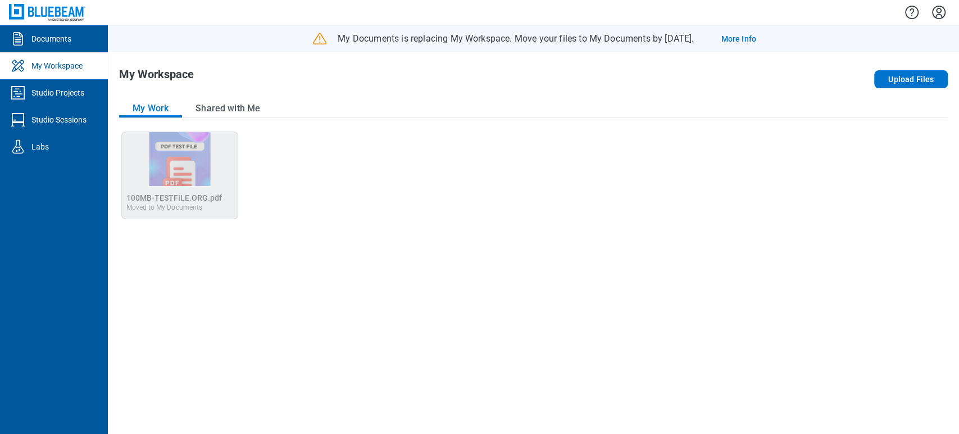
click at [231, 148] on img "100MB-TESTFILE.ORG.pdf" at bounding box center [180, 159] width 116 height 54
click at [220, 102] on button "Shared with Me" at bounding box center [228, 108] width 92 height 18
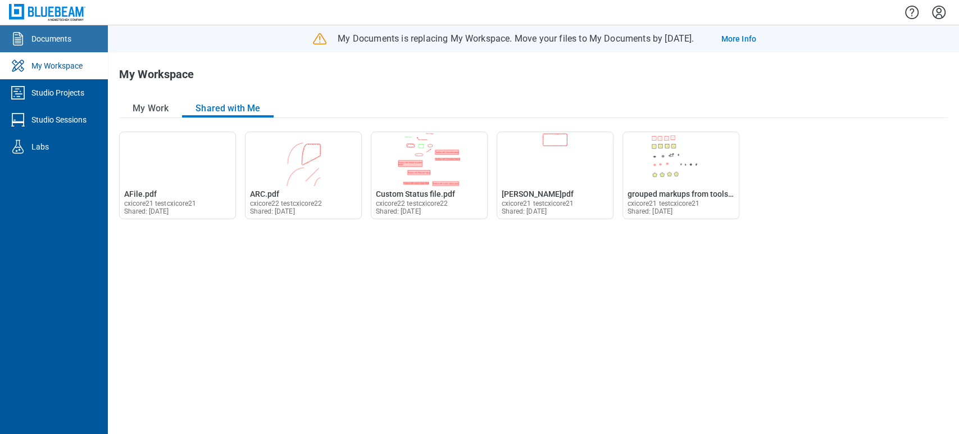
click at [72, 44] on link "Documents" at bounding box center [54, 38] width 108 height 27
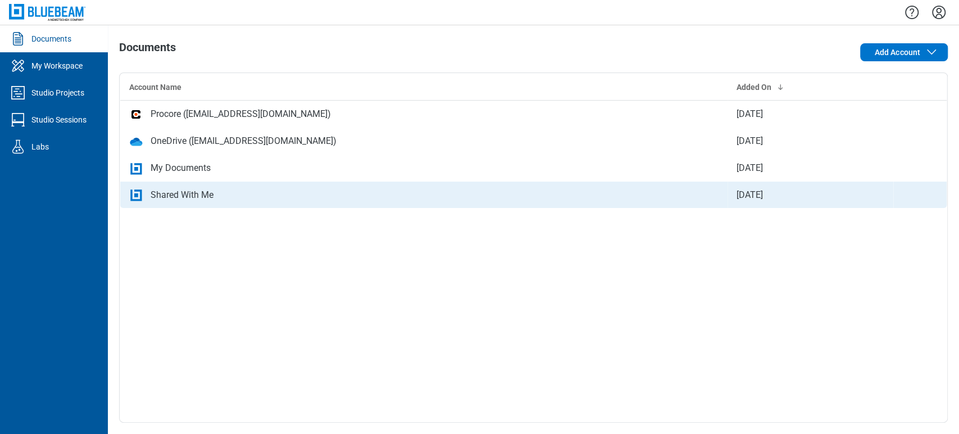
click at [195, 190] on div "Shared With Me" at bounding box center [182, 194] width 63 height 13
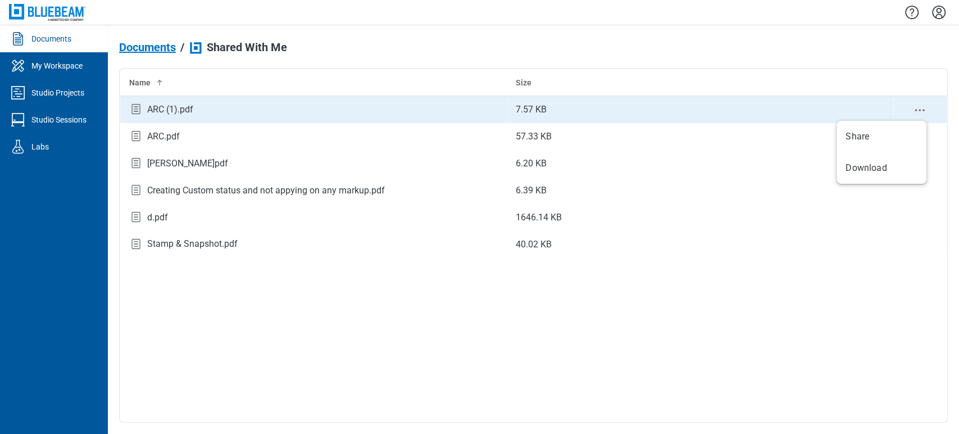
click at [914, 107] on icon "context-menu" at bounding box center [919, 109] width 13 height 13
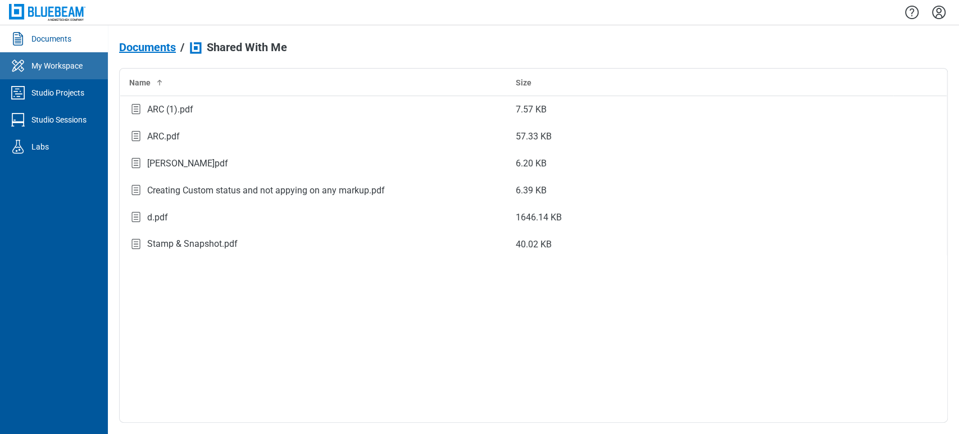
click at [40, 57] on link "My Workspace" at bounding box center [54, 65] width 108 height 27
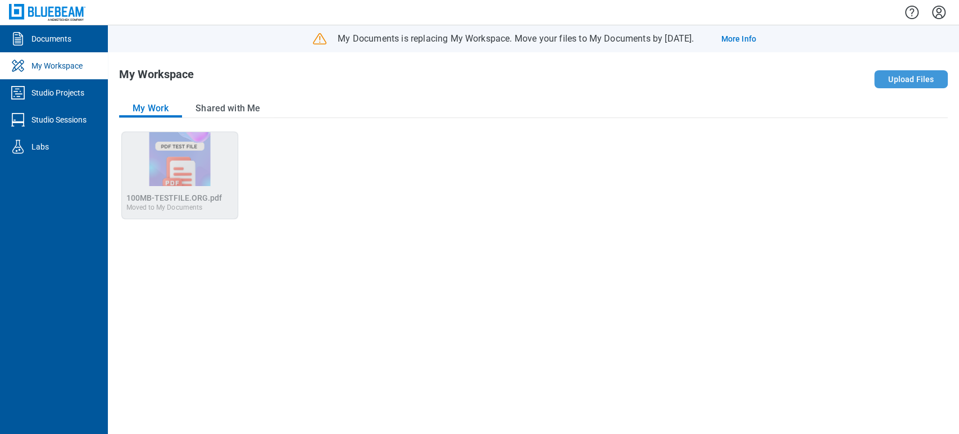
click at [915, 72] on button "Upload Files" at bounding box center [911, 79] width 74 height 18
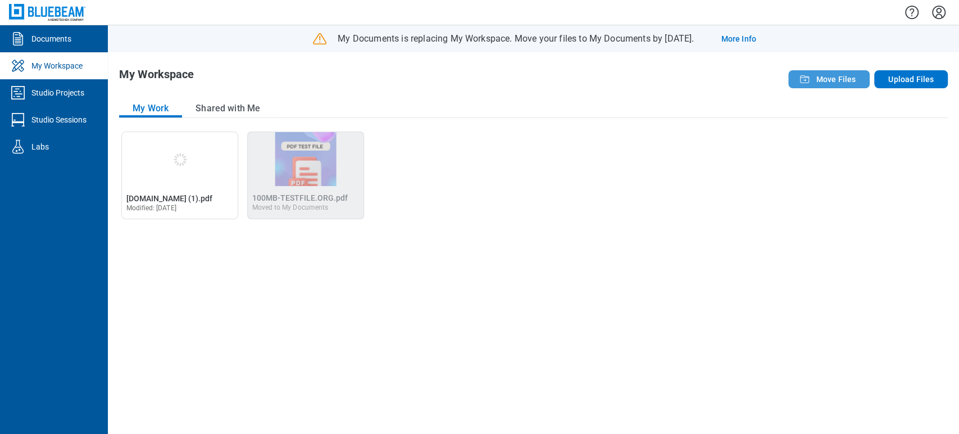
click at [811, 77] on icon "button" at bounding box center [804, 78] width 13 height 13
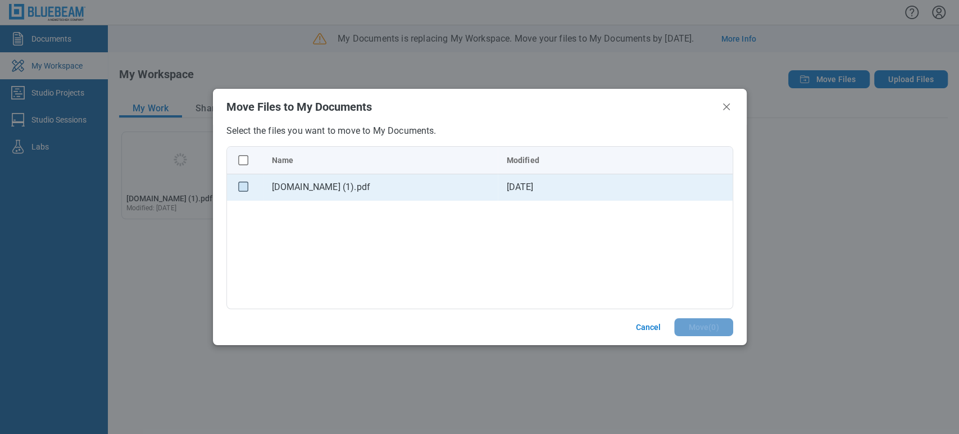
click at [243, 187] on rect "checkbox" at bounding box center [243, 187] width 10 height 10
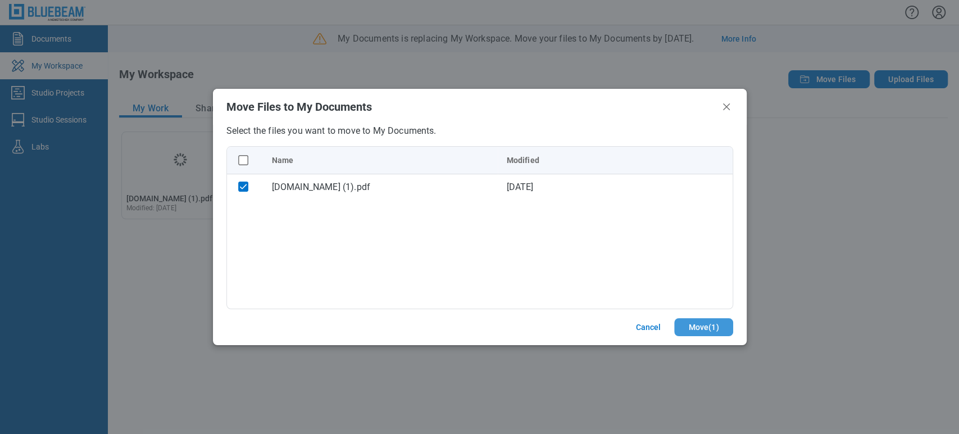
click at [703, 328] on button "Move ( 1 )" at bounding box center [703, 327] width 58 height 18
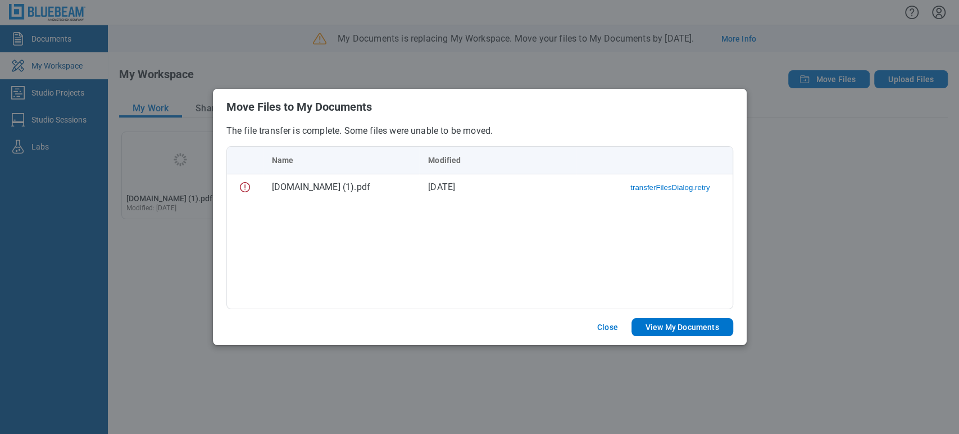
drag, startPoint x: 659, startPoint y: 186, endPoint x: 343, endPoint y: 224, distance: 317.9
click at [403, 247] on div "Name Modified [DOMAIN_NAME] (1).pdf [DATE] transferFilesDialog.retry" at bounding box center [479, 227] width 507 height 163
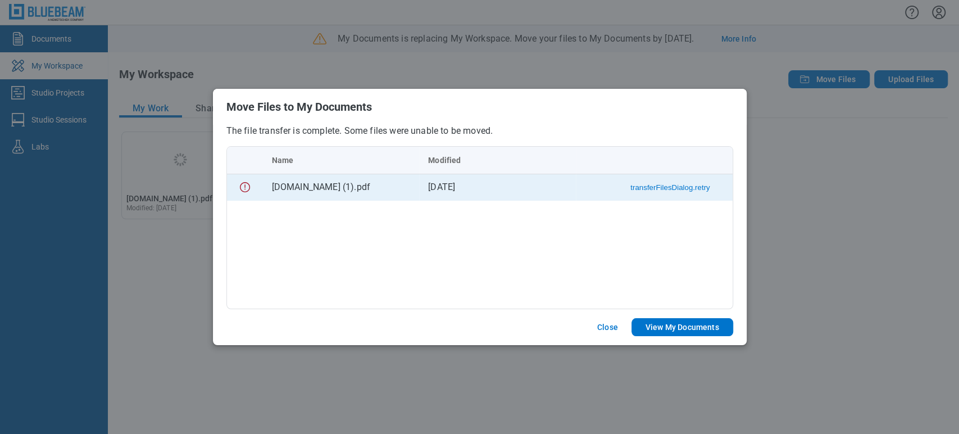
click at [665, 189] on button "transferFilesDialog.retry" at bounding box center [669, 187] width 79 height 8
click at [690, 186] on button "Download" at bounding box center [692, 187] width 33 height 8
click at [680, 324] on button "View My Documents" at bounding box center [682, 327] width 102 height 18
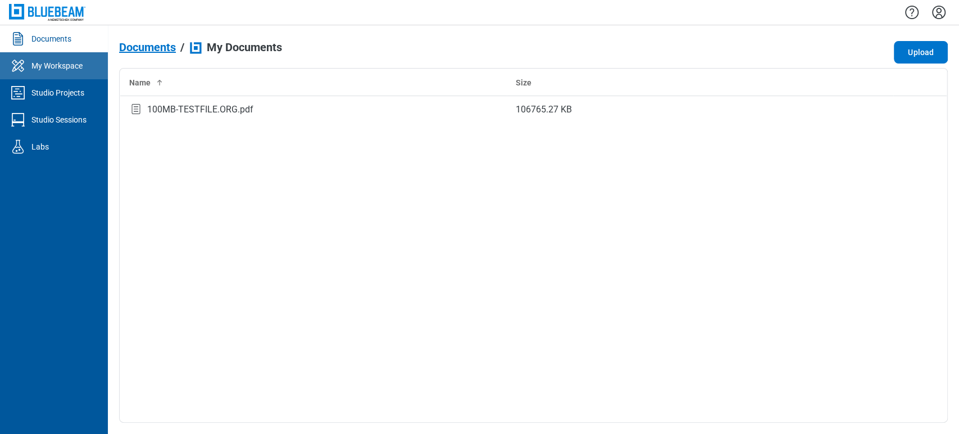
click at [70, 61] on div "My Workspace" at bounding box center [56, 65] width 51 height 11
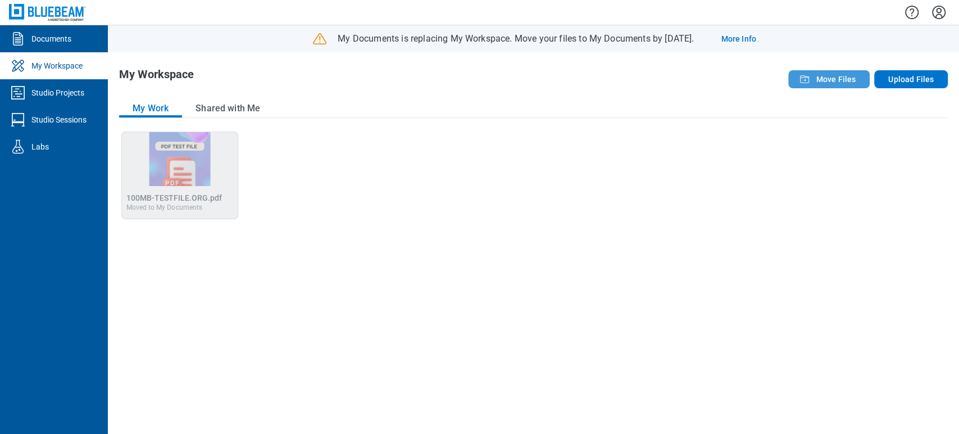
click at [830, 83] on span "Move Files" at bounding box center [836, 79] width 40 height 11
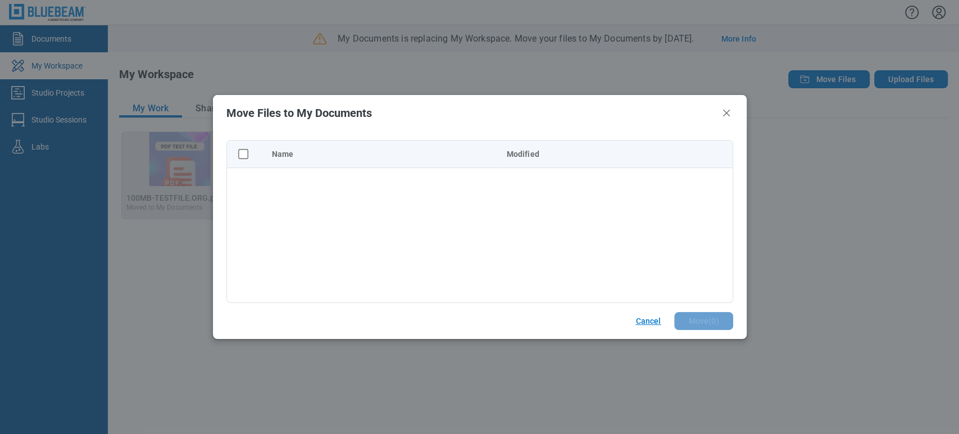
click at [650, 314] on button "Cancel" at bounding box center [648, 321] width 52 height 18
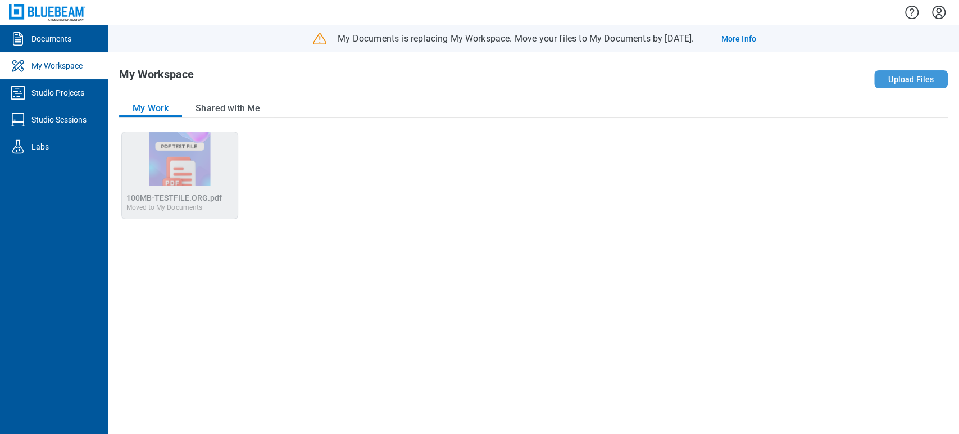
click at [905, 80] on button "Upload Files" at bounding box center [911, 79] width 74 height 18
click at [823, 81] on span "Move Files" at bounding box center [836, 79] width 40 height 11
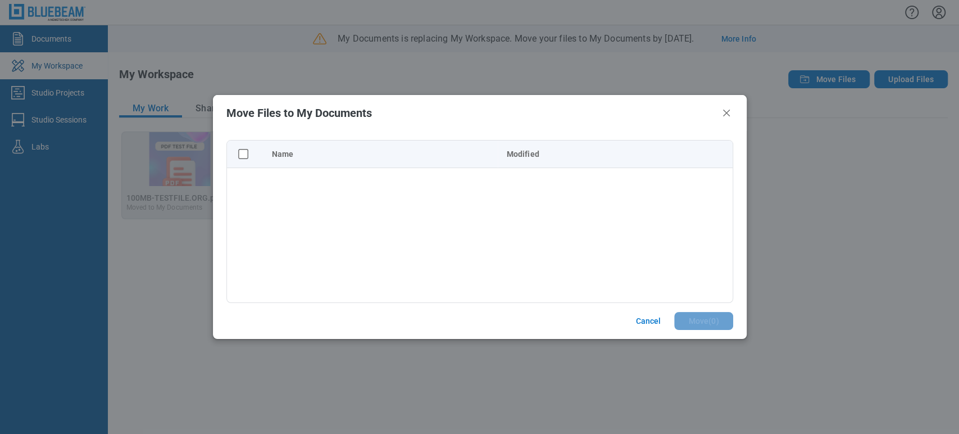
click at [809, 168] on div "Move Files to My Documents Name Modified Cancel Move ( 0 )" at bounding box center [479, 217] width 959 height 434
click at [636, 325] on button "Cancel" at bounding box center [648, 321] width 52 height 18
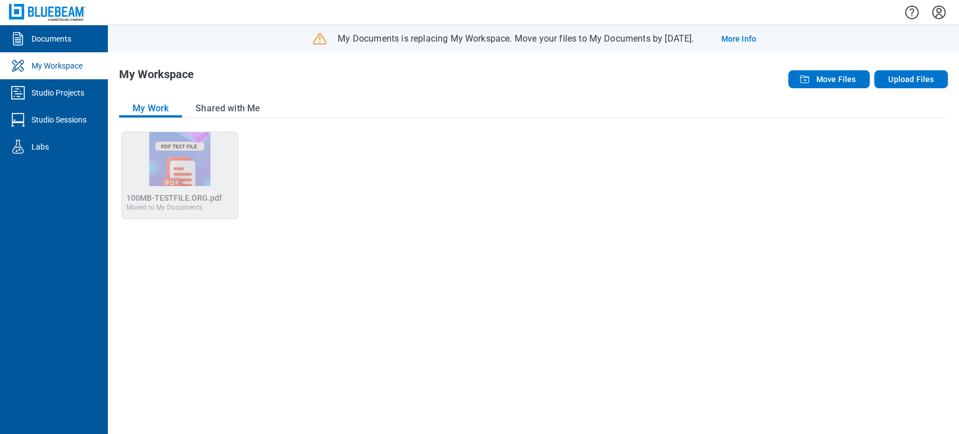
click at [843, 64] on div "My Workspace Move Files Upload Files My Work Shared with Me Open 100MB-TESTFILE…" at bounding box center [533, 242] width 851 height 381
click at [843, 71] on button "Move Files" at bounding box center [828, 79] width 81 height 18
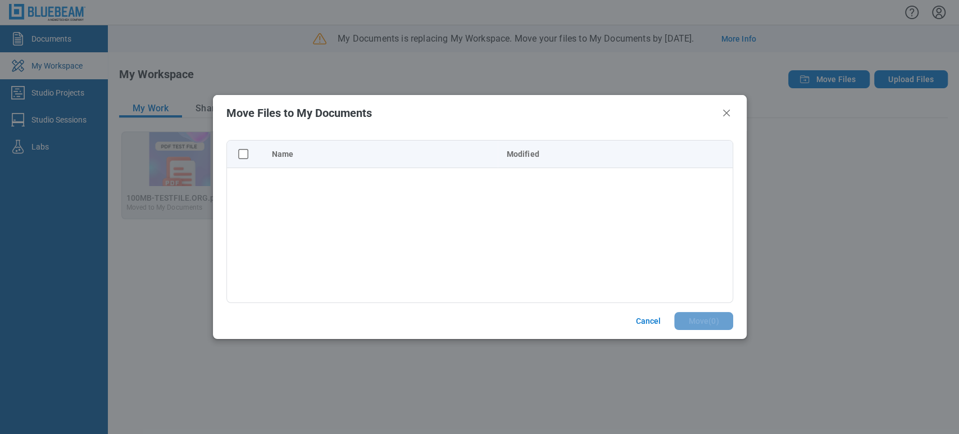
click at [802, 167] on div "Move Files to My Documents Name Modified Cancel Move ( 0 )" at bounding box center [479, 217] width 959 height 434
drag, startPoint x: 727, startPoint y: 118, endPoint x: 744, endPoint y: 122, distance: 17.4
click at [727, 117] on icon "Close" at bounding box center [726, 112] width 13 height 13
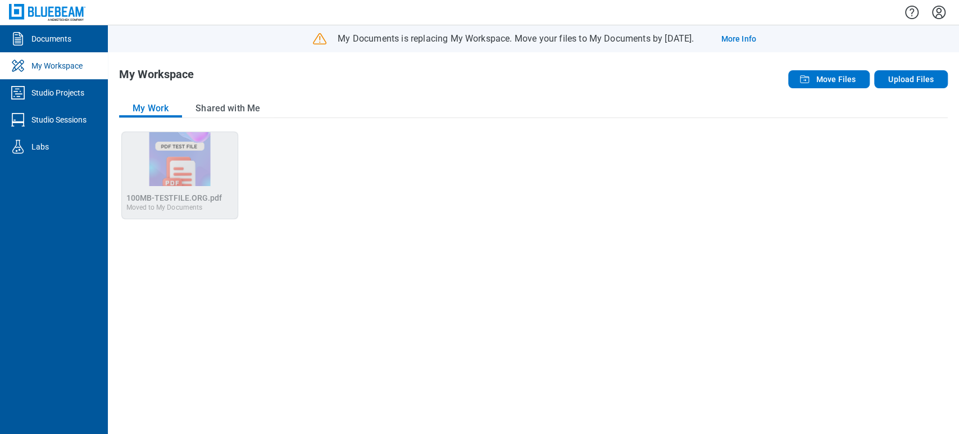
click at [798, 133] on div "Open 100MB-TESTFILE.ORG.pdf in Editor 100MB-TESTFILE.ORG.pdf Moved to My Docume…" at bounding box center [533, 276] width 829 height 291
click at [841, 72] on button "Move Files" at bounding box center [828, 79] width 81 height 18
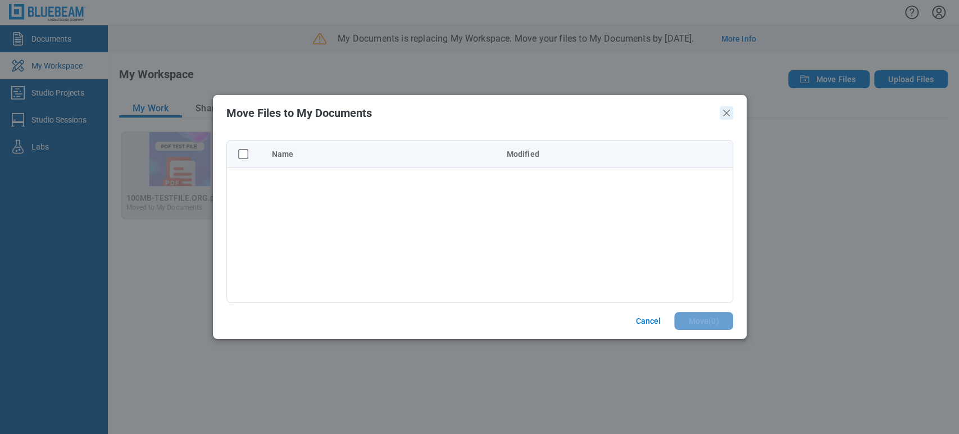
click at [722, 110] on icon "Close" at bounding box center [726, 112] width 13 height 13
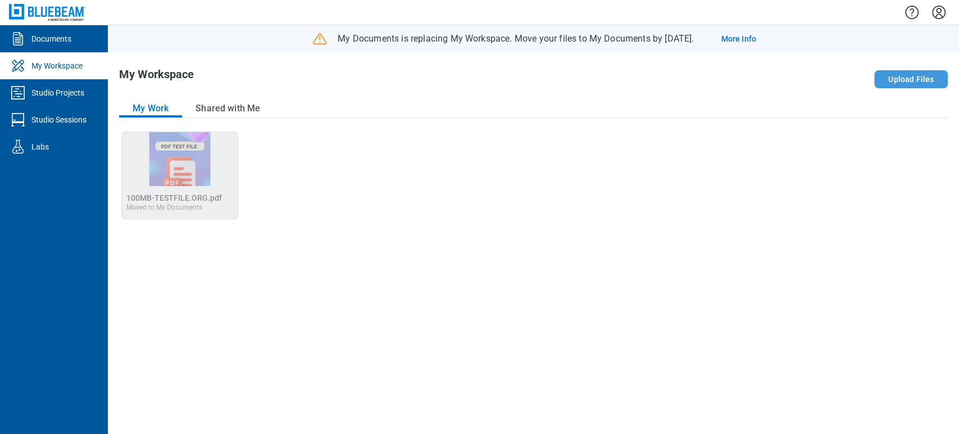
click at [880, 72] on button "Upload Files" at bounding box center [911, 79] width 74 height 18
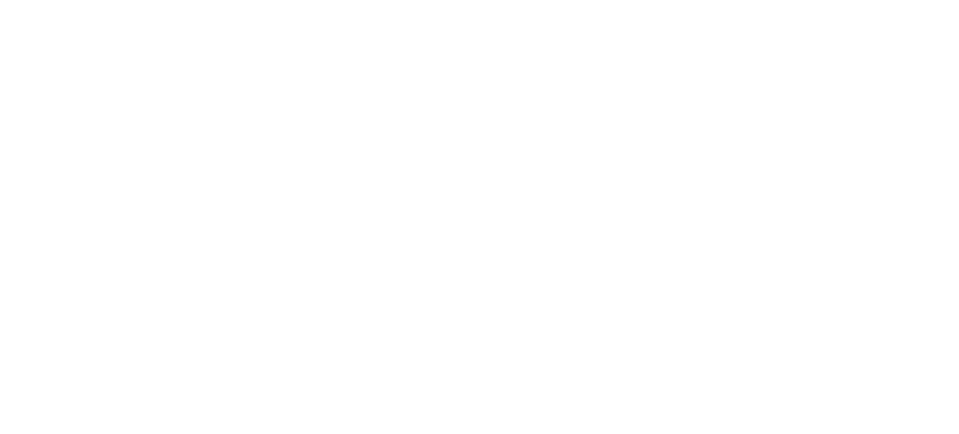
drag, startPoint x: 849, startPoint y: 25, endPoint x: 390, endPoint y: 272, distance: 521.8
click at [390, 272] on html at bounding box center [479, 217] width 959 height 434
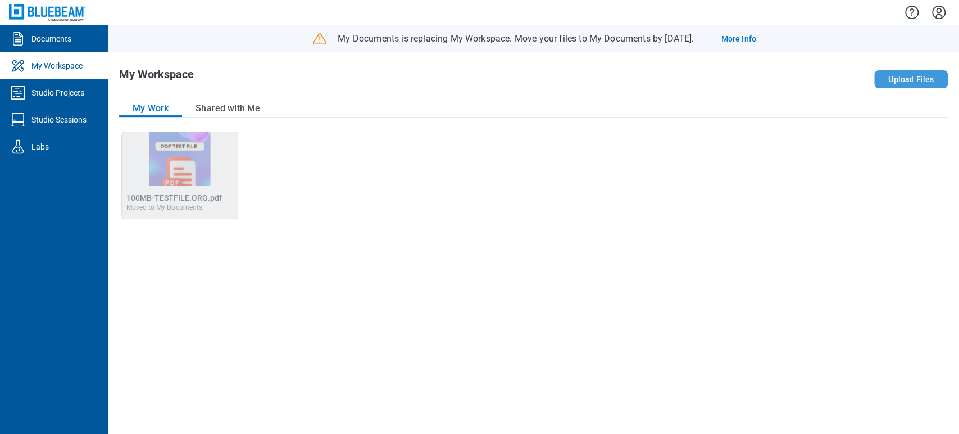
click at [917, 86] on button "Upload Files" at bounding box center [911, 79] width 74 height 18
click at [708, 152] on div "Open 100MB-TESTFILE.ORG.pdf in Editor 100MB-TESTFILE.ORG.pdf Moved to My Docume…" at bounding box center [533, 276] width 829 height 291
click at [834, 81] on span "Move Files" at bounding box center [836, 79] width 40 height 11
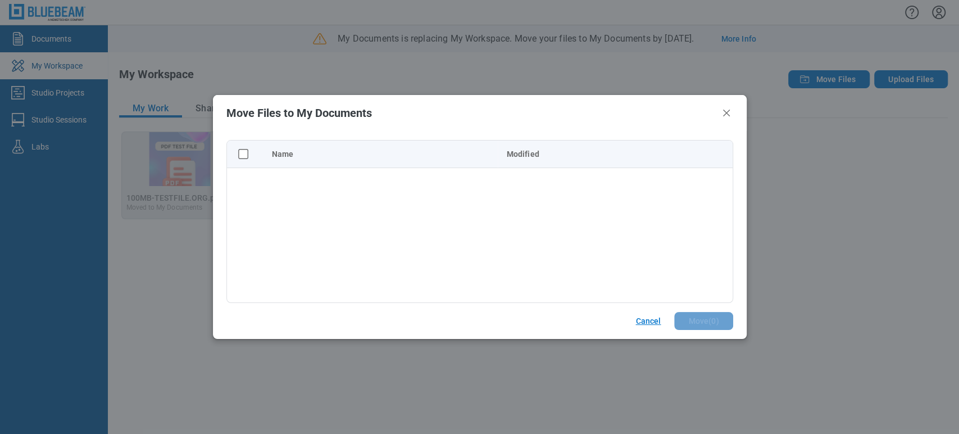
click at [647, 318] on button "Cancel" at bounding box center [648, 321] width 52 height 18
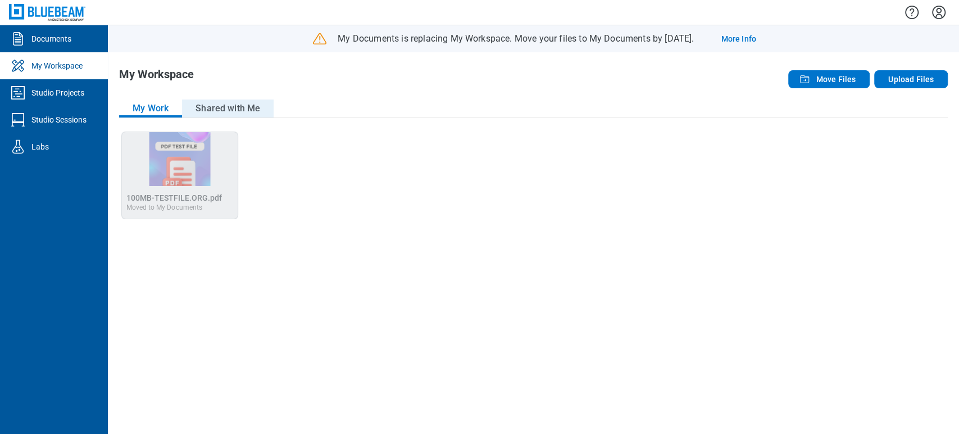
drag, startPoint x: 235, startPoint y: 99, endPoint x: 212, endPoint y: 101, distance: 23.1
click at [235, 98] on div "My Workspace Move Files Upload Files My Work Shared with Me Open 100MB-TESTFILE…" at bounding box center [533, 242] width 851 height 381
click at [194, 109] on button "Shared with Me" at bounding box center [228, 108] width 92 height 18
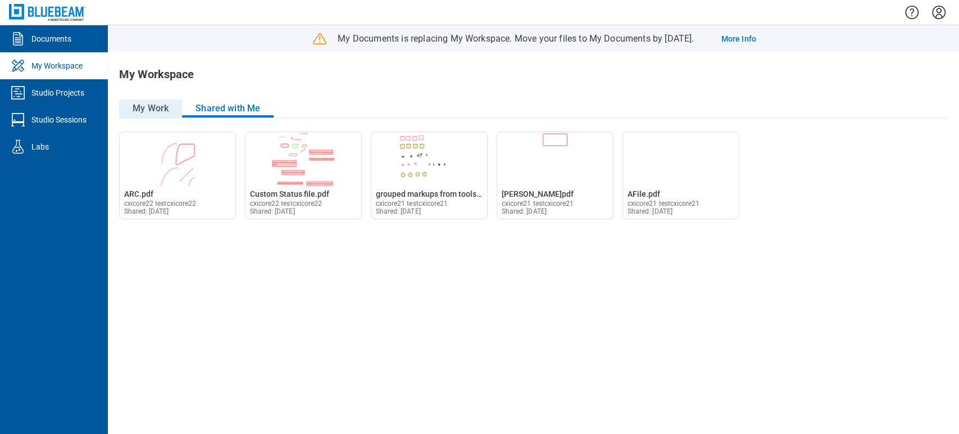
click at [148, 107] on button "My Work" at bounding box center [150, 108] width 63 height 18
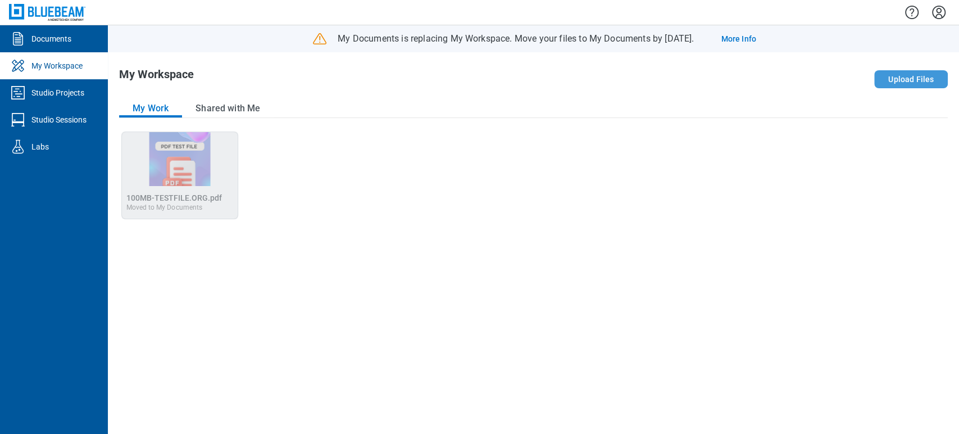
click at [906, 79] on button "Upload Files" at bounding box center [911, 79] width 74 height 18
click at [830, 71] on button "Move Files" at bounding box center [828, 79] width 81 height 18
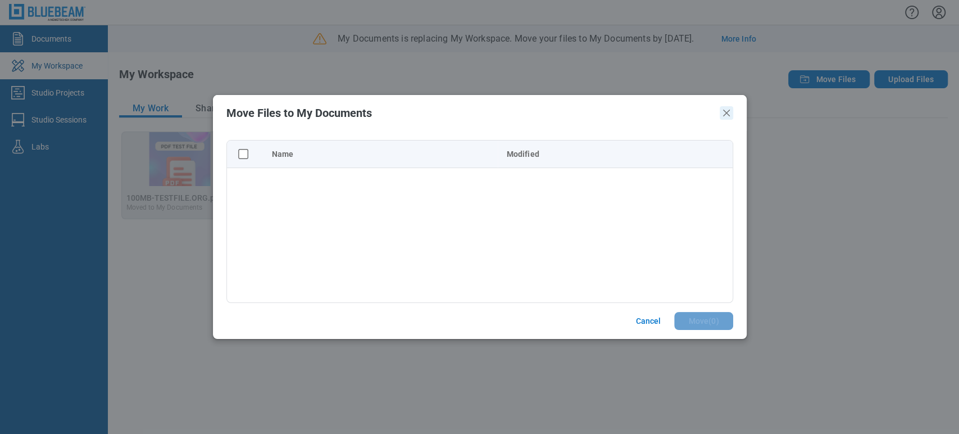
click at [726, 116] on icon "Close" at bounding box center [726, 112] width 13 height 13
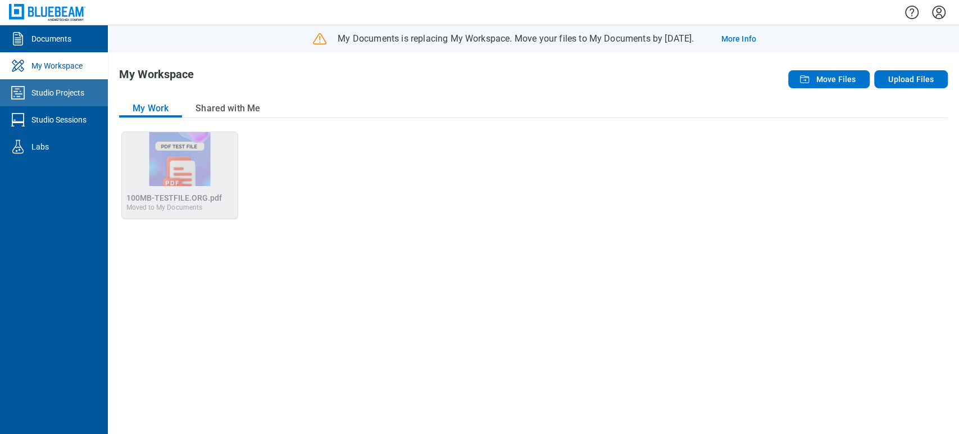
click at [58, 97] on div "Studio Projects" at bounding box center [57, 92] width 53 height 11
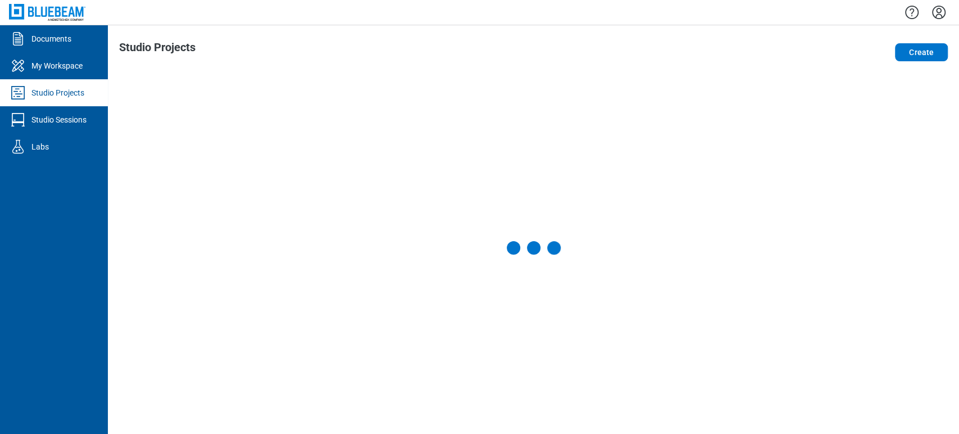
click at [74, 72] on link "My Workspace" at bounding box center [54, 65] width 108 height 27
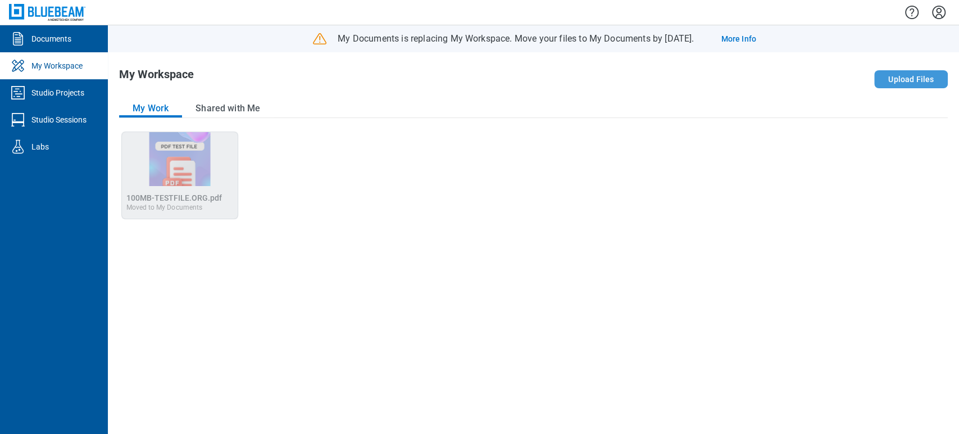
click at [906, 71] on button "Upload Files" at bounding box center [911, 79] width 74 height 18
